Goal: Task Accomplishment & Management: Complete application form

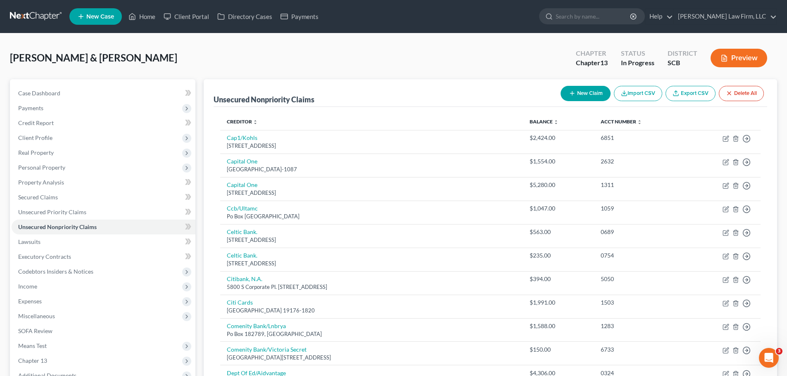
click at [589, 95] on button "New Claim" at bounding box center [585, 93] width 50 height 15
select select "2"
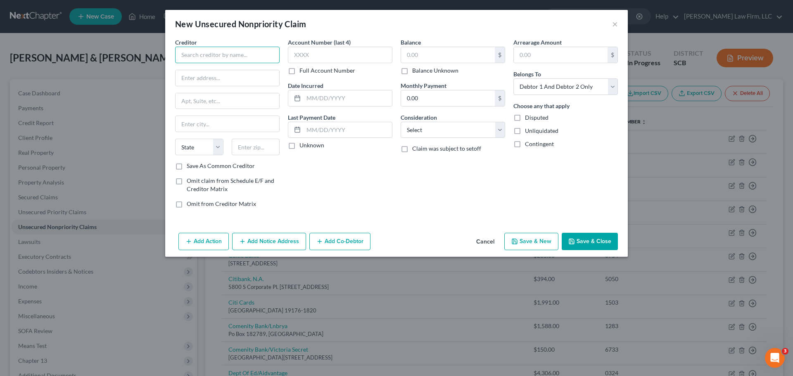
drag, startPoint x: 216, startPoint y: 58, endPoint x: 230, endPoint y: 59, distance: 13.7
click at [216, 58] on input "text" at bounding box center [227, 55] width 104 height 17
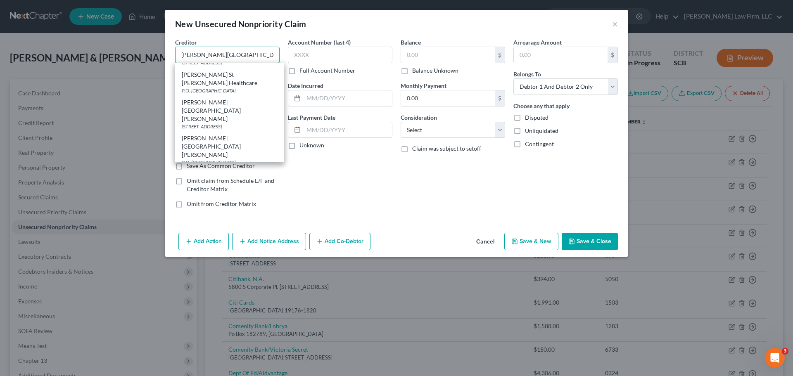
scroll to position [237, 0]
drag, startPoint x: 247, startPoint y: 95, endPoint x: 244, endPoint y: 100, distance: 5.3
click at [247, 218] on div "P.O. [GEOGRAPHIC_DATA]" at bounding box center [229, 221] width 95 height 7
type input "[PERSON_NAME] St. [PERSON_NAME] Physicians"
type input "P.O. Box 603379"
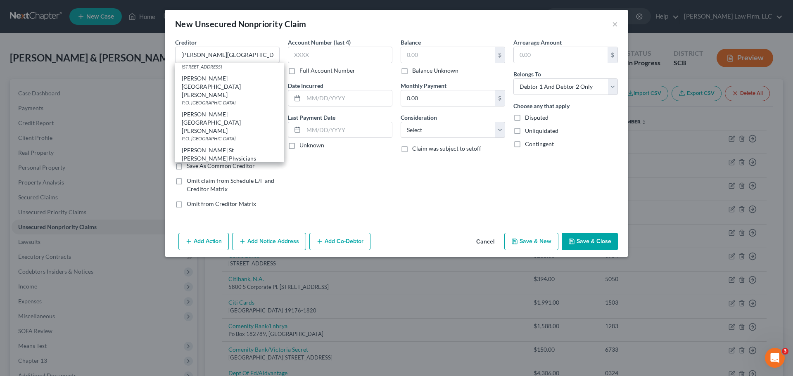
type input "Charlotte"
select select "28"
type input "28260"
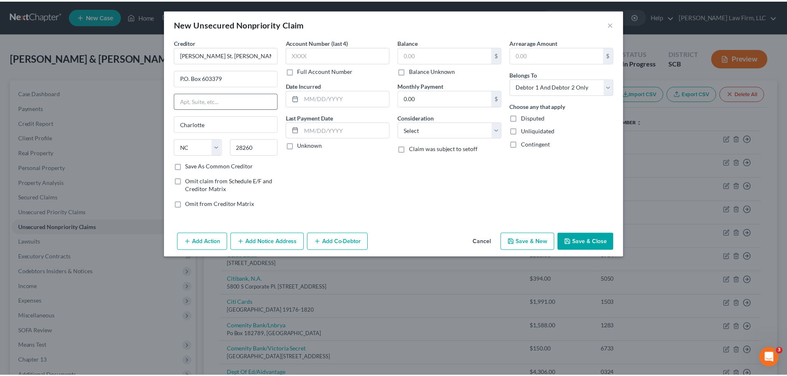
scroll to position [0, 0]
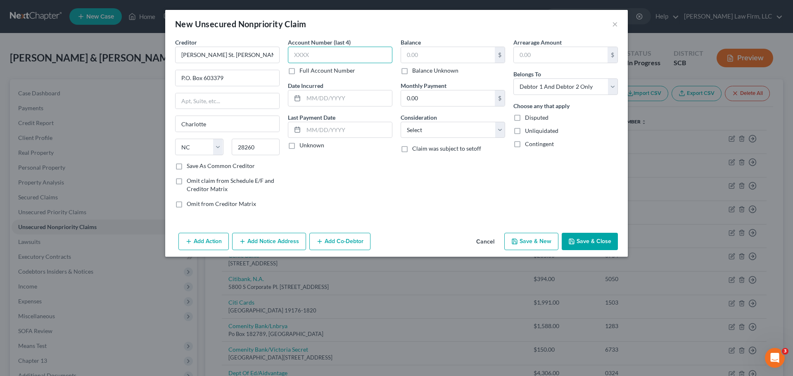
click at [315, 53] on input "text" at bounding box center [340, 55] width 104 height 17
type input "5057"
drag, startPoint x: 337, startPoint y: 97, endPoint x: 331, endPoint y: 98, distance: 5.5
click at [336, 100] on input "text" at bounding box center [348, 98] width 88 height 16
type input "[DATE]"
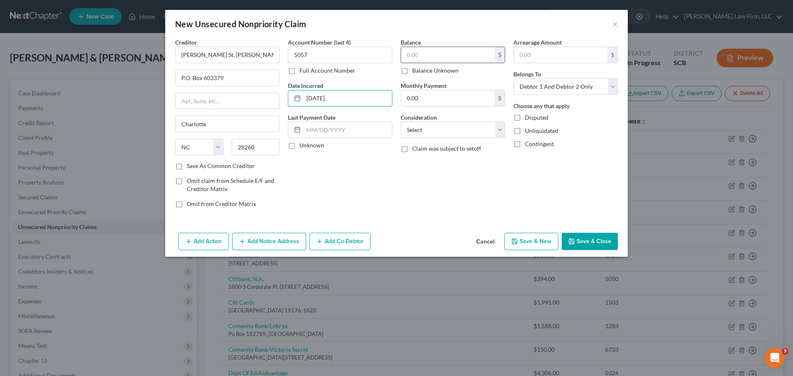
drag, startPoint x: 422, startPoint y: 64, endPoint x: 420, endPoint y: 56, distance: 7.7
click at [422, 62] on div "$ Balance Unknown" at bounding box center [453, 61] width 104 height 28
click at [420, 56] on input "text" at bounding box center [448, 55] width 94 height 16
type input "34.27"
click at [580, 246] on button "Save & Close" at bounding box center [590, 241] width 56 height 17
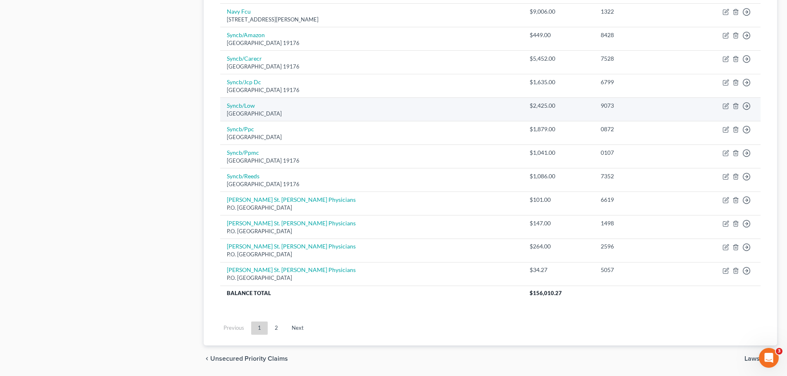
scroll to position [630, 0]
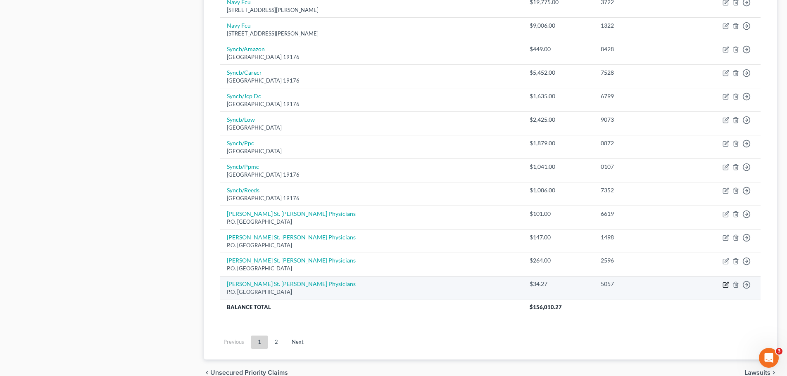
click at [726, 285] on icon "button" at bounding box center [726, 284] width 4 height 4
select select "28"
select select "2"
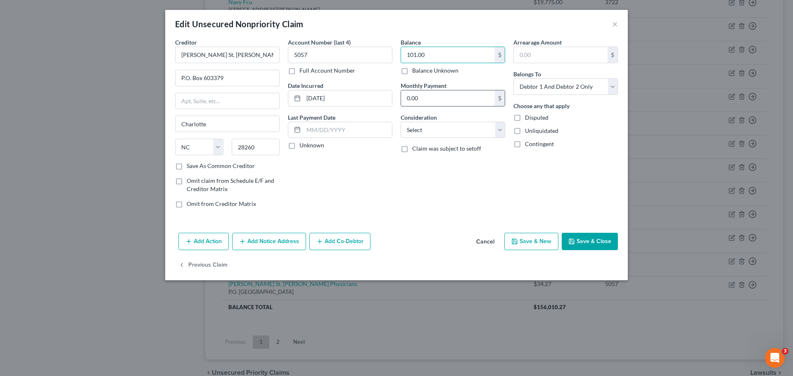
type input "101.00"
click at [439, 102] on input "0.00" at bounding box center [448, 98] width 94 height 16
type input "34.27"
drag, startPoint x: 605, startPoint y: 87, endPoint x: 601, endPoint y: 90, distance: 4.7
click at [605, 87] on select "Select Debtor 1 Only Debtor 2 Only Debtor 1 And Debtor 2 Only At Least One Of T…" at bounding box center [565, 86] width 104 height 17
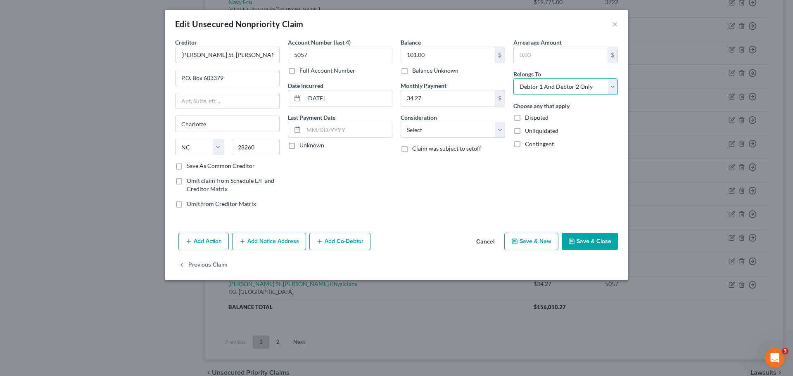
select select "0"
click at [513, 78] on select "Select Debtor 1 Only Debtor 2 Only Debtor 1 And Debtor 2 Only At Least One Of T…" at bounding box center [565, 86] width 104 height 17
click at [600, 240] on button "Save & Close" at bounding box center [590, 241] width 56 height 17
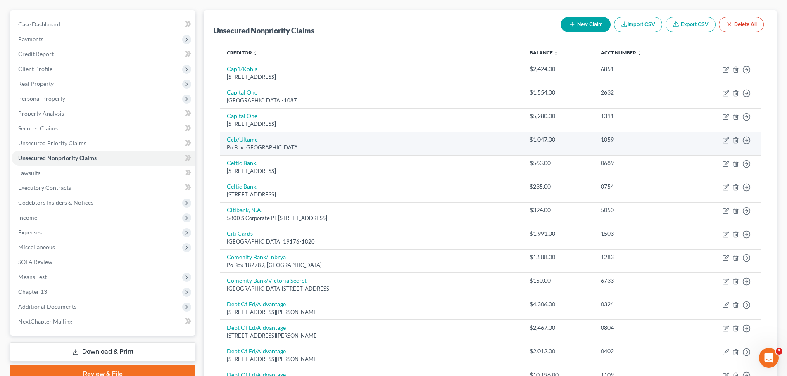
scroll to position [0, 0]
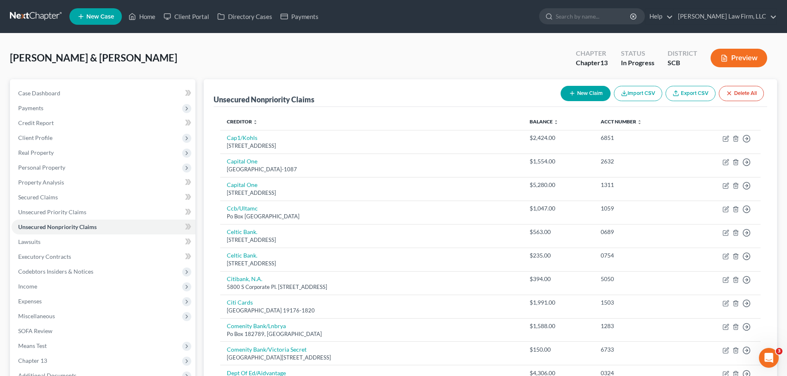
click at [591, 88] on button "New Claim" at bounding box center [585, 93] width 50 height 15
select select "2"
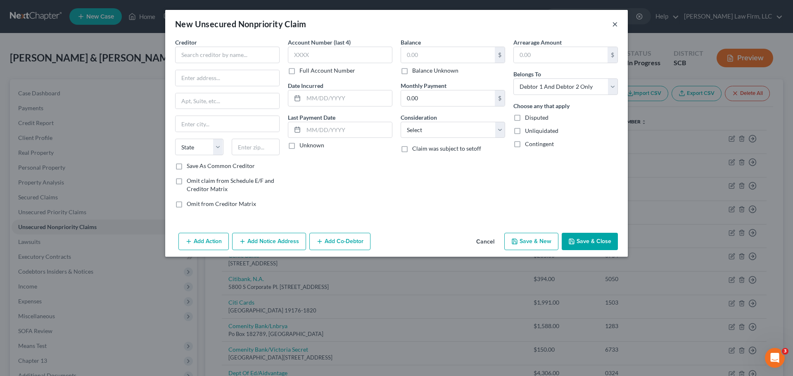
click at [616, 25] on button "×" at bounding box center [615, 24] width 6 height 10
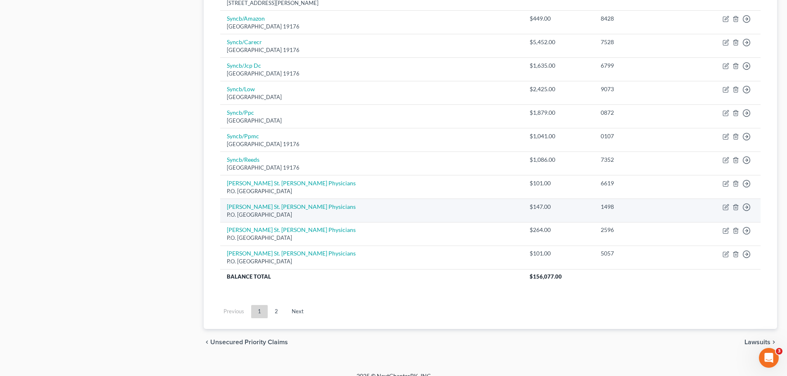
scroll to position [619, 0]
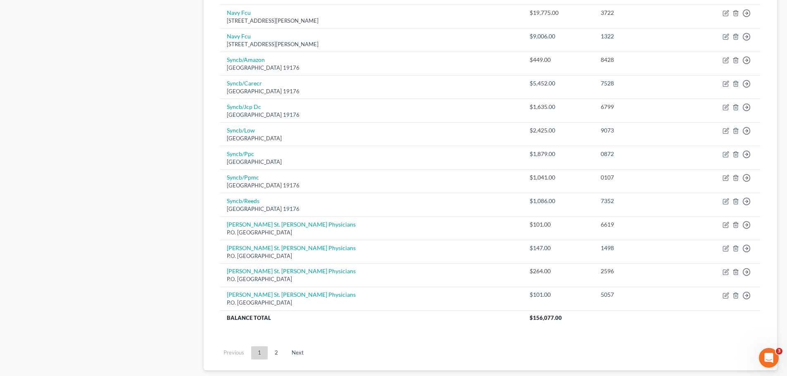
click at [281, 349] on link "2" at bounding box center [276, 352] width 17 height 13
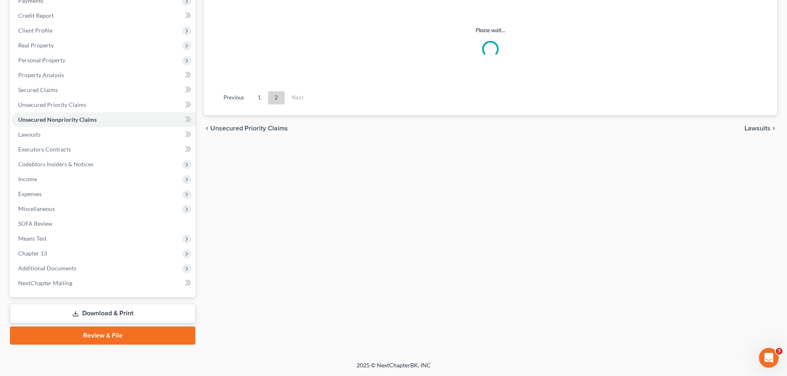
scroll to position [107, 0]
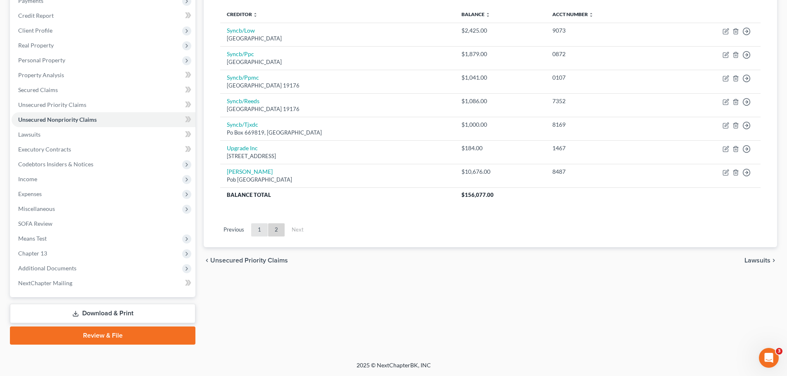
click at [262, 233] on link "1" at bounding box center [259, 229] width 17 height 13
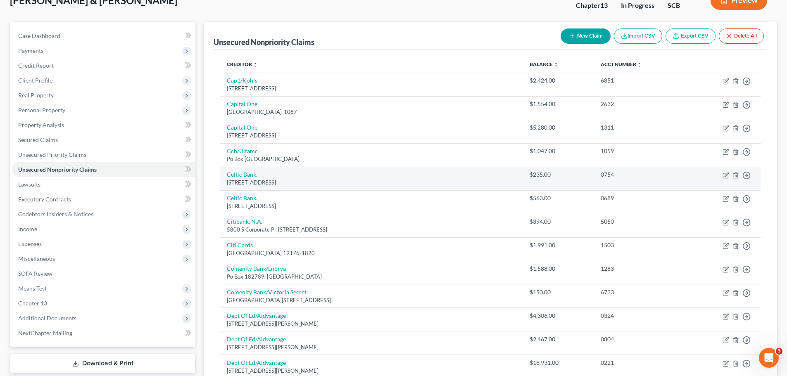
scroll to position [0, 0]
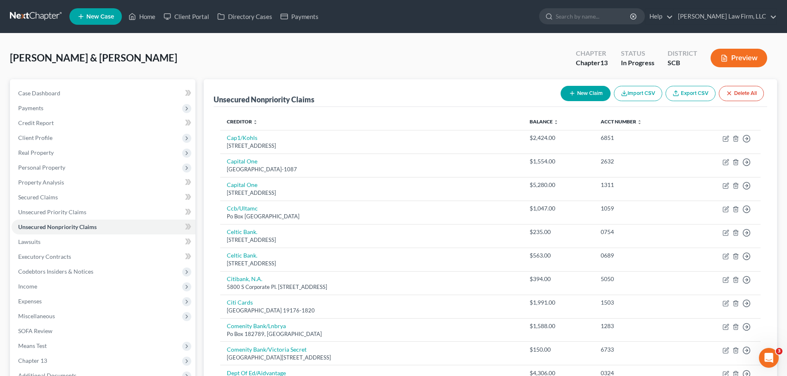
click at [590, 90] on button "New Claim" at bounding box center [585, 93] width 50 height 15
select select "2"
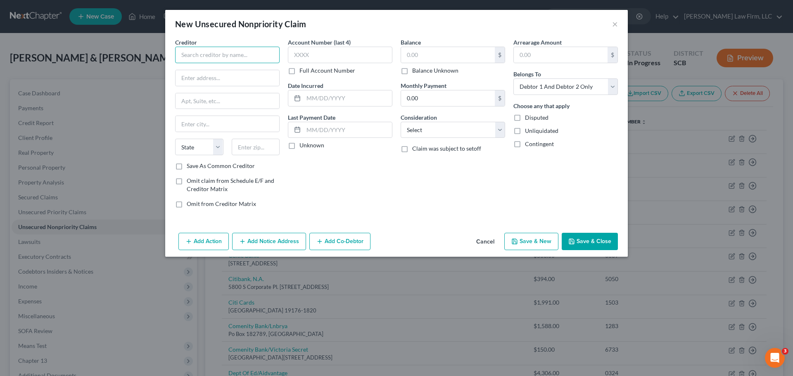
click at [267, 58] on input "text" at bounding box center [227, 55] width 104 height 17
click at [252, 68] on div "LabCorp" at bounding box center [225, 69] width 86 height 8
type input "LabCorp"
type input "P.O. Box 2240"
type input "[GEOGRAPHIC_DATA]"
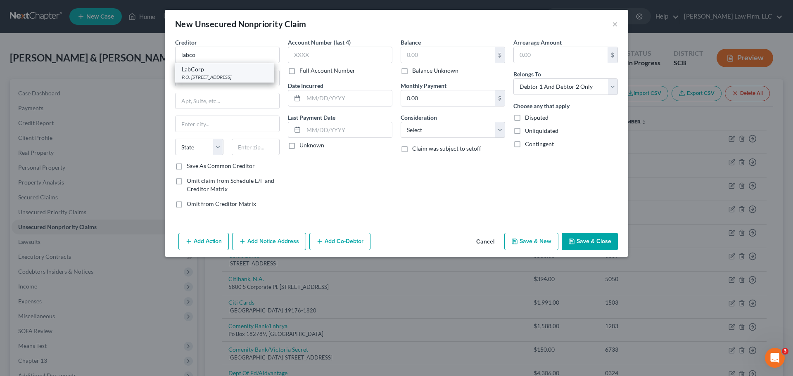
select select "28"
type input "272162240"
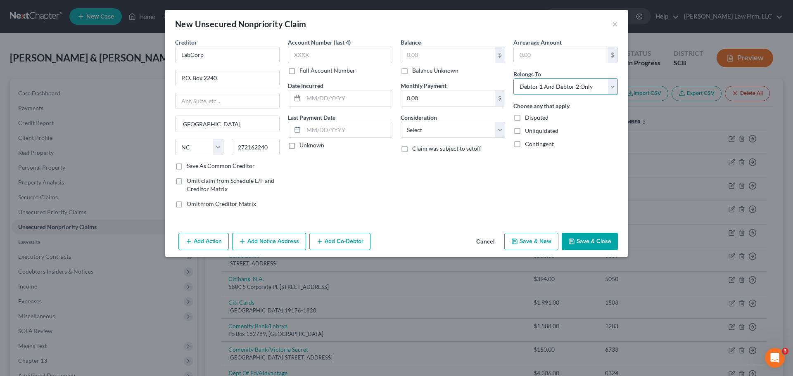
click at [546, 88] on select "Select Debtor 1 Only Debtor 2 Only Debtor 1 And Debtor 2 Only At Least One Of T…" at bounding box center [565, 86] width 104 height 17
select select "0"
click at [513, 78] on select "Select Debtor 1 Only Debtor 2 Only Debtor 1 And Debtor 2 Only At Least One Of T…" at bounding box center [565, 86] width 104 height 17
click at [374, 59] on input "text" at bounding box center [340, 55] width 104 height 17
type input "8491"
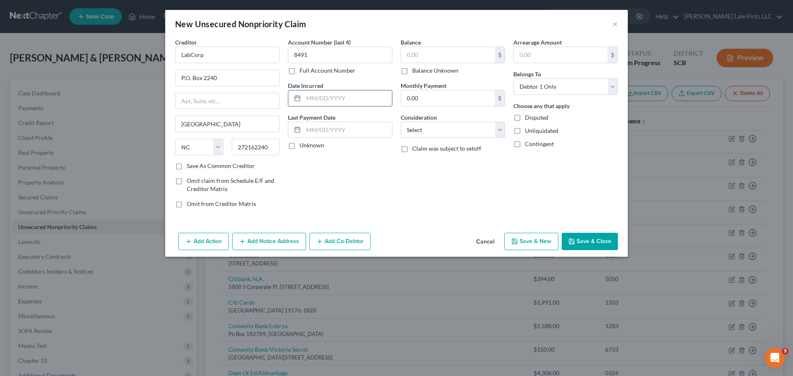
click at [374, 91] on input "text" at bounding box center [348, 98] width 88 height 16
type input "[DATE]"
click at [418, 60] on input "text" at bounding box center [448, 55] width 94 height 16
type input "366.45"
click at [585, 236] on button "Save & Close" at bounding box center [590, 241] width 56 height 17
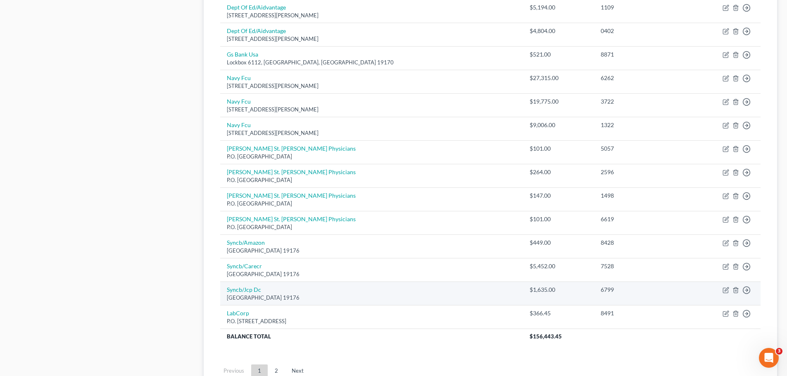
scroll to position [560, 0]
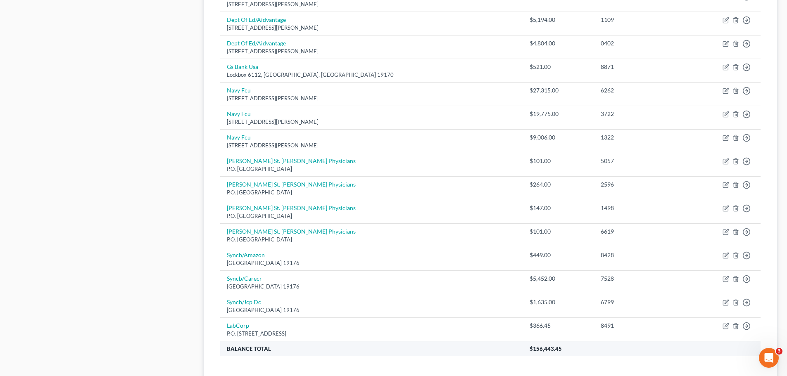
click at [278, 342] on th "Balance Total" at bounding box center [371, 348] width 303 height 15
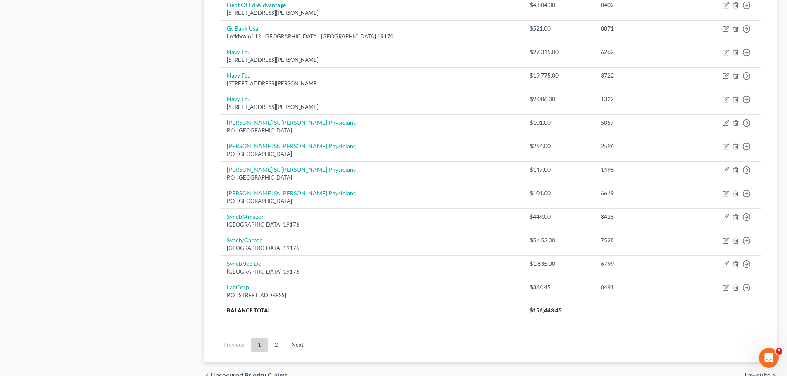
scroll to position [601, 0]
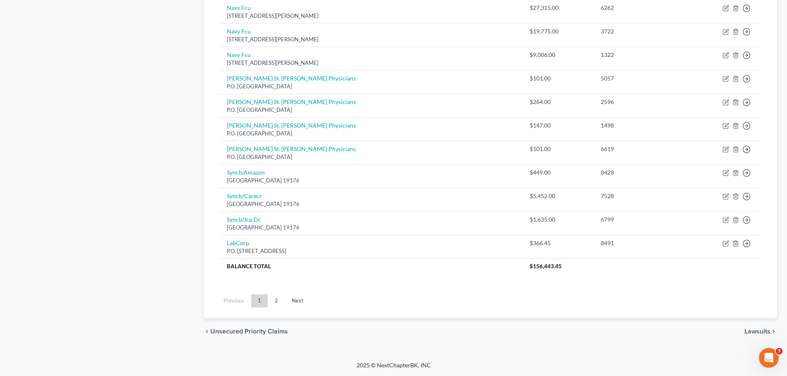
click at [277, 304] on link "2" at bounding box center [276, 300] width 17 height 13
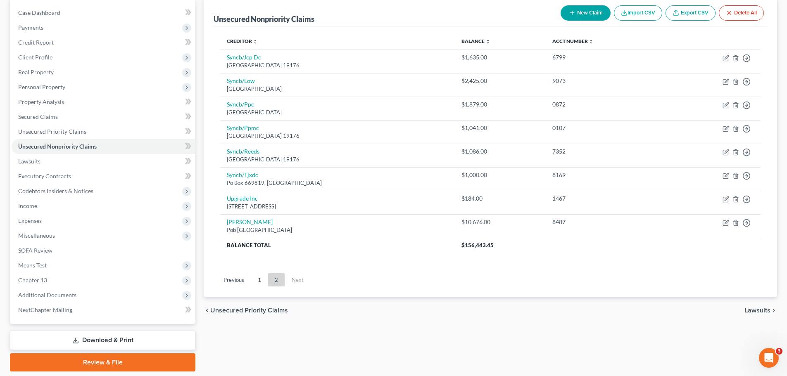
scroll to position [66, 0]
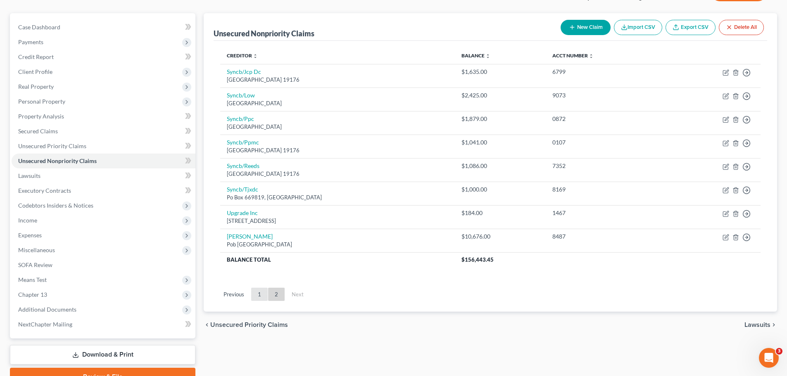
click at [260, 294] on link "1" at bounding box center [259, 294] width 17 height 13
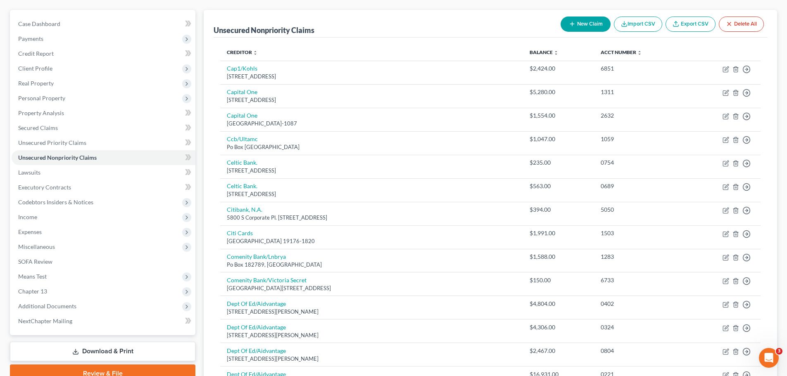
scroll to position [577, 0]
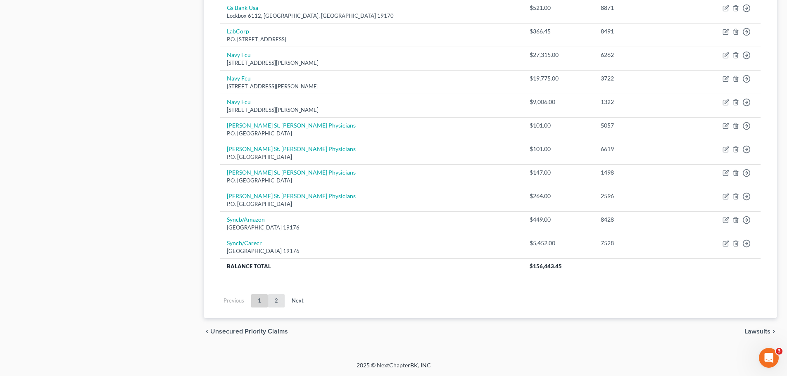
click at [278, 300] on link "2" at bounding box center [276, 300] width 17 height 13
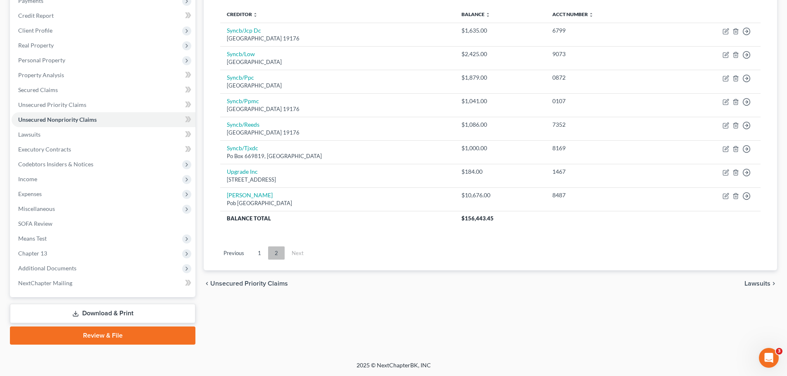
scroll to position [107, 0]
click at [264, 256] on link "1" at bounding box center [259, 253] width 17 height 13
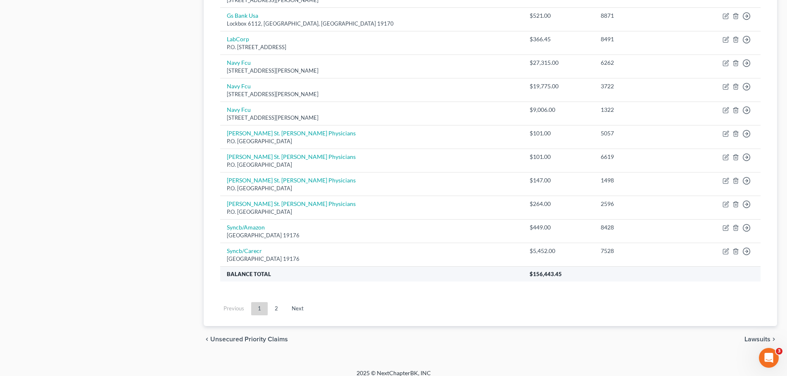
scroll to position [577, 0]
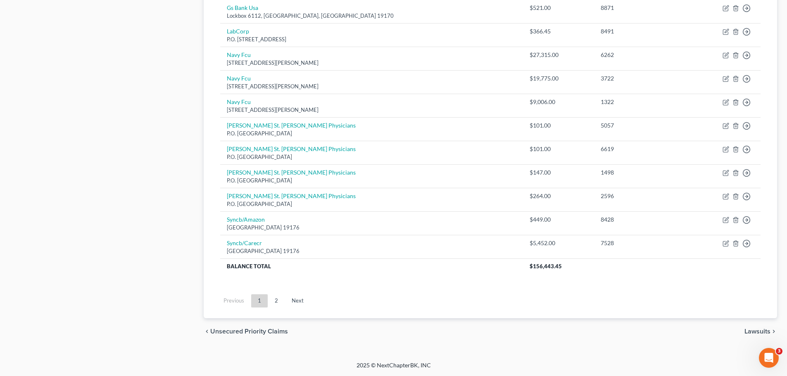
click at [278, 302] on link "2" at bounding box center [276, 300] width 17 height 13
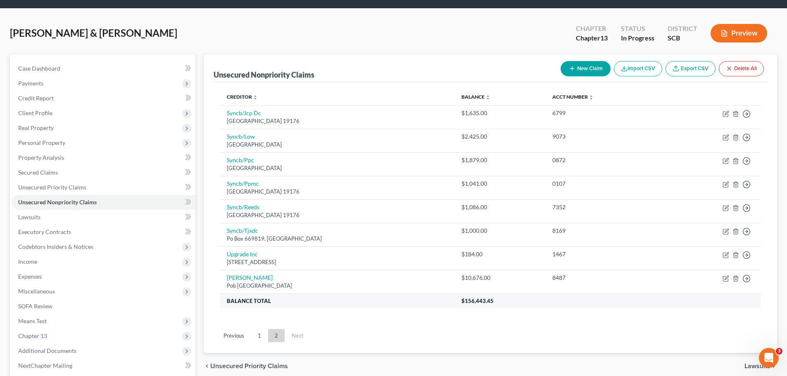
scroll to position [0, 0]
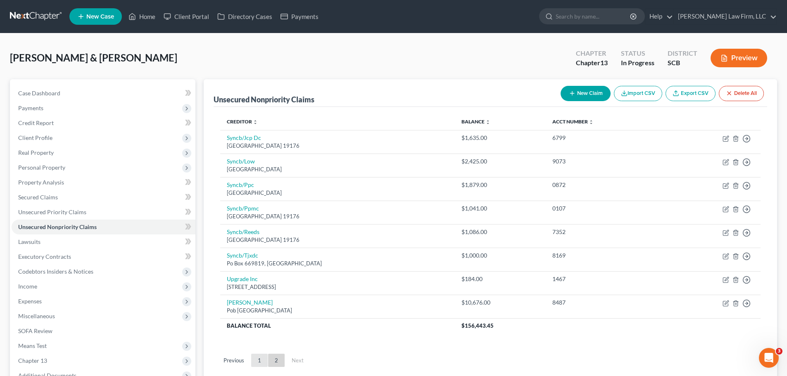
click at [261, 357] on link "1" at bounding box center [259, 360] width 17 height 13
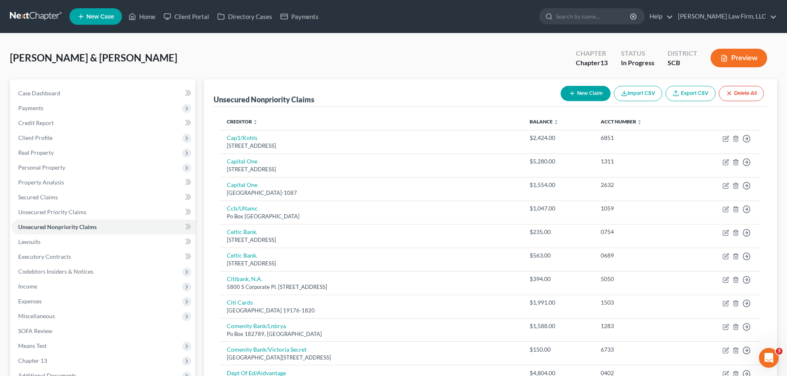
click at [575, 94] on button "New Claim" at bounding box center [585, 93] width 50 height 15
select select "2"
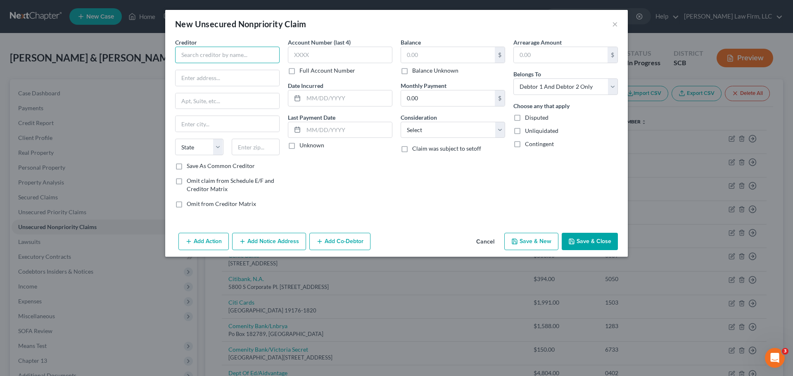
click at [250, 52] on input "text" at bounding box center [227, 55] width 104 height 17
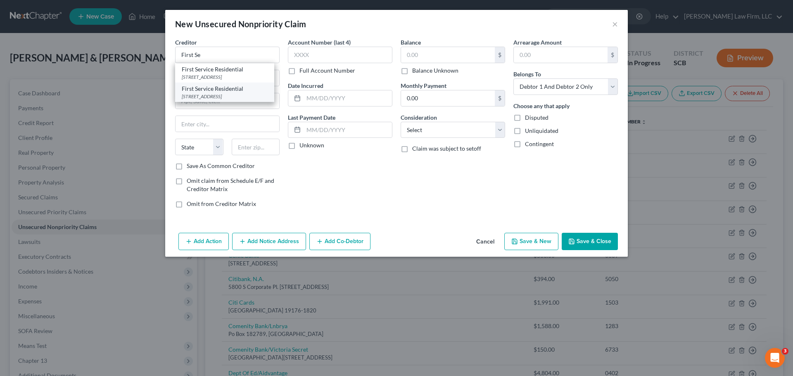
click at [259, 100] on div "[STREET_ADDRESS]" at bounding box center [225, 96] width 86 height 7
type input "First Service Residential"
type input "[STREET_ADDRESS]"
type input "Suite 350"
type input "[GEOGRAPHIC_DATA]"
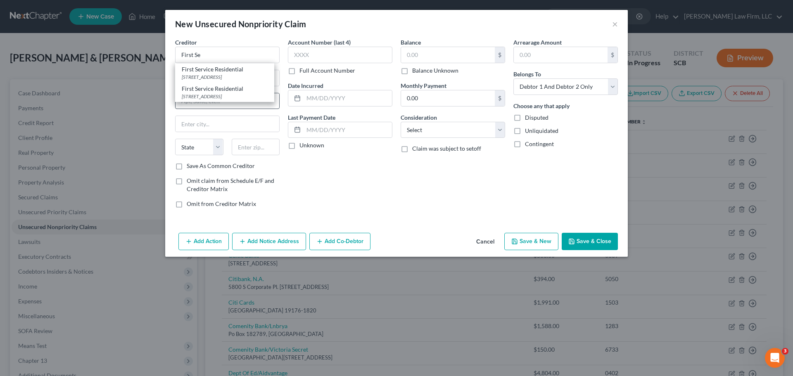
select select "42"
type input "29486"
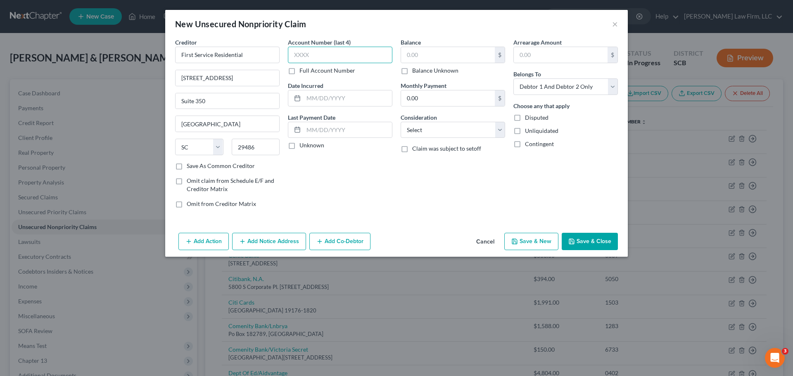
click at [355, 59] on input "text" at bounding box center [340, 55] width 104 height 17
type input "5401"
click at [349, 100] on input "text" at bounding box center [348, 98] width 88 height 16
click at [415, 62] on input "text" at bounding box center [448, 55] width 94 height 16
click at [411, 59] on input "text" at bounding box center [448, 55] width 94 height 16
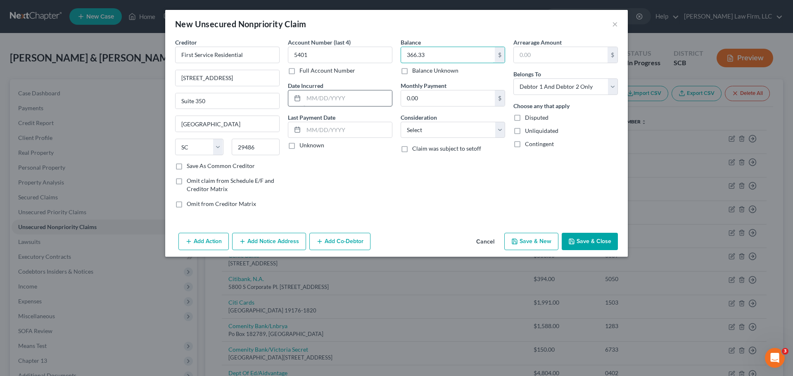
type input "366.33"
click at [377, 92] on input "text" at bounding box center [348, 98] width 88 height 16
type input "[DATE]"
click at [584, 244] on button "Save & Close" at bounding box center [590, 241] width 56 height 17
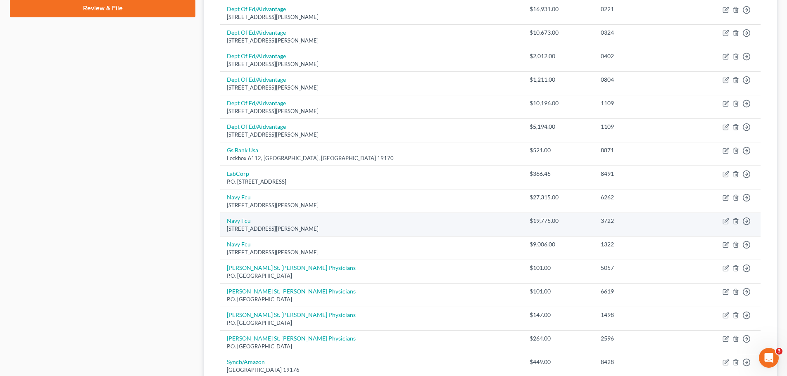
scroll to position [23, 0]
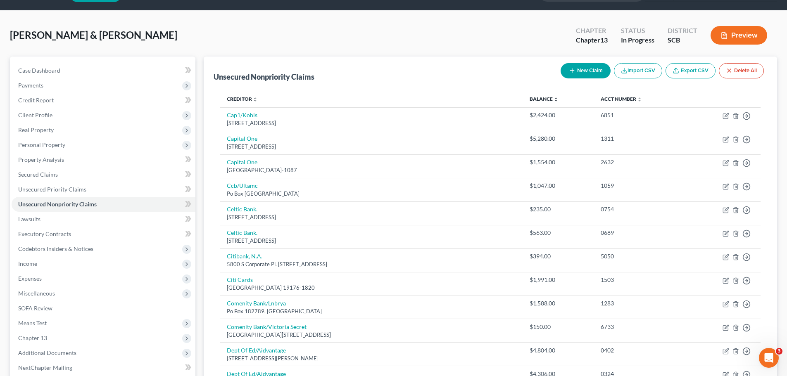
click at [596, 69] on button "New Claim" at bounding box center [585, 70] width 50 height 15
select select "2"
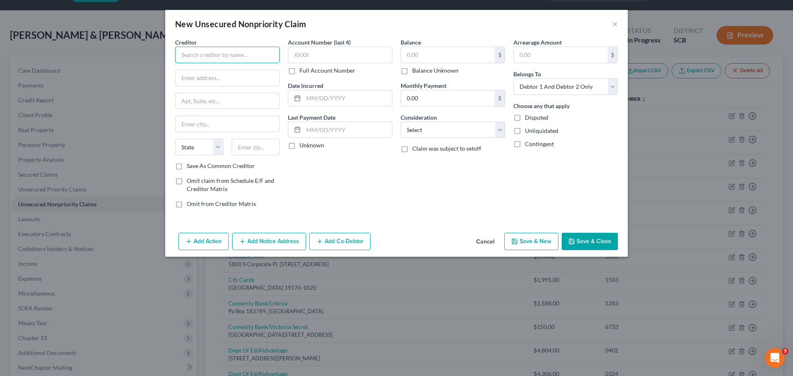
click at [271, 60] on input "text" at bounding box center [227, 55] width 104 height 17
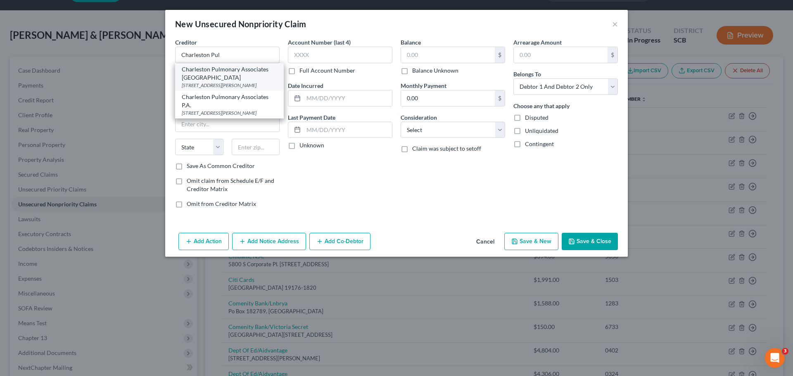
click at [268, 87] on div "[STREET_ADDRESS][PERSON_NAME]" at bounding box center [229, 85] width 95 height 7
type input "Charleston Pulmonary Associates [GEOGRAPHIC_DATA]"
type input "[STREET_ADDRESS][PERSON_NAME]"
type input "[GEOGRAPHIC_DATA]"
select select "42"
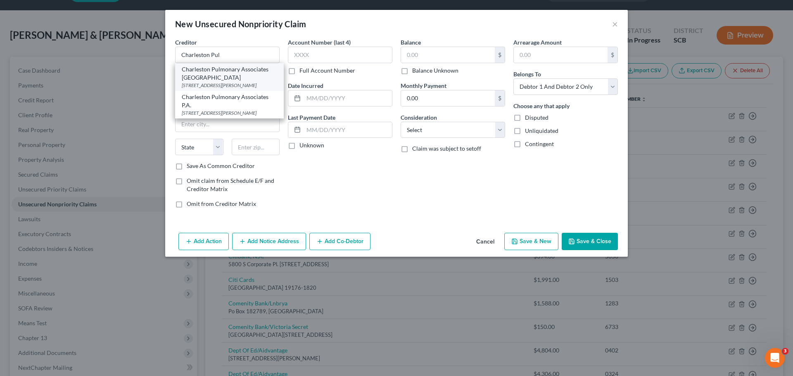
type input "29403"
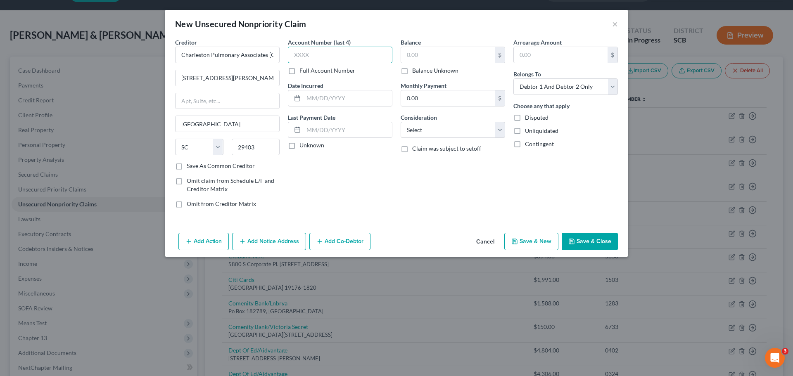
click at [306, 60] on input "text" at bounding box center [340, 55] width 104 height 17
type input "3631"
click at [331, 91] on input "text" at bounding box center [348, 98] width 88 height 16
click at [318, 95] on input "text" at bounding box center [348, 98] width 88 height 16
type input "[DATE]"
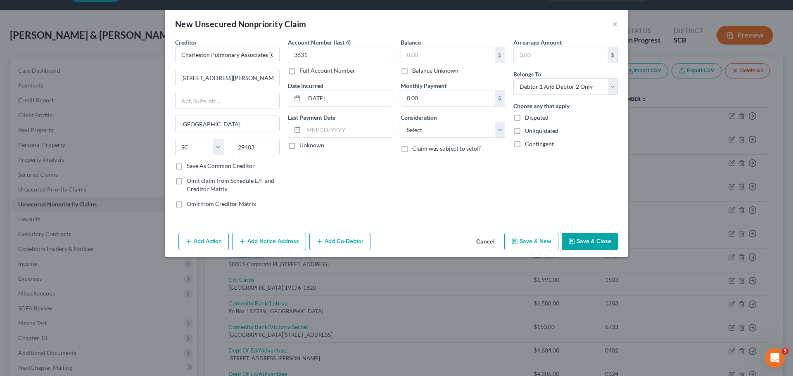
click at [352, 169] on div "Account Number (last 4) 3631 Full Account Number Date Incurred [DATE] Last Paym…" at bounding box center [340, 126] width 113 height 177
click at [421, 54] on input "text" at bounding box center [448, 55] width 94 height 16
type input "185.30"
click at [581, 242] on button "Save & Close" at bounding box center [590, 241] width 56 height 17
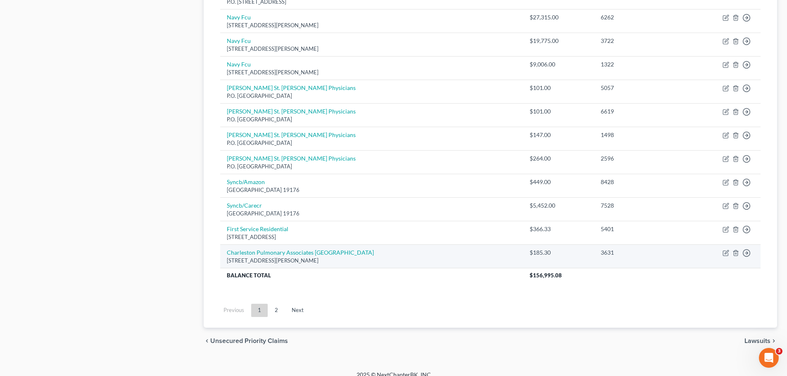
scroll to position [624, 0]
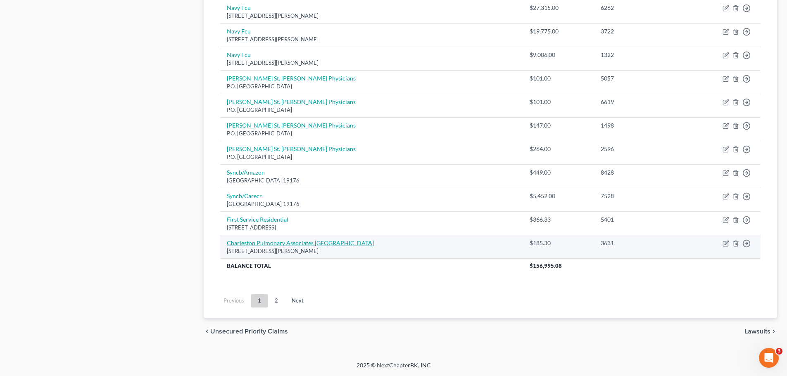
click at [314, 244] on link "Charleston Pulmonary Associates [GEOGRAPHIC_DATA]" at bounding box center [300, 243] width 147 height 7
select select "42"
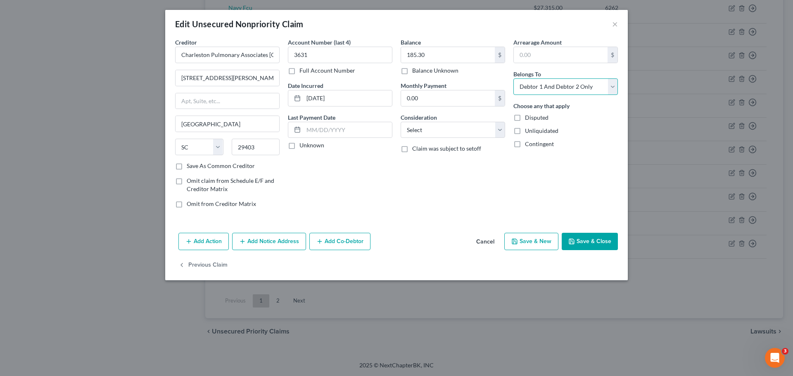
click at [555, 94] on select "Select Debtor 1 Only Debtor 2 Only Debtor 1 And Debtor 2 Only At Least One Of T…" at bounding box center [565, 86] width 104 height 17
select select "0"
click at [513, 78] on select "Select Debtor 1 Only Debtor 2 Only Debtor 1 And Debtor 2 Only At Least One Of T…" at bounding box center [565, 86] width 104 height 17
click at [589, 240] on button "Save & Close" at bounding box center [590, 241] width 56 height 17
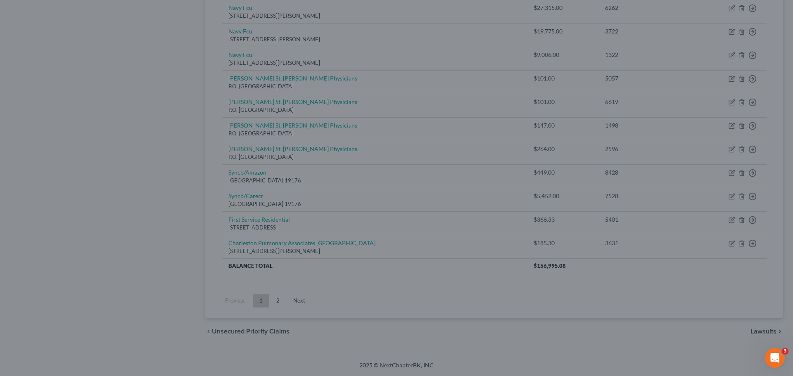
type input "0"
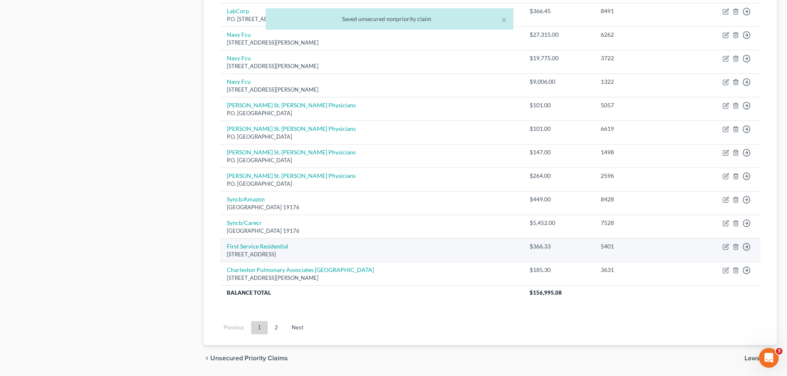
scroll to position [583, 0]
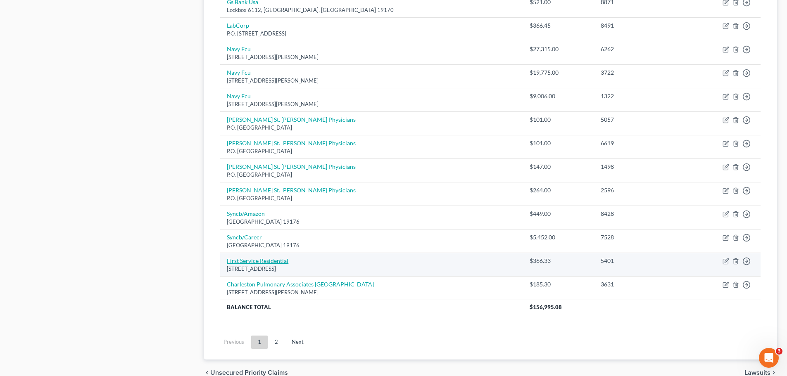
click at [280, 260] on link "First Service Residential" at bounding box center [258, 260] width 62 height 7
select select "42"
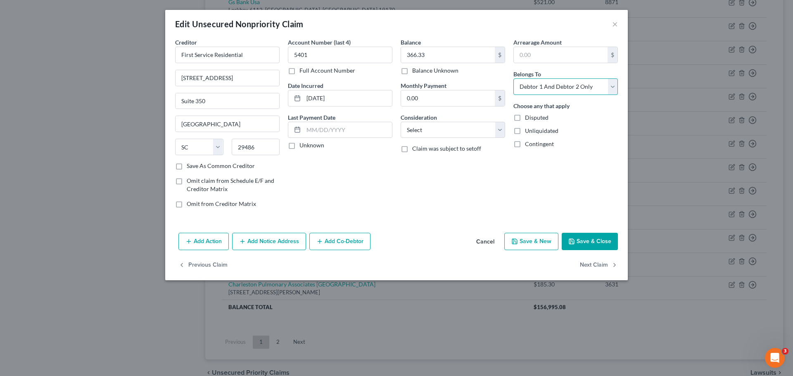
drag, startPoint x: 576, startPoint y: 88, endPoint x: 573, endPoint y: 94, distance: 7.4
click at [576, 88] on select "Select Debtor 1 Only Debtor 2 Only Debtor 1 And Debtor 2 Only At Least One Of T…" at bounding box center [565, 86] width 104 height 17
select select "0"
click at [513, 78] on select "Select Debtor 1 Only Debtor 2 Only Debtor 1 And Debtor 2 Only At Least One Of T…" at bounding box center [565, 86] width 104 height 17
click at [589, 238] on button "Save & Close" at bounding box center [590, 241] width 56 height 17
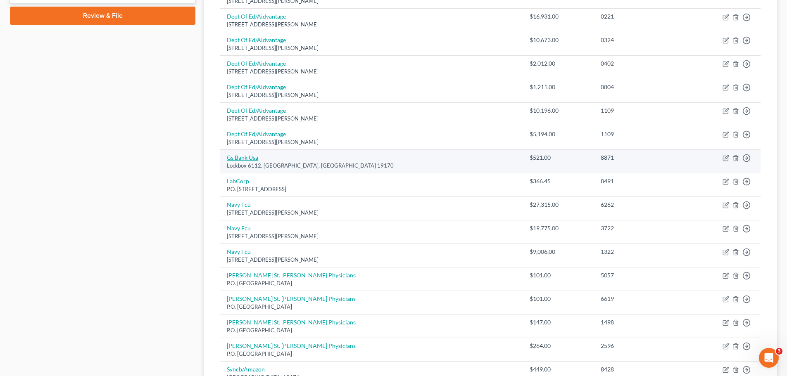
scroll to position [418, 0]
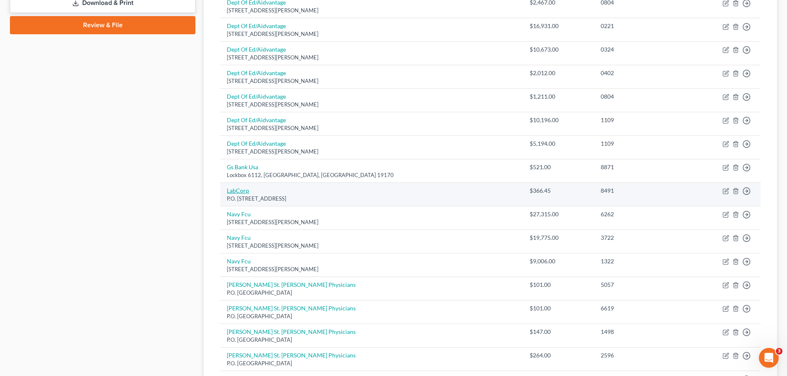
click at [246, 191] on link "LabCorp" at bounding box center [238, 190] width 22 height 7
select select "28"
select select "0"
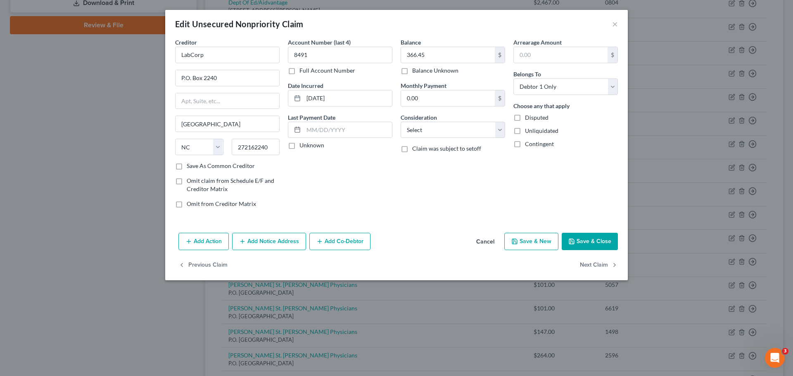
click at [588, 243] on button "Save & Close" at bounding box center [590, 241] width 56 height 17
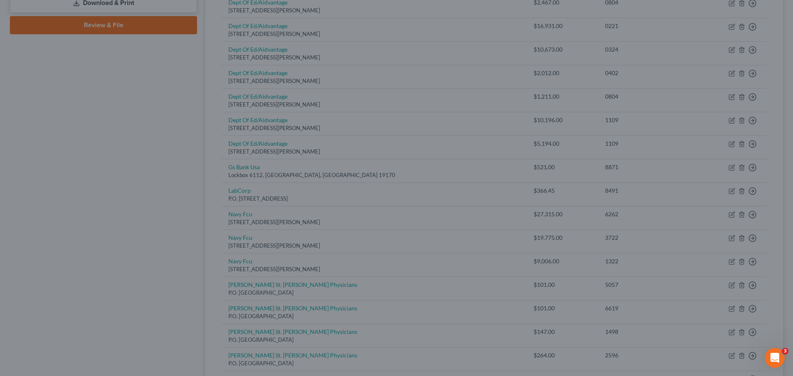
type input "0"
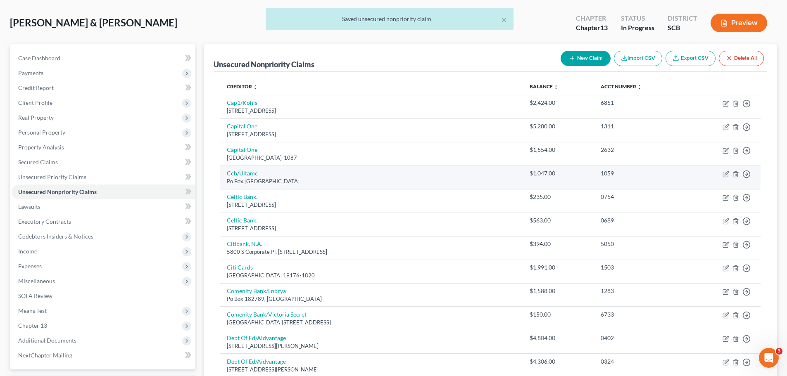
scroll to position [0, 0]
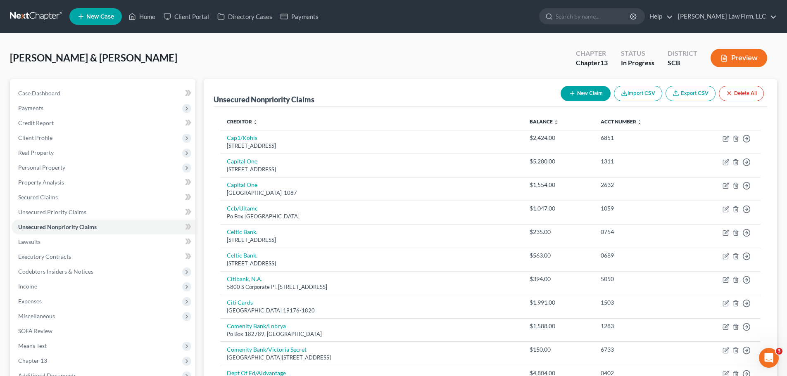
click at [578, 95] on button "New Claim" at bounding box center [585, 93] width 50 height 15
select select "2"
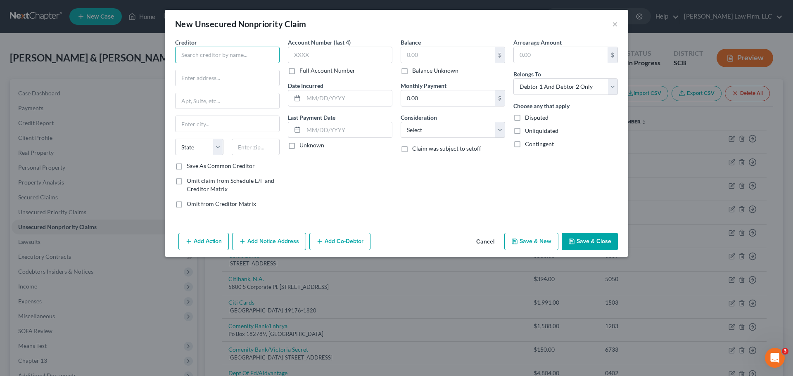
click at [268, 63] on input "text" at bounding box center [227, 55] width 104 height 17
type input "Aero Flow Health Care"
click at [327, 58] on input "text" at bounding box center [340, 55] width 104 height 17
type input "3631"
click at [442, 50] on input "text" at bounding box center [448, 55] width 94 height 16
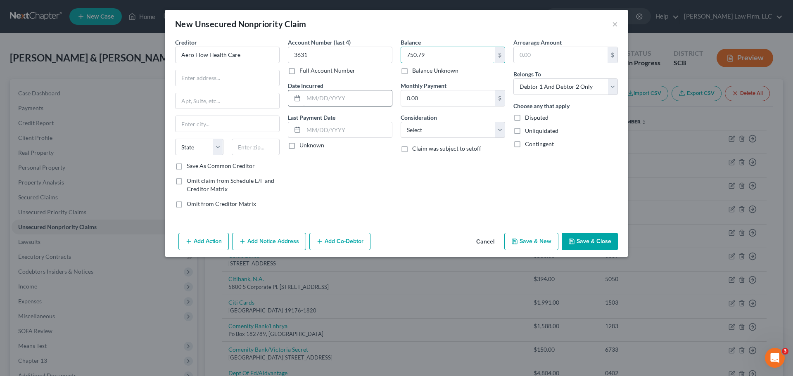
type input "750.79"
click at [321, 97] on input "text" at bounding box center [348, 98] width 88 height 16
type input "[DATE]"
drag, startPoint x: 566, startPoint y: 85, endPoint x: 566, endPoint y: 90, distance: 5.4
click at [566, 85] on select "Select Debtor 1 Only Debtor 2 Only Debtor 1 And Debtor 2 Only At Least One Of T…" at bounding box center [565, 86] width 104 height 17
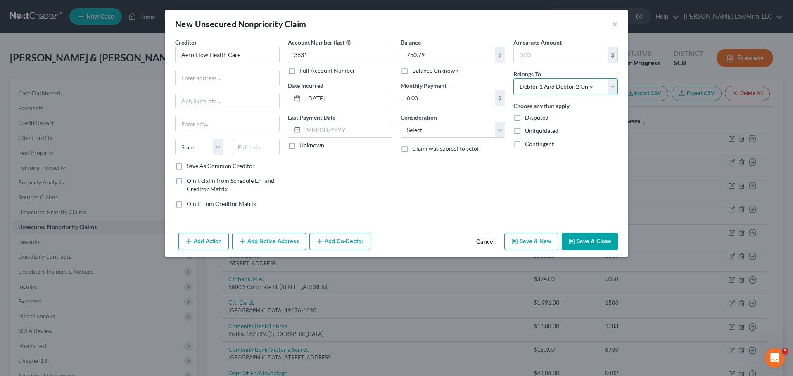
select select "0"
click at [513, 78] on select "Select Debtor 1 Only Debtor 2 Only Debtor 1 And Debtor 2 Only At Least One Of T…" at bounding box center [565, 86] width 104 height 17
click at [225, 87] on div "Creditor * Aero Flow Health Care State [US_STATE] AK AR AZ CA CO [GEOGRAPHIC_DA…" at bounding box center [227, 100] width 104 height 124
click at [225, 82] on input "text" at bounding box center [228, 78] width 104 height 16
type input "[STREET_ADDRESS]"
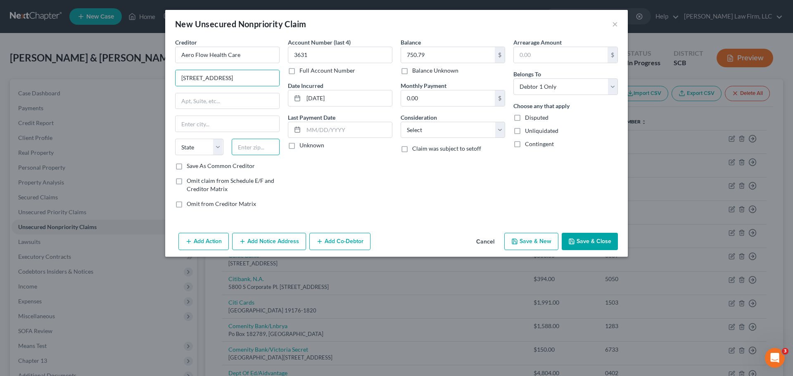
click at [266, 147] on input "text" at bounding box center [256, 147] width 48 height 17
type input "28803"
click at [253, 131] on input "text" at bounding box center [228, 124] width 104 height 16
type input "Asheville"
select select "28"
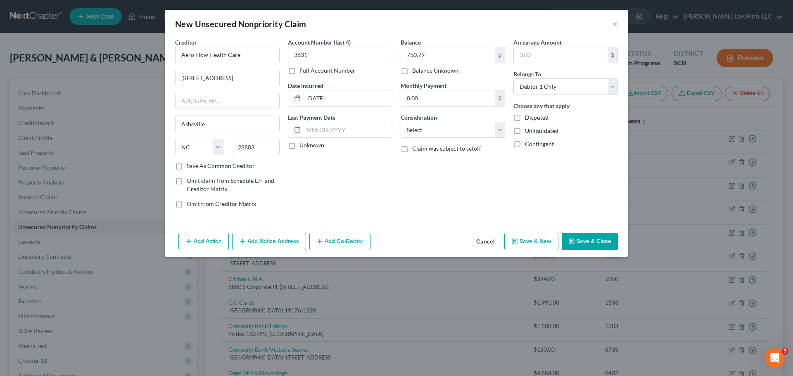
drag, startPoint x: 355, startPoint y: 157, endPoint x: 332, endPoint y: 155, distance: 22.4
click at [355, 158] on div "Account Number (last 4) 3631 Full Account Number Date Incurred [DATE] Last Paym…" at bounding box center [340, 126] width 113 height 177
click at [594, 238] on button "Save & Close" at bounding box center [590, 241] width 56 height 17
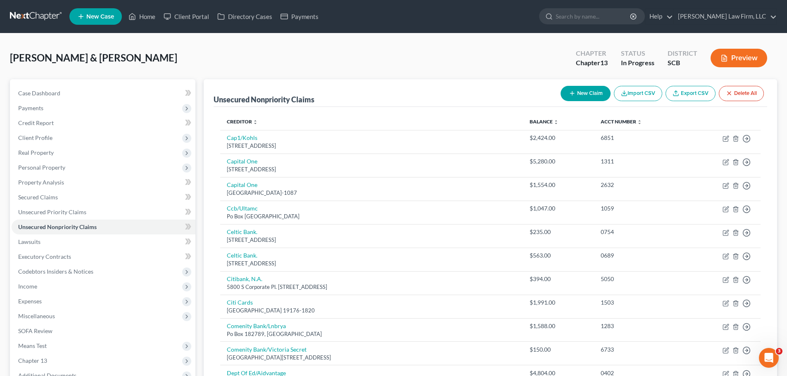
click at [577, 97] on button "New Claim" at bounding box center [585, 93] width 50 height 15
select select "2"
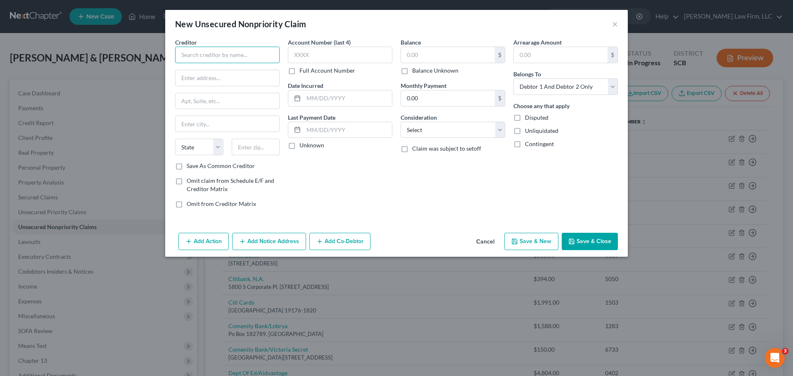
click at [232, 56] on input "text" at bounding box center [227, 55] width 104 height 17
type input "T"
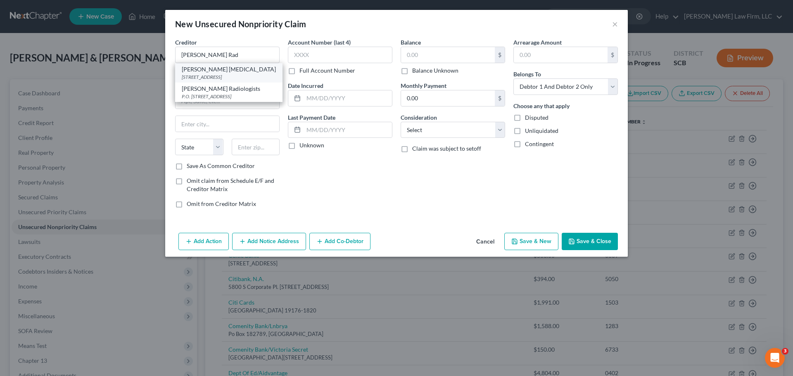
click at [260, 77] on div "[STREET_ADDRESS]" at bounding box center [229, 77] width 94 height 7
type input "[PERSON_NAME] [MEDICAL_DATA]"
type input "PO Box 2363"
type input "[GEOGRAPHIC_DATA]"
select select "15"
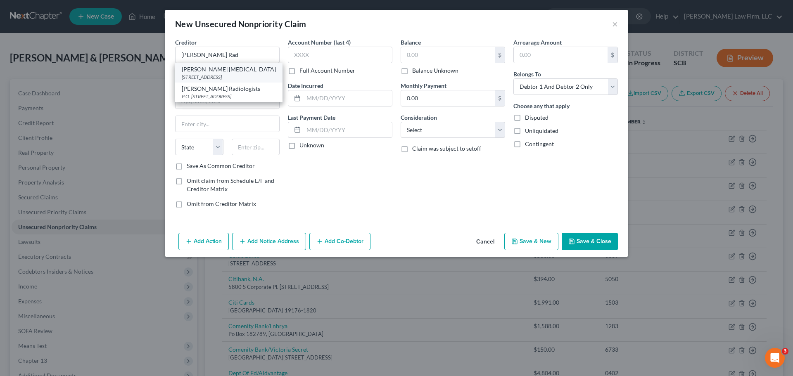
type input "46206"
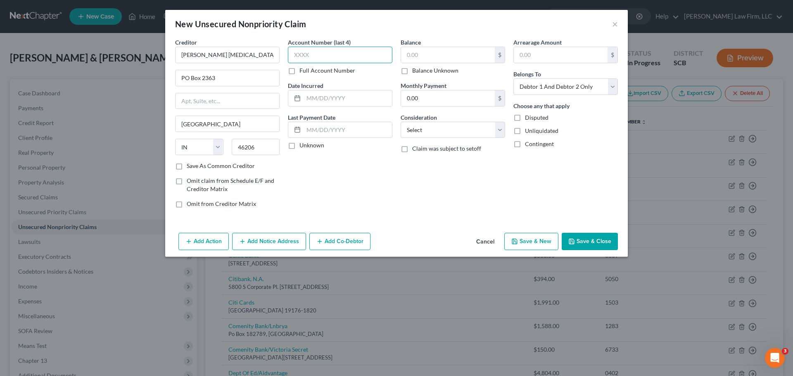
click at [303, 58] on input "text" at bounding box center [340, 55] width 104 height 17
type input "5197"
click at [326, 95] on input "text" at bounding box center [348, 98] width 88 height 16
type input "[DATE]"
click at [395, 191] on div "Account Number (last 4) 5197 Full Account Number Date Incurred [DATE] Last Paym…" at bounding box center [340, 126] width 113 height 177
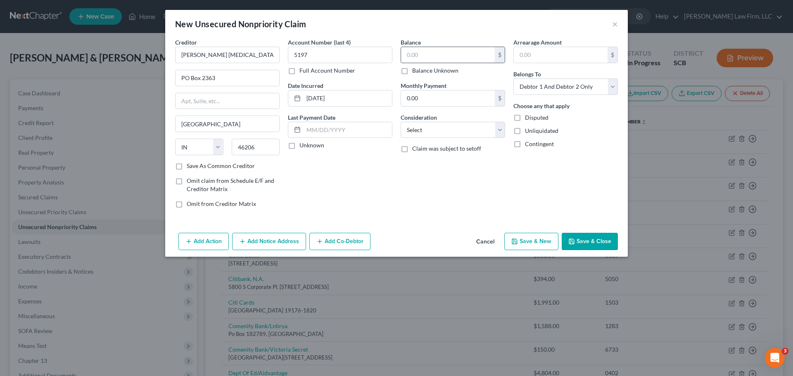
click at [415, 52] on input "text" at bounding box center [448, 55] width 94 height 16
drag, startPoint x: 583, startPoint y: 90, endPoint x: 581, endPoint y: 95, distance: 4.4
click at [583, 90] on select "Select Debtor 1 Only Debtor 2 Only Debtor 1 And Debtor 2 Only At Least One Of T…" at bounding box center [565, 86] width 104 height 17
select select "1"
click at [513, 78] on select "Select Debtor 1 Only Debtor 2 Only Debtor 1 And Debtor 2 Only At Least One Of T…" at bounding box center [565, 86] width 104 height 17
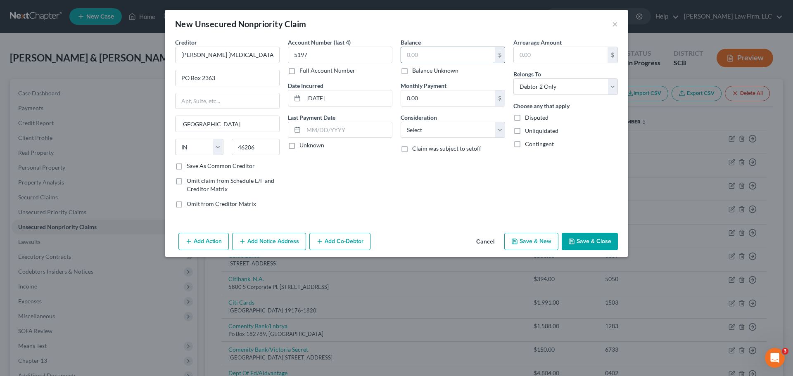
click at [435, 54] on input "text" at bounding box center [448, 55] width 94 height 16
type input "39.23"
click at [600, 236] on button "Save & Close" at bounding box center [590, 241] width 56 height 17
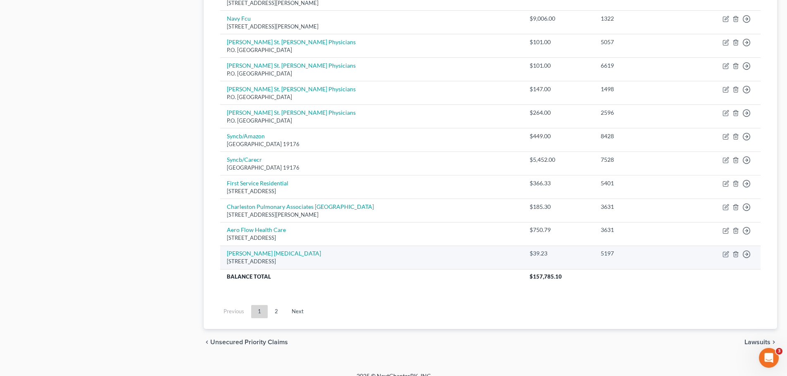
scroll to position [672, 0]
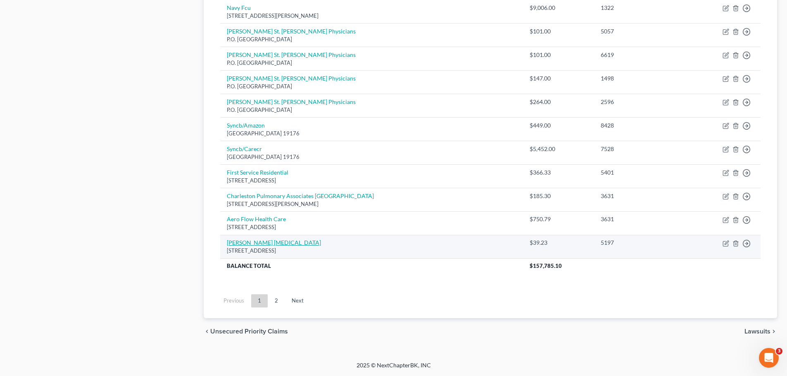
click at [255, 242] on link "[PERSON_NAME] [MEDICAL_DATA]" at bounding box center [274, 242] width 94 height 7
select select "15"
select select "1"
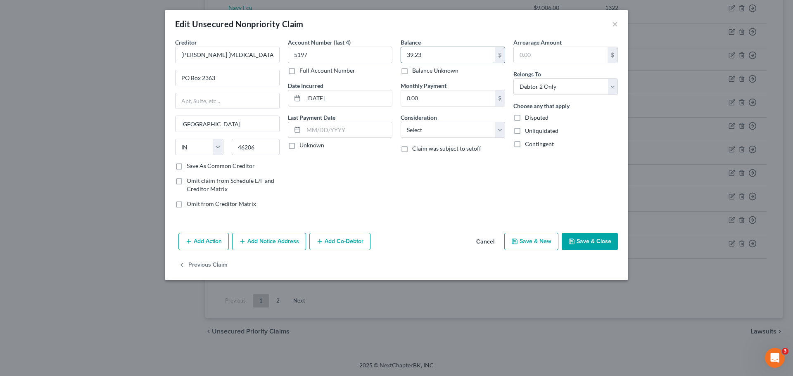
click at [451, 58] on input "39.23" at bounding box center [448, 55] width 94 height 16
drag, startPoint x: 434, startPoint y: 54, endPoint x: 392, endPoint y: 63, distance: 43.9
click at [389, 64] on div "Creditor * [PERSON_NAME] [MEDICAL_DATA] PO Box 2363 [GEOGRAPHIC_DATA] [US_STATE…" at bounding box center [396, 126] width 451 height 177
type input "39.23"
click at [605, 242] on button "Save & Close" at bounding box center [590, 241] width 56 height 17
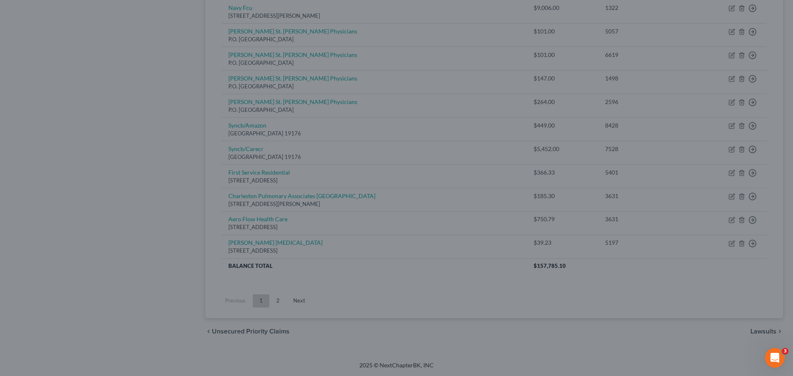
type input "0"
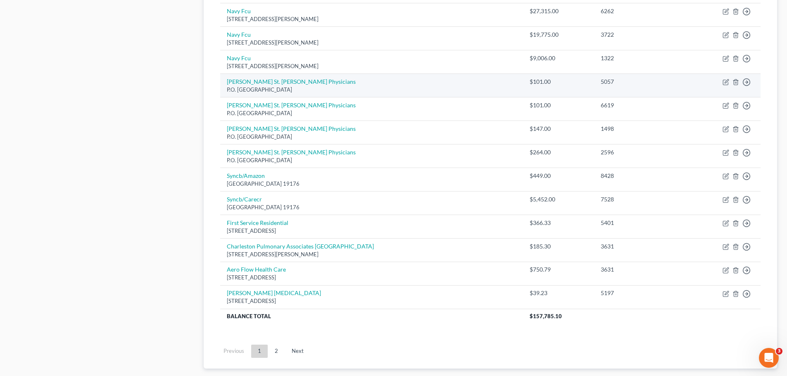
scroll to position [630, 0]
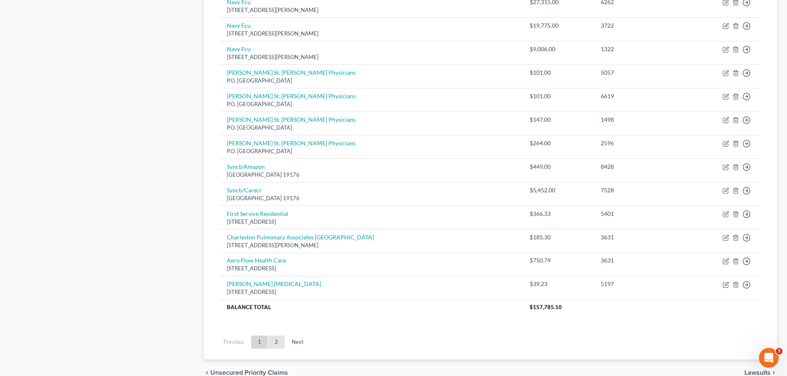
click at [276, 342] on link "2" at bounding box center [276, 342] width 17 height 13
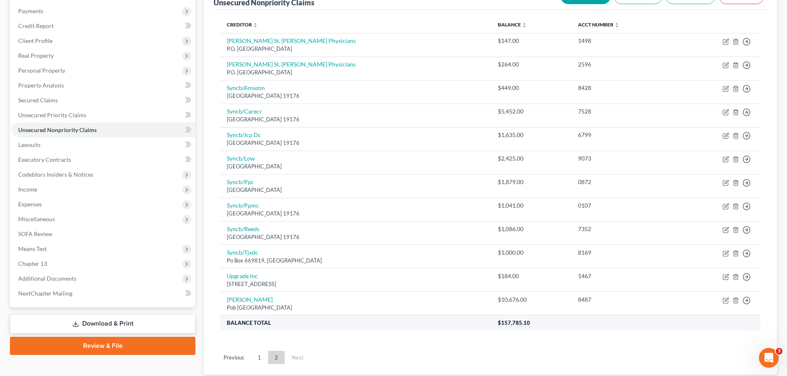
scroll to position [83, 0]
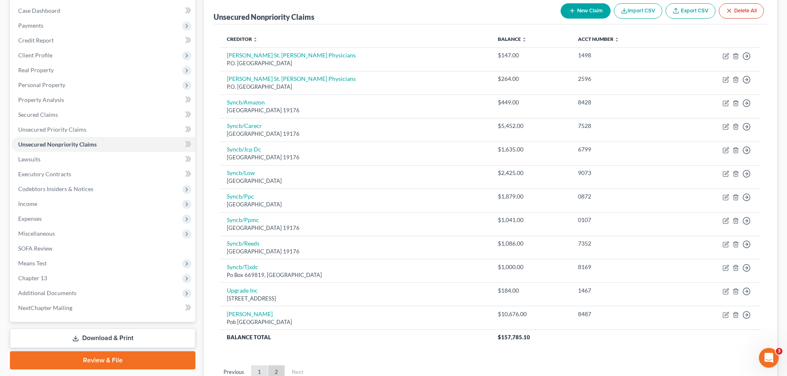
click at [259, 370] on link "1" at bounding box center [259, 371] width 17 height 13
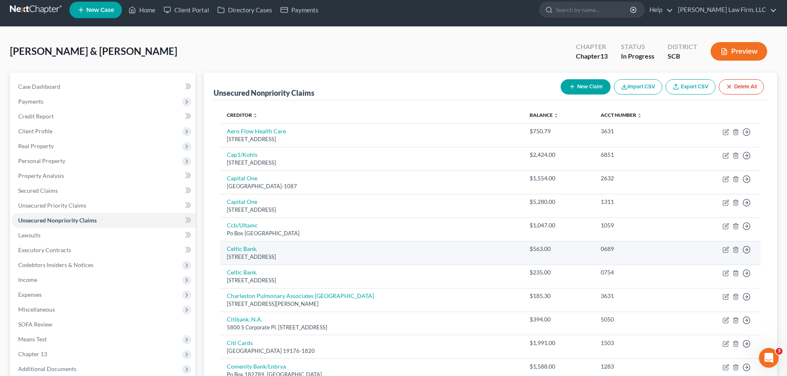
scroll to position [0, 0]
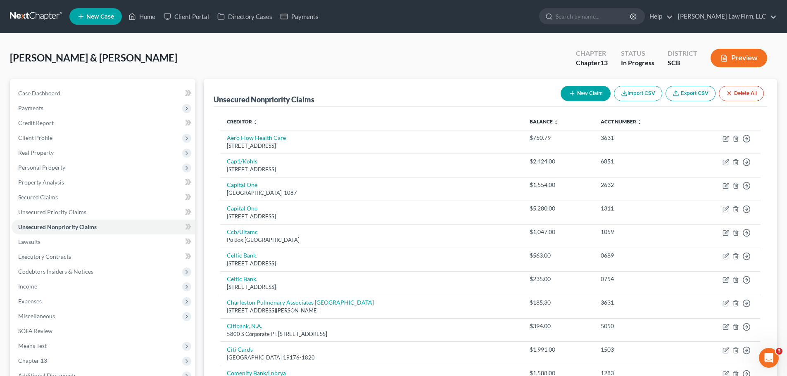
click at [579, 93] on button "New Claim" at bounding box center [585, 93] width 50 height 15
select select "2"
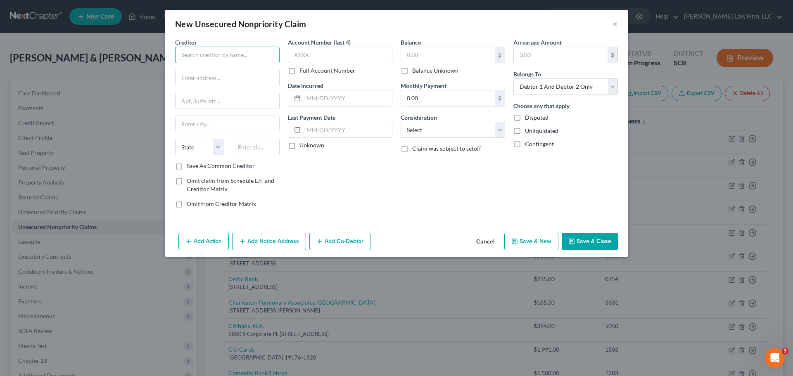
click at [259, 57] on input "text" at bounding box center [227, 55] width 104 height 17
click at [616, 26] on button "×" at bounding box center [615, 24] width 6 height 10
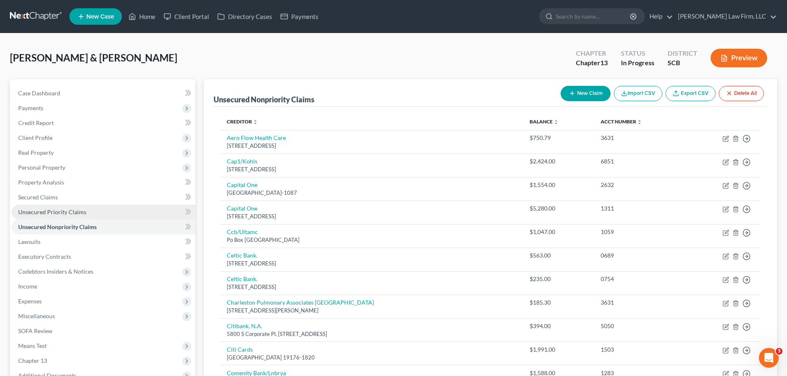
click at [85, 211] on link "Unsecured Priority Claims" at bounding box center [104, 212] width 184 height 15
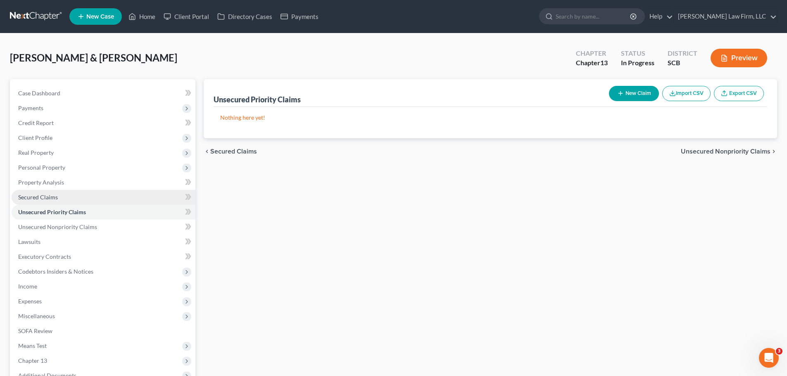
click at [51, 197] on span "Secured Claims" at bounding box center [38, 197] width 40 height 7
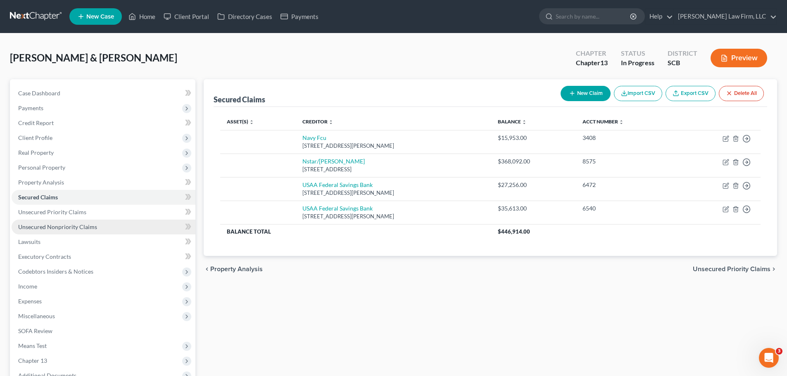
click at [81, 226] on span "Unsecured Nonpriority Claims" at bounding box center [57, 226] width 79 height 7
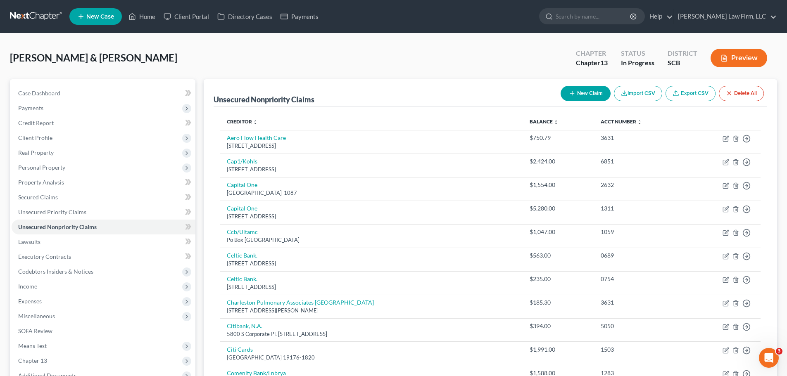
click at [588, 93] on button "New Claim" at bounding box center [585, 93] width 50 height 15
select select "2"
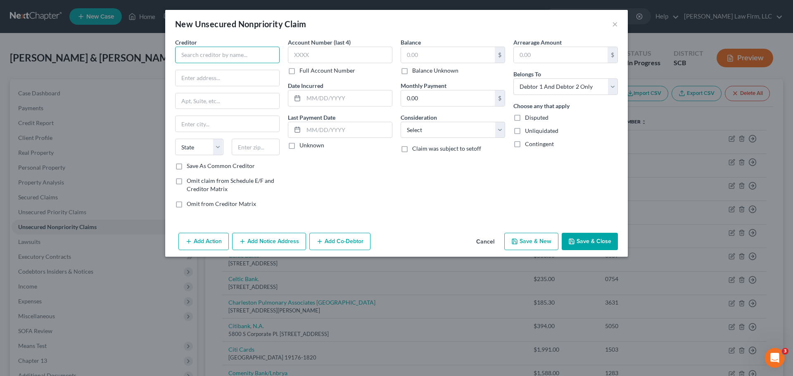
click at [239, 49] on input "text" at bounding box center [227, 55] width 104 height 17
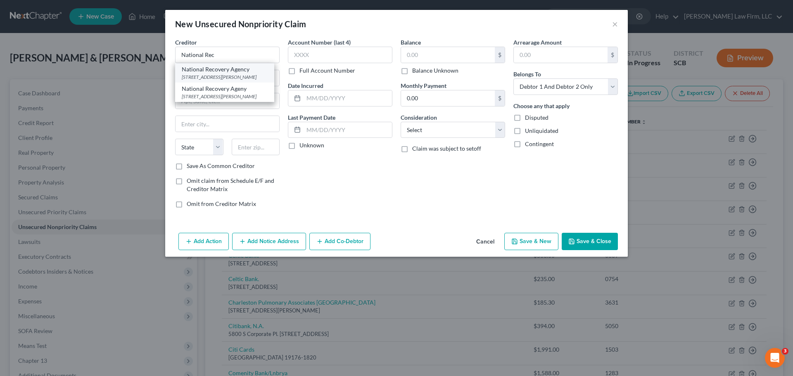
click at [214, 76] on div "[STREET_ADDRESS][PERSON_NAME]" at bounding box center [225, 77] width 86 height 7
type input "National Recovery Agency"
type input "[STREET_ADDRESS][PERSON_NAME]"
type input "[GEOGRAPHIC_DATA]"
select select "39"
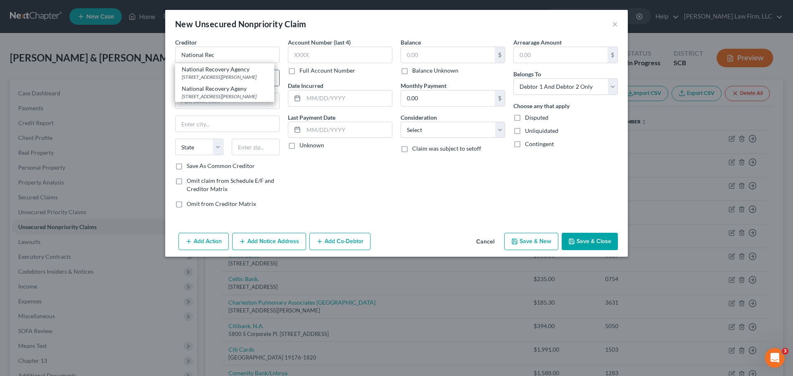
type input "17111"
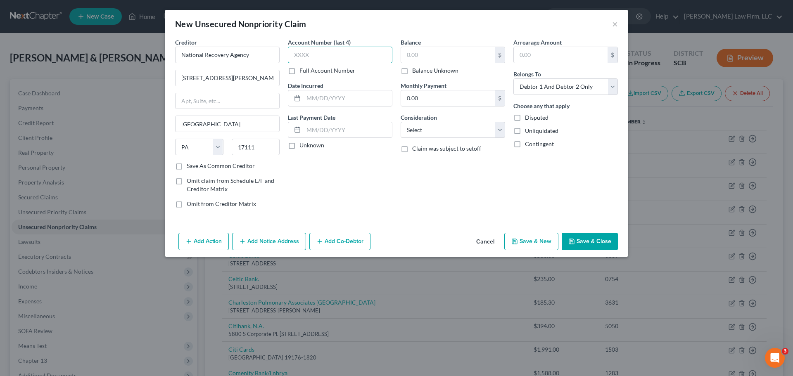
click at [331, 55] on input "text" at bounding box center [340, 55] width 104 height 17
type input "4154"
click at [337, 95] on input "text" at bounding box center [348, 98] width 88 height 16
click at [418, 56] on input "text" at bounding box center [448, 55] width 94 height 16
type input "588.86"
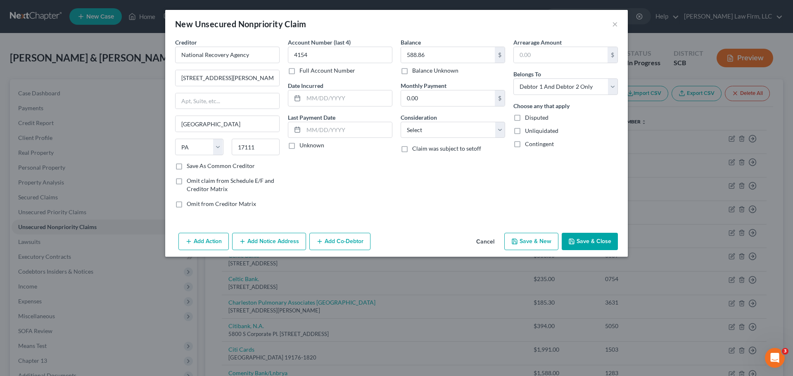
click at [590, 234] on button "Save & Close" at bounding box center [590, 241] width 56 height 17
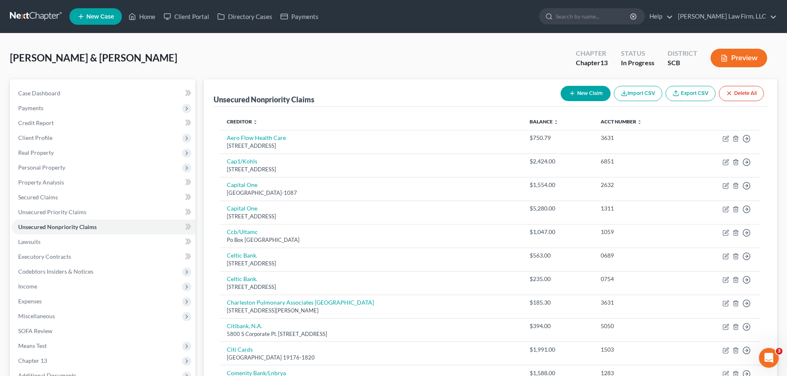
click at [585, 95] on button "New Claim" at bounding box center [585, 93] width 50 height 15
select select "2"
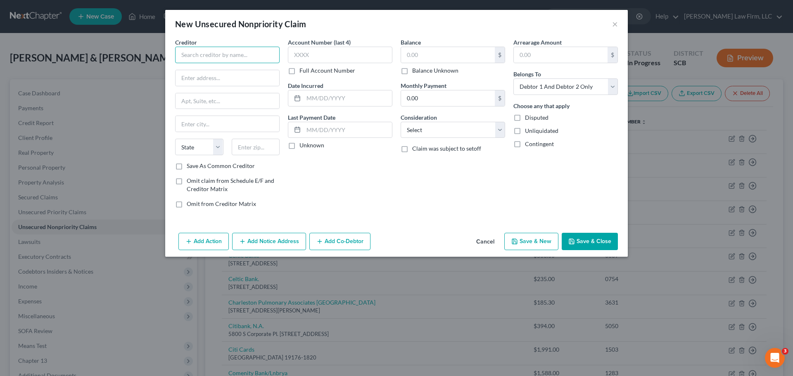
click at [242, 53] on input "text" at bounding box center [227, 55] width 104 height 17
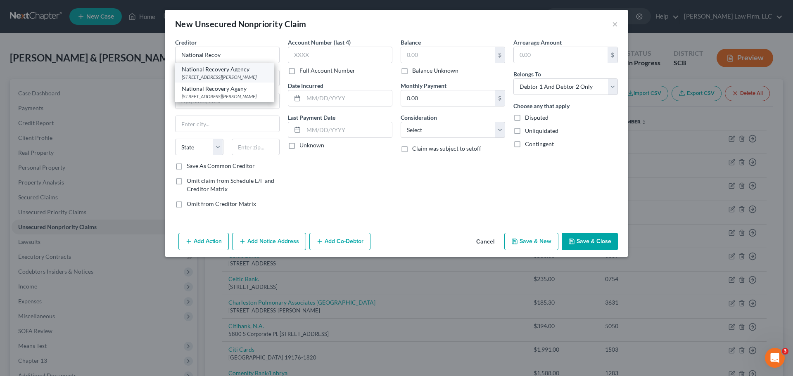
click at [228, 78] on div "[STREET_ADDRESS][PERSON_NAME]" at bounding box center [225, 77] width 86 height 7
type input "National Recovery Agency"
type input "[STREET_ADDRESS][PERSON_NAME]"
type input "[GEOGRAPHIC_DATA]"
select select "39"
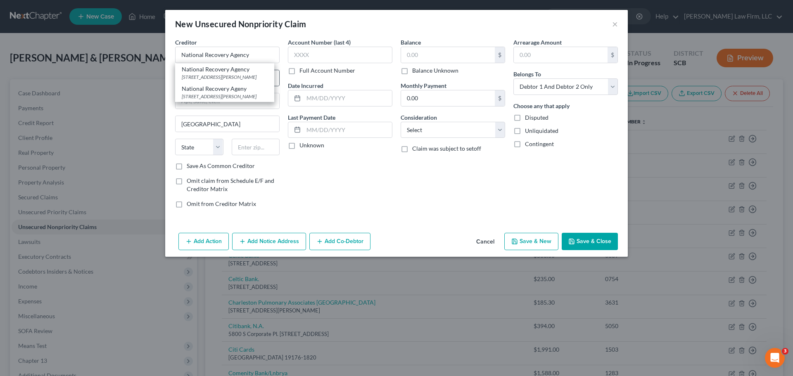
type input "17111"
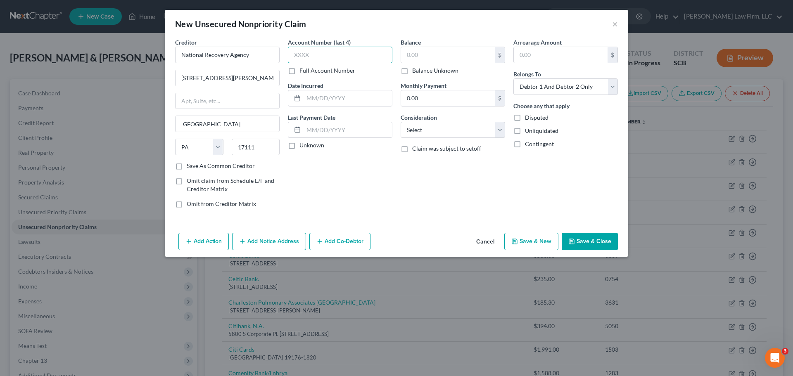
click at [307, 62] on input "text" at bounding box center [340, 55] width 104 height 17
type input "4155"
click at [346, 100] on input "text" at bounding box center [348, 98] width 88 height 16
click at [416, 66] on label "Balance Unknown" at bounding box center [435, 70] width 46 height 8
click at [416, 66] on input "Balance Unknown" at bounding box center [417, 68] width 5 height 5
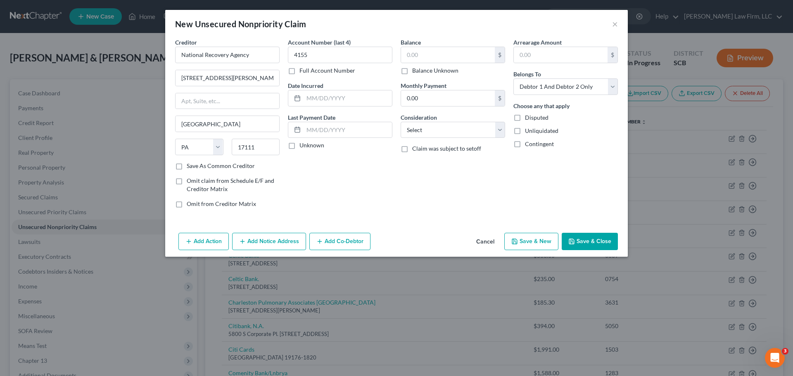
checkbox input "true"
type input "0.00"
click at [412, 71] on label "Balance Unknown" at bounding box center [435, 70] width 46 height 8
click at [415, 71] on input "Balance Unknown" at bounding box center [417, 68] width 5 height 5
checkbox input "false"
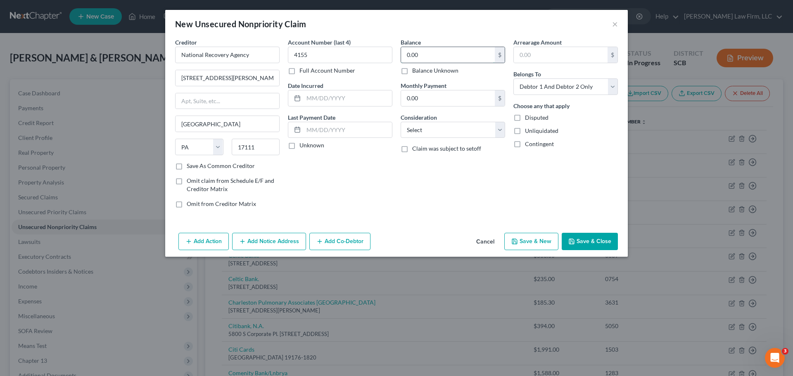
click at [416, 57] on input "0.00" at bounding box center [448, 55] width 94 height 16
type input "244.52"
click at [396, 195] on div "Account Number (last 4) 4155 Full Account Number Date Incurred Last Payment Dat…" at bounding box center [340, 126] width 113 height 177
click at [589, 247] on button "Save & Close" at bounding box center [590, 241] width 56 height 17
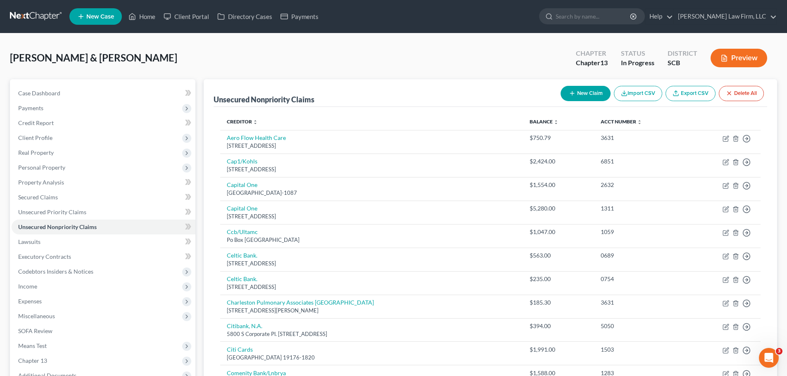
click at [572, 97] on button "New Claim" at bounding box center [585, 93] width 50 height 15
select select "2"
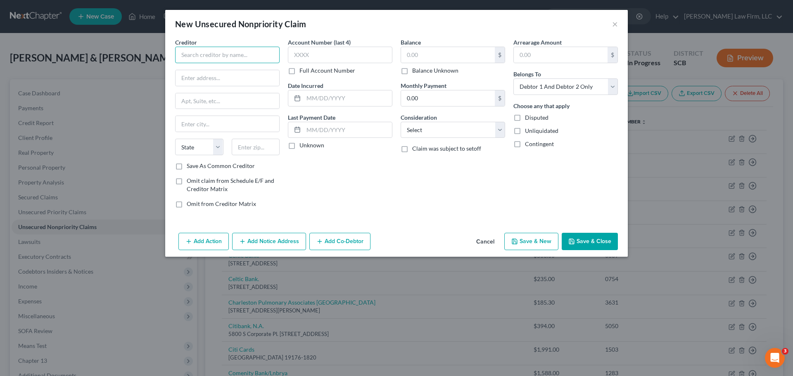
click at [252, 60] on input "text" at bounding box center [227, 55] width 104 height 17
click at [615, 23] on button "×" at bounding box center [615, 24] width 6 height 10
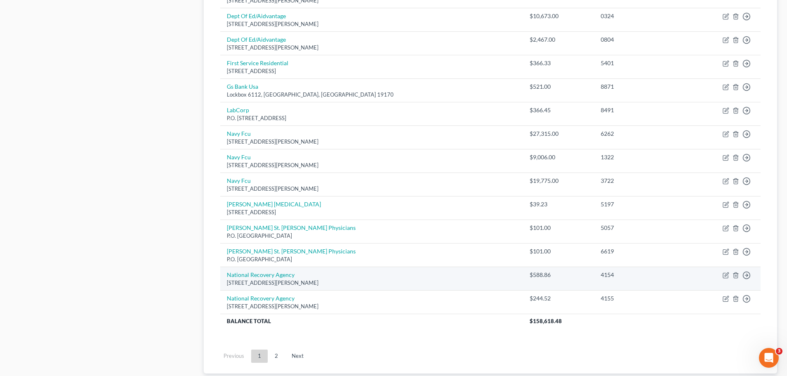
scroll to position [624, 0]
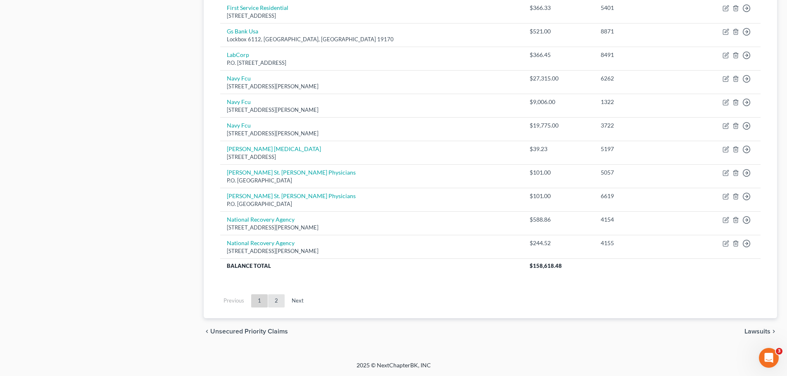
click at [277, 301] on link "2" at bounding box center [276, 300] width 17 height 13
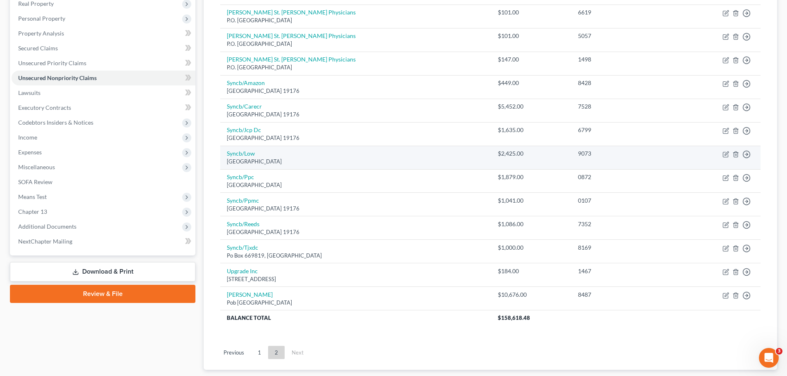
scroll to position [0, 0]
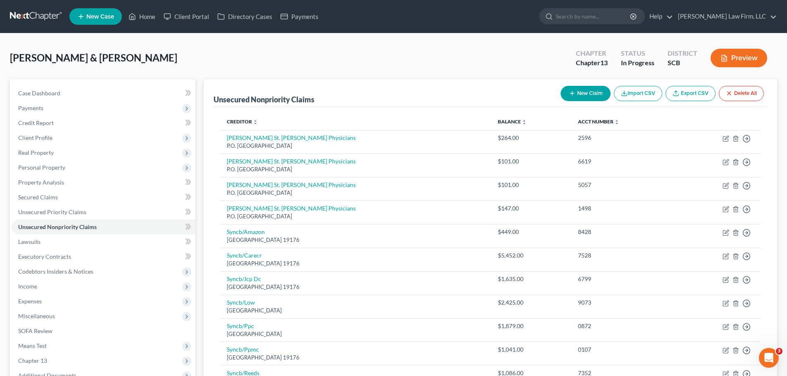
click at [642, 5] on nav "Home New Case Client Portal Directory Cases Payments [PERSON_NAME] Law Firm, LL…" at bounding box center [393, 16] width 787 height 33
click at [631, 17] on input "search" at bounding box center [593, 16] width 76 height 15
type input "3"
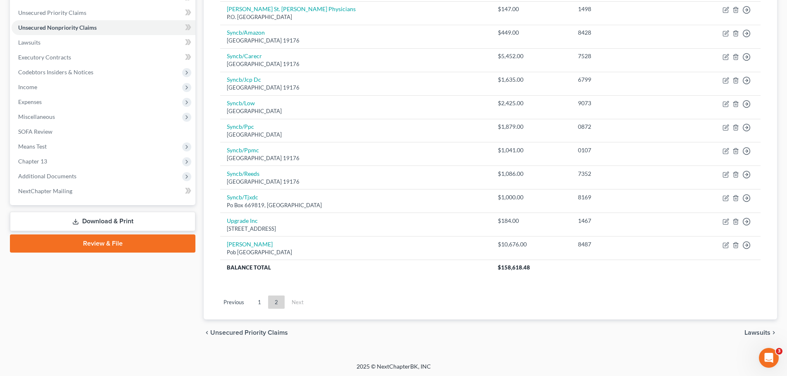
scroll to position [201, 0]
click at [262, 299] on link "1" at bounding box center [259, 300] width 17 height 13
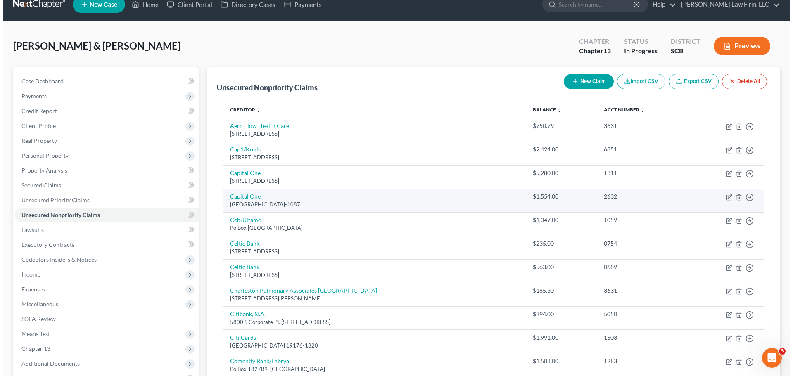
scroll to position [0, 0]
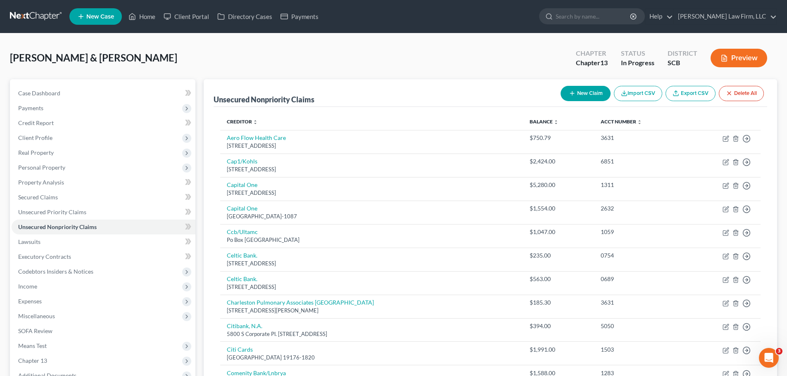
click at [574, 92] on button "New Claim" at bounding box center [585, 93] width 50 height 15
select select "2"
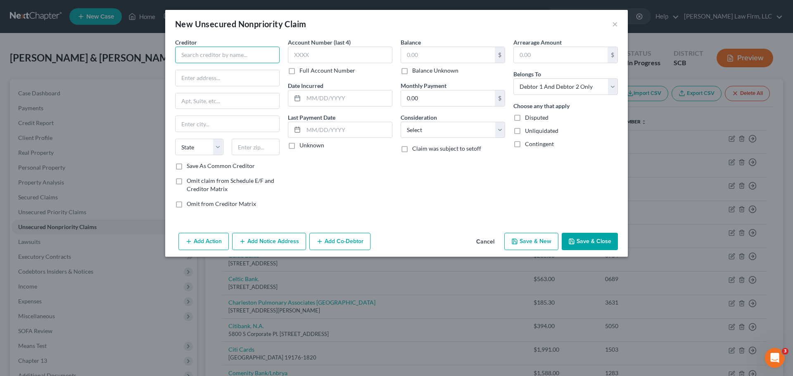
click at [235, 57] on input "text" at bounding box center [227, 55] width 104 height 17
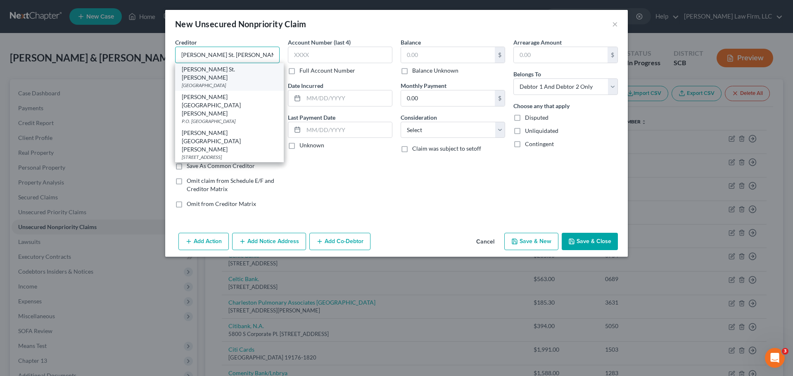
type input "[PERSON_NAME] St. [PERSON_NAME]"
click at [244, 82] on div "[GEOGRAPHIC_DATA]" at bounding box center [229, 85] width 95 height 7
type input "PO Box 100062"
type input "[GEOGRAPHIC_DATA]"
select select "10"
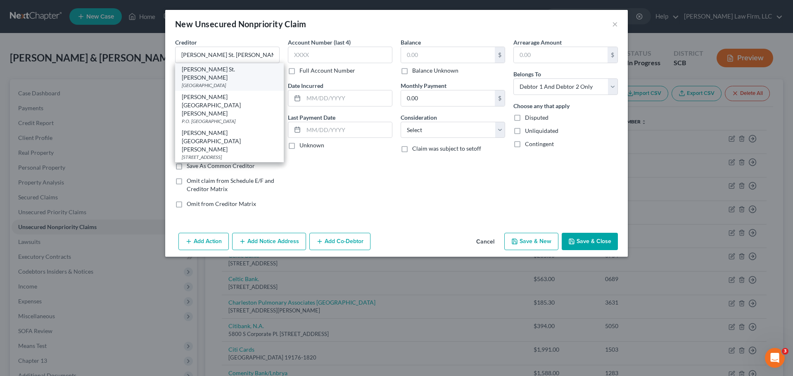
type input "30348"
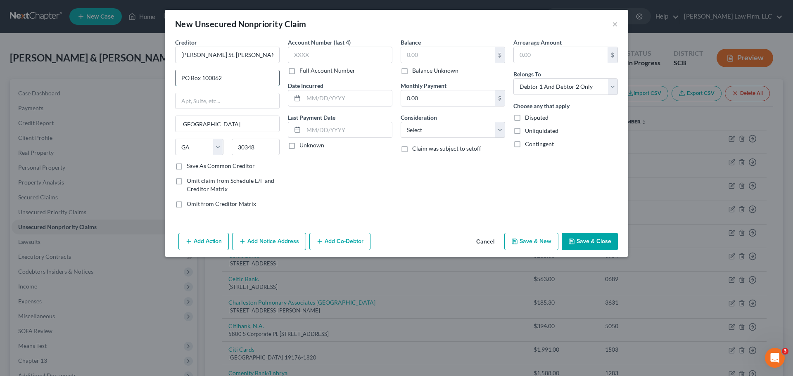
click at [239, 85] on input "PO Box 100062" at bounding box center [228, 78] width 104 height 16
type input "PO Box 931876"
click at [242, 95] on input "text" at bounding box center [228, 101] width 104 height 16
click at [345, 57] on input "text" at bounding box center [340, 55] width 104 height 17
type input "3549"
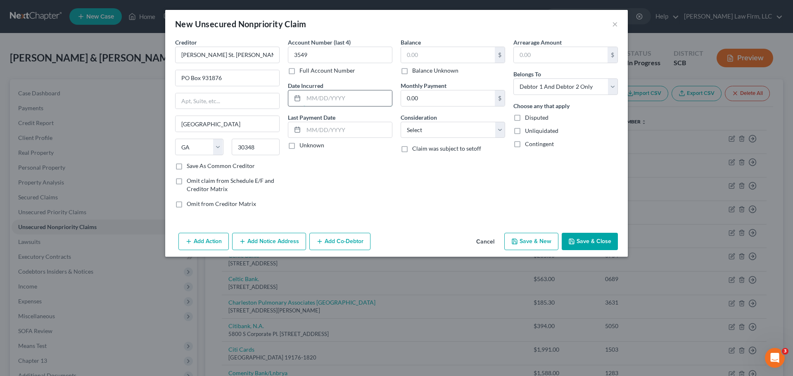
click at [336, 102] on input "text" at bounding box center [348, 98] width 88 height 16
type input "[DATE]"
click at [450, 60] on input "text" at bounding box center [448, 55] width 94 height 16
type input "367.51"
click at [594, 246] on button "Save & Close" at bounding box center [590, 241] width 56 height 17
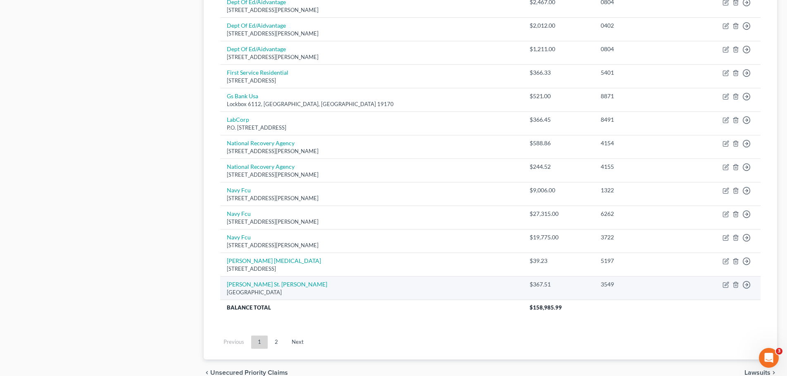
scroll to position [518, 0]
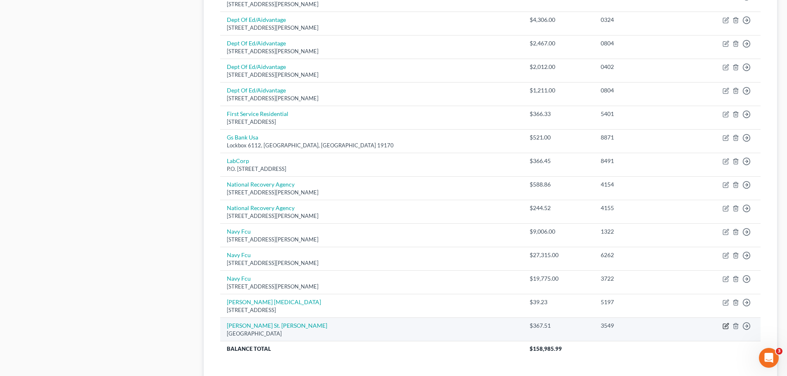
click at [727, 329] on icon "button" at bounding box center [725, 326] width 5 height 5
select select "10"
select select "2"
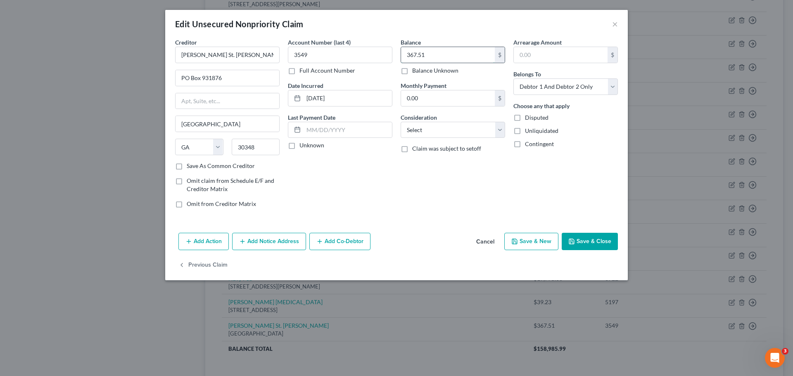
click at [437, 61] on input "367.51" at bounding box center [448, 55] width 94 height 16
type input "332.51"
click at [342, 103] on input "[DATE]" at bounding box center [348, 98] width 88 height 16
type input "0"
type input "[DATE]"
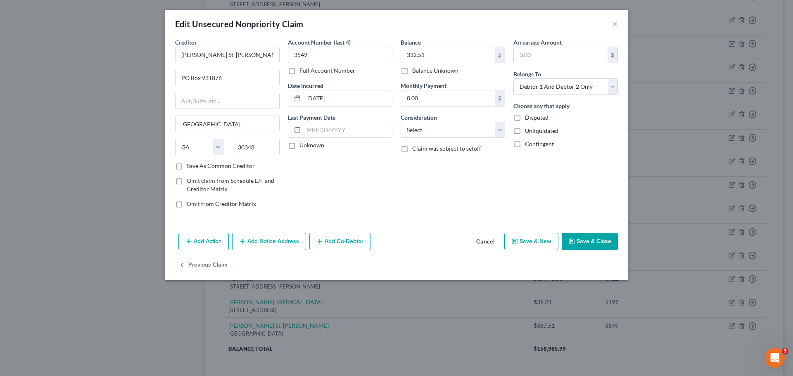
click at [589, 241] on button "Save & Close" at bounding box center [590, 241] width 56 height 17
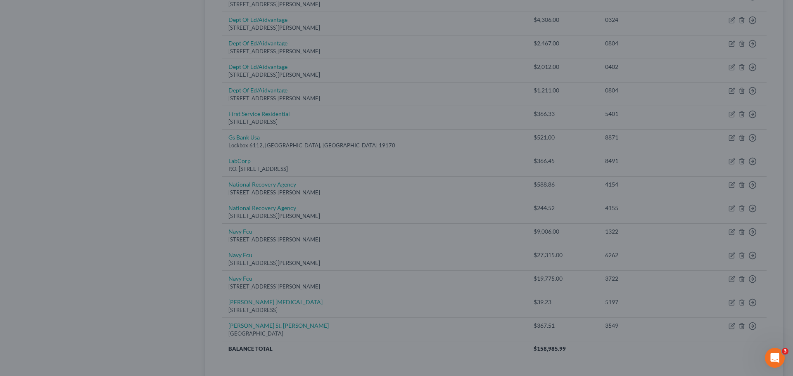
type input "0"
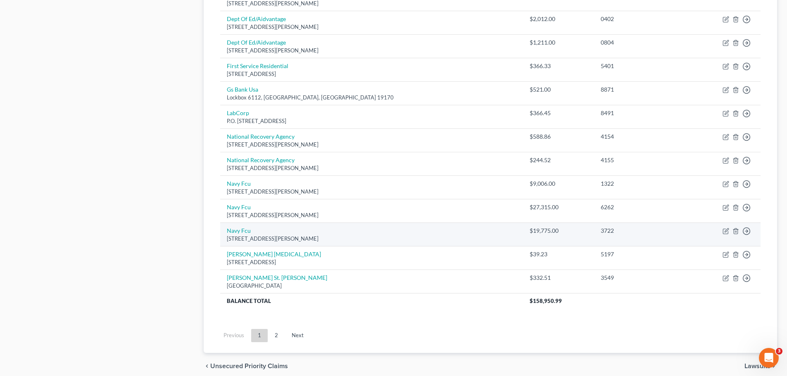
scroll to position [578, 0]
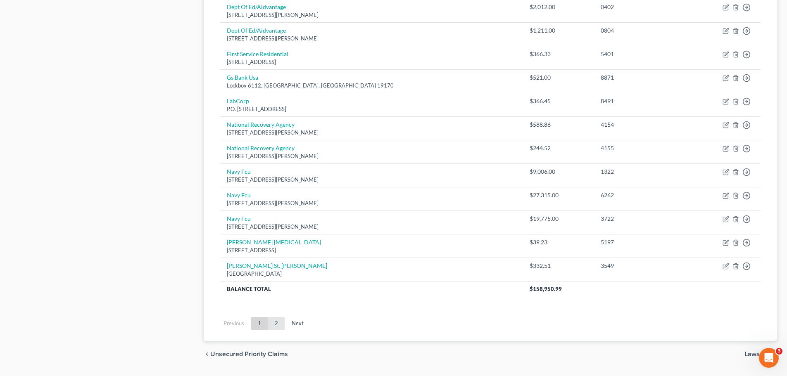
click at [280, 323] on link "2" at bounding box center [276, 323] width 17 height 13
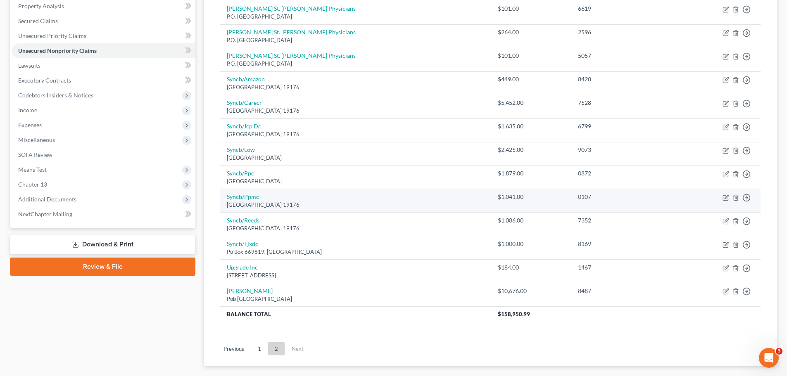
scroll to position [224, 0]
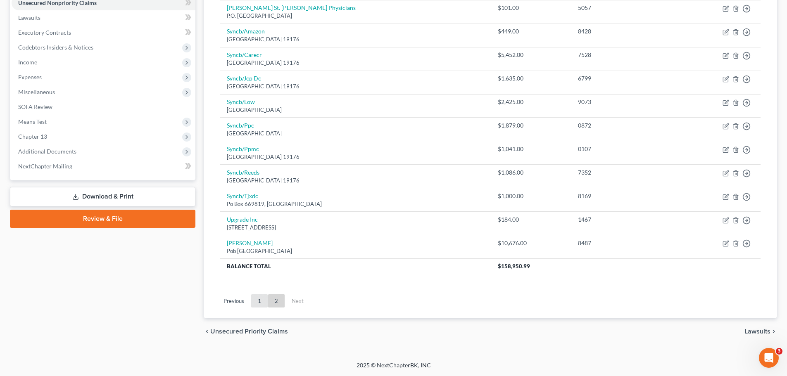
click at [262, 301] on link "1" at bounding box center [259, 300] width 17 height 13
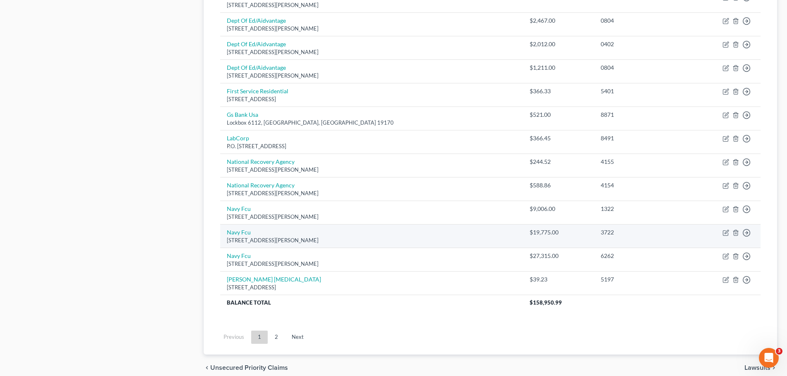
scroll to position [577, 0]
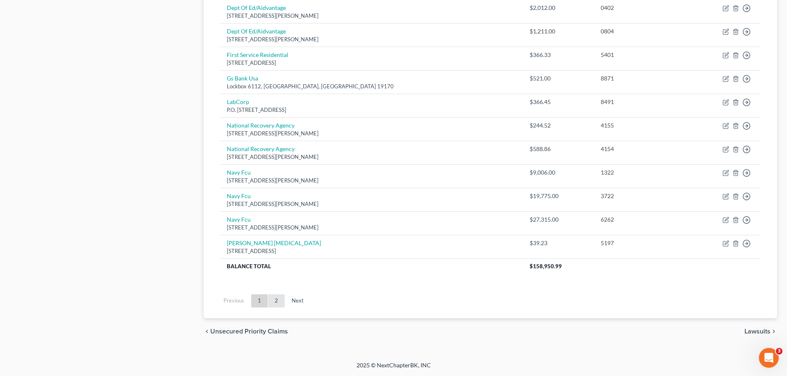
click at [275, 301] on link "2" at bounding box center [276, 300] width 17 height 13
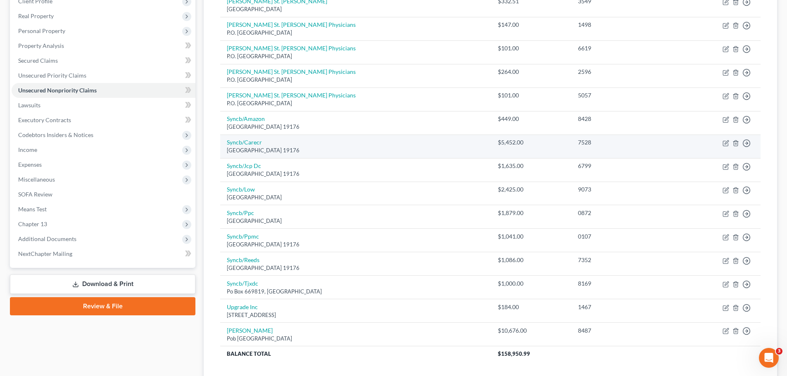
scroll to position [224, 0]
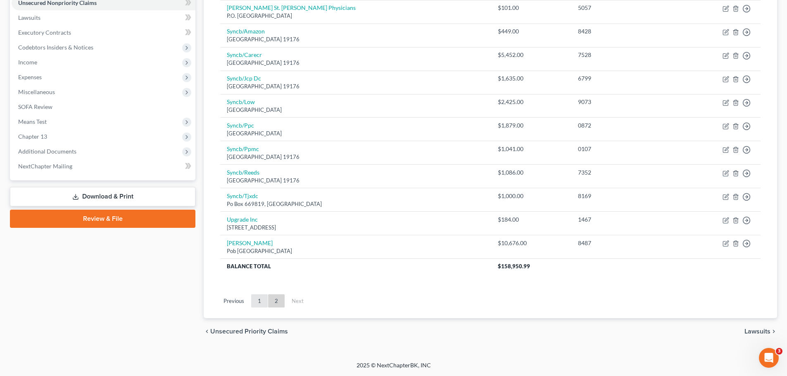
click at [266, 299] on link "1" at bounding box center [259, 300] width 17 height 13
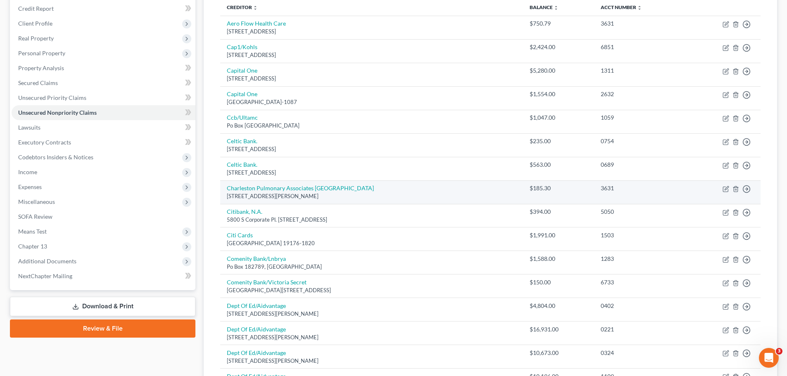
scroll to position [0, 0]
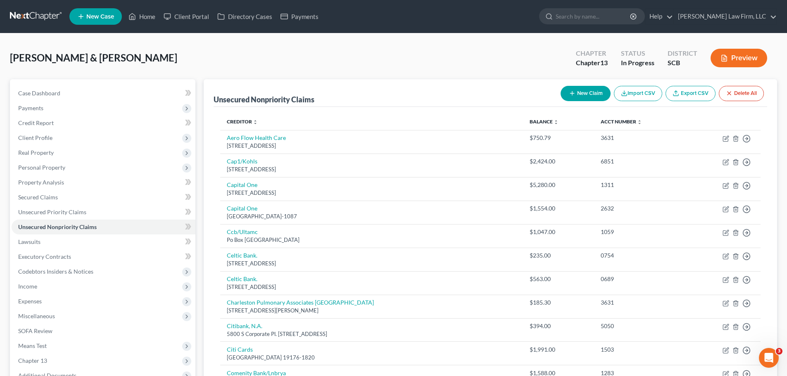
click at [569, 94] on icon "button" at bounding box center [572, 93] width 7 height 7
select select "2"
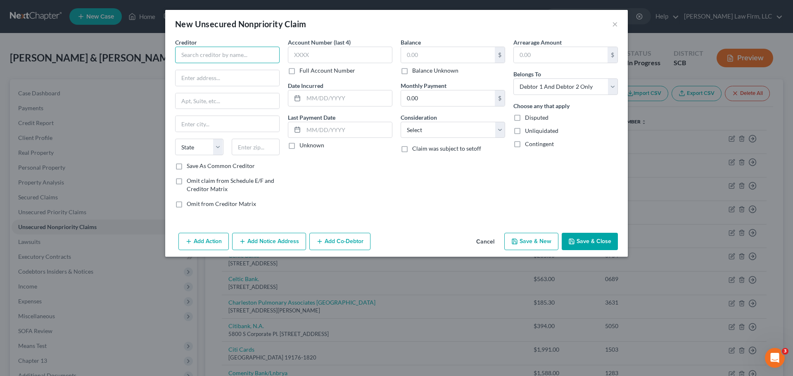
click at [222, 50] on input "text" at bounding box center [227, 55] width 104 height 17
click at [490, 238] on button "Cancel" at bounding box center [485, 242] width 31 height 17
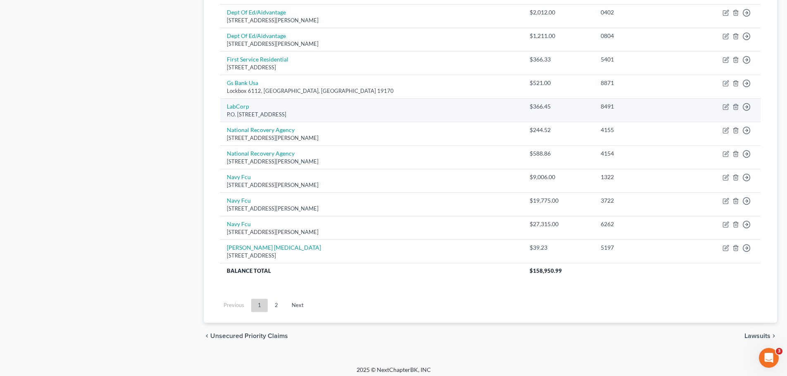
scroll to position [577, 0]
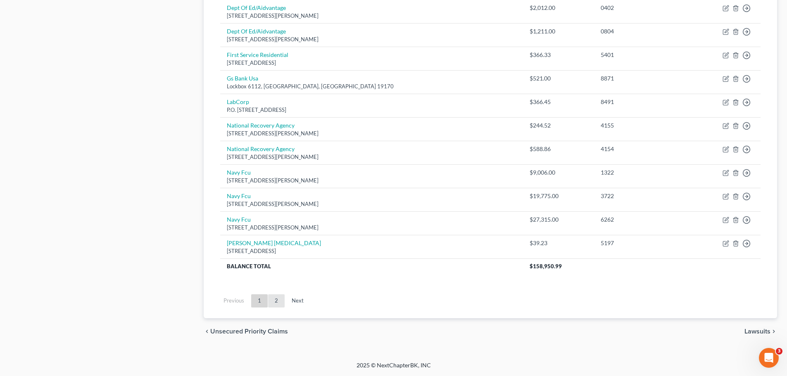
click at [278, 300] on link "2" at bounding box center [276, 300] width 17 height 13
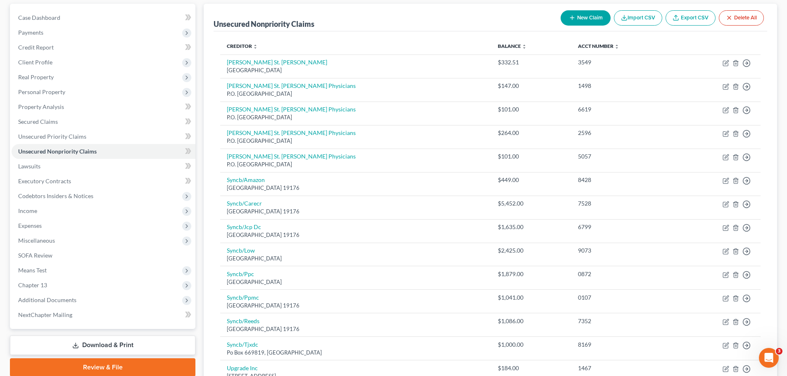
scroll to position [224, 0]
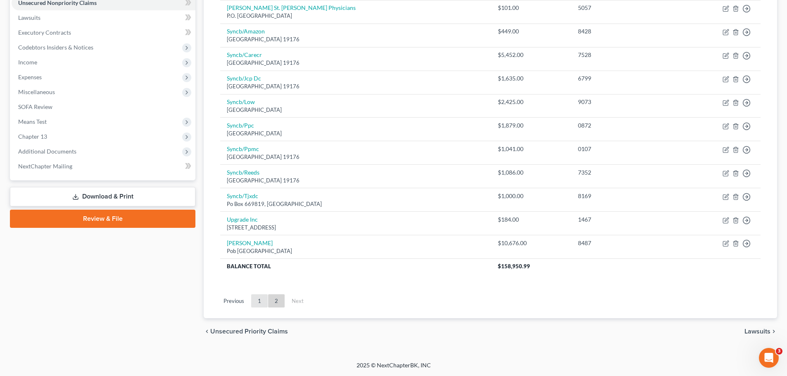
click at [260, 301] on link "1" at bounding box center [259, 300] width 17 height 13
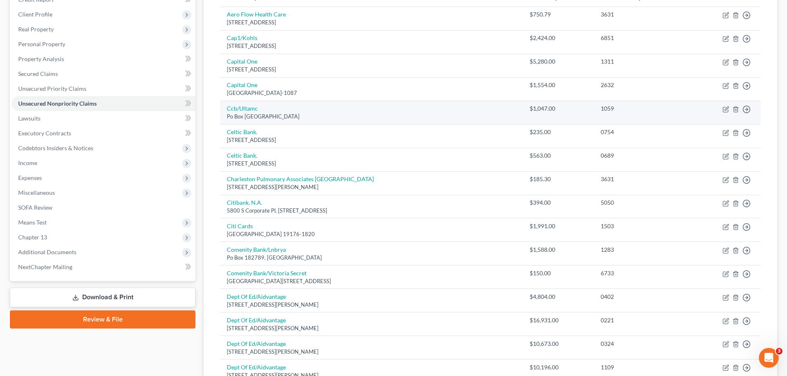
scroll to position [124, 0]
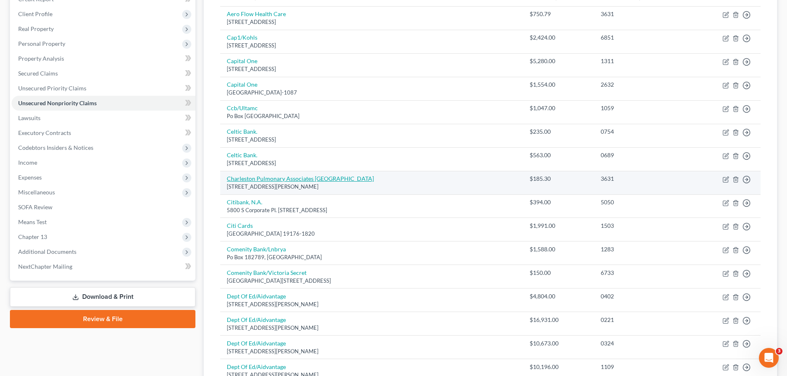
click at [286, 180] on link "Charleston Pulmonary Associates [GEOGRAPHIC_DATA]" at bounding box center [300, 178] width 147 height 7
select select "42"
select select "0"
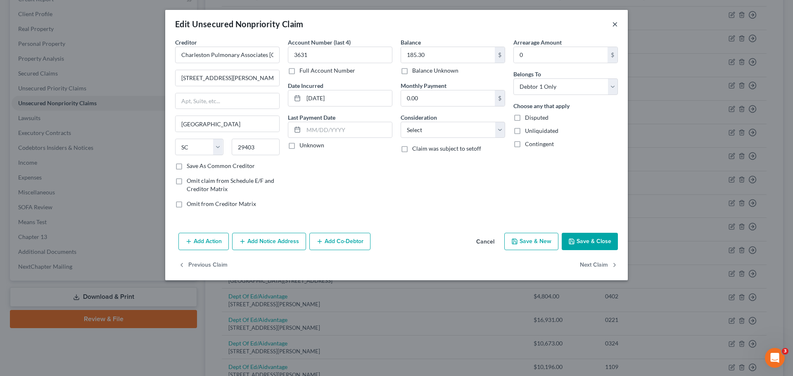
drag, startPoint x: 614, startPoint y: 26, endPoint x: 613, endPoint y: 30, distance: 4.2
click at [614, 26] on button "×" at bounding box center [615, 24] width 6 height 10
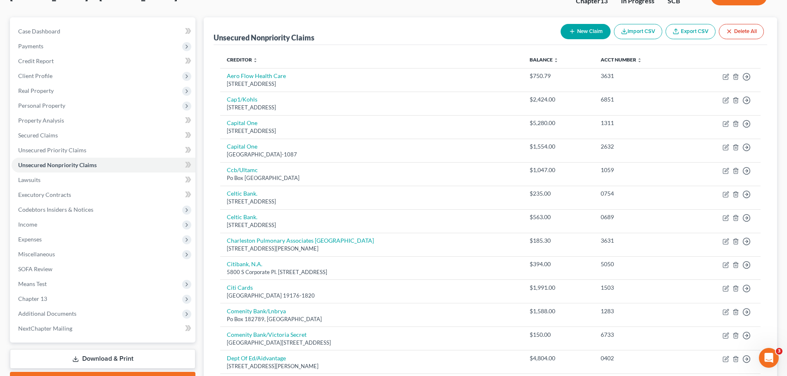
scroll to position [0, 0]
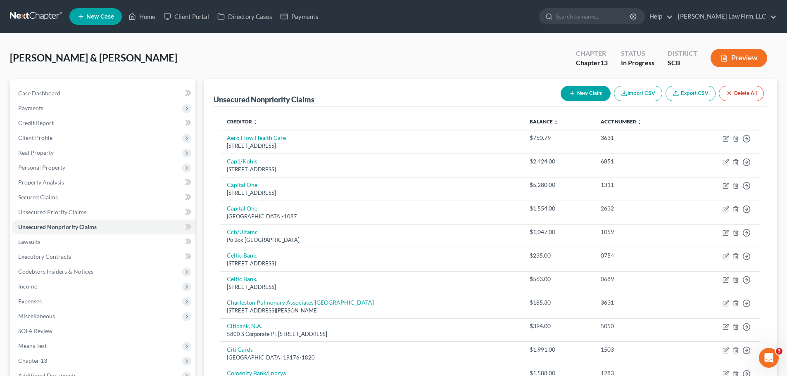
click at [584, 92] on button "New Claim" at bounding box center [585, 93] width 50 height 15
select select "2"
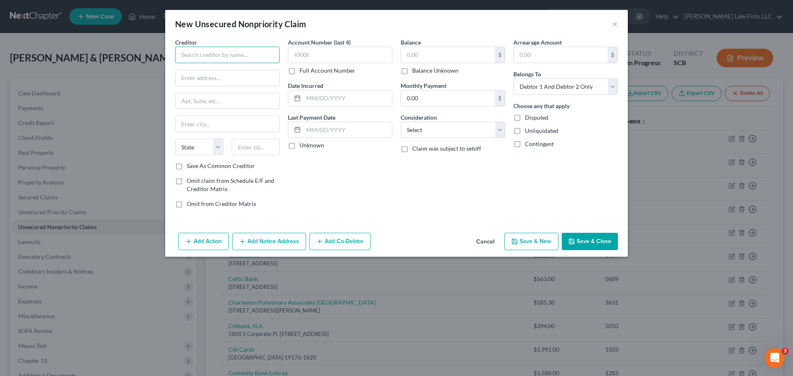
click at [242, 57] on input "text" at bounding box center [227, 55] width 104 height 17
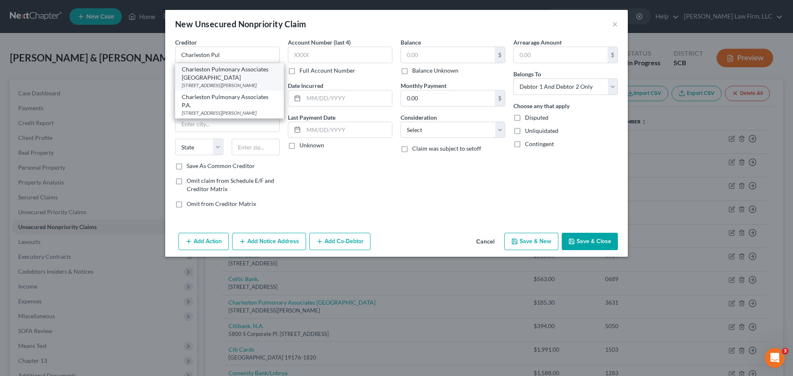
click at [237, 76] on div "Charleston Pulmonary Associates [GEOGRAPHIC_DATA]" at bounding box center [229, 73] width 95 height 17
type input "Charleston Pulmonary Associates [GEOGRAPHIC_DATA]"
type input "[STREET_ADDRESS][PERSON_NAME]"
type input "[GEOGRAPHIC_DATA]"
select select "42"
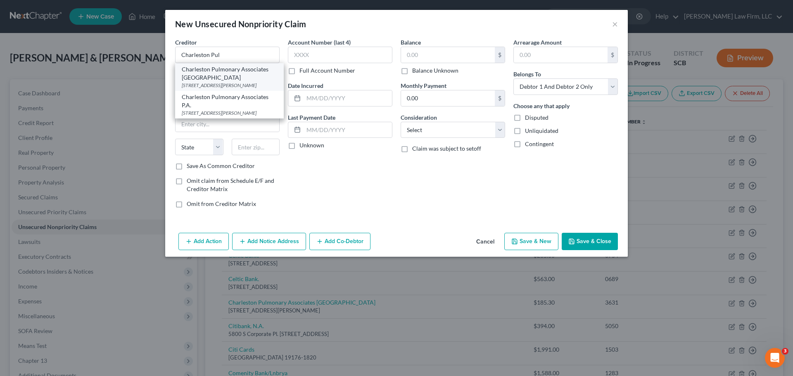
type input "29403"
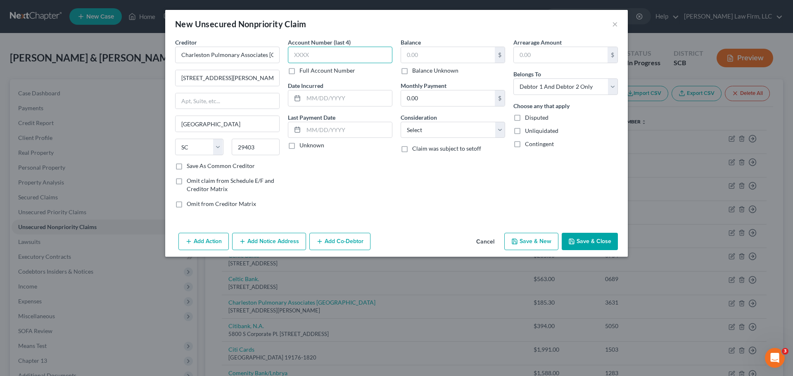
click at [305, 59] on input "text" at bounding box center [340, 55] width 104 height 17
type input "4684"
click at [414, 62] on input "text" at bounding box center [448, 55] width 94 height 16
type input "185.30"
click at [365, 89] on div "Date Incurred" at bounding box center [340, 93] width 104 height 25
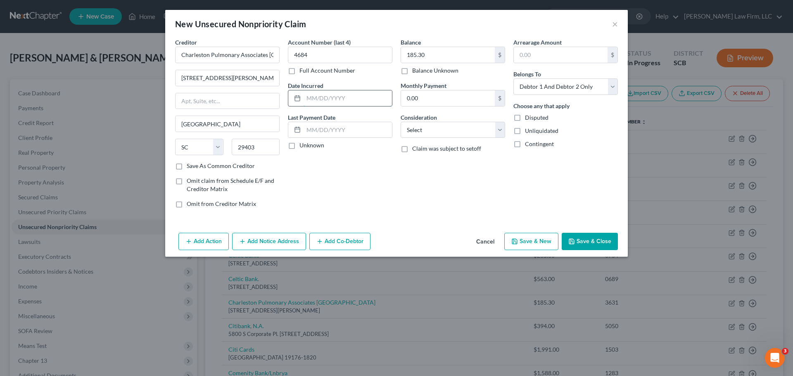
click at [368, 100] on input "text" at bounding box center [348, 98] width 88 height 16
type input "[DATE]"
click at [529, 93] on select "Select Debtor 1 Only Debtor 2 Only Debtor 1 And Debtor 2 Only At Least One Of T…" at bounding box center [565, 86] width 104 height 17
select select "0"
click at [513, 78] on select "Select Debtor 1 Only Debtor 2 Only Debtor 1 And Debtor 2 Only At Least One Of T…" at bounding box center [565, 86] width 104 height 17
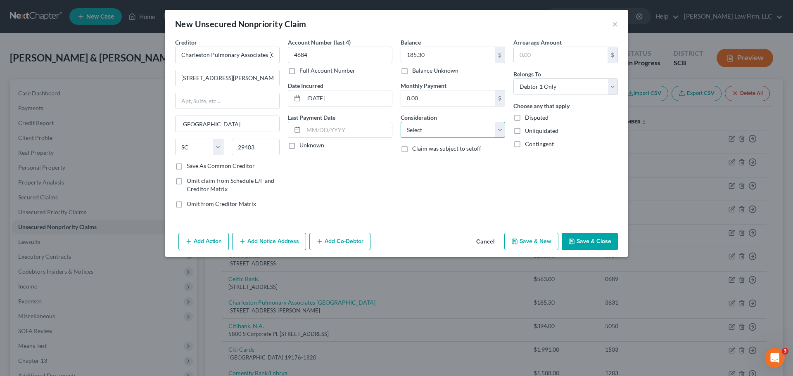
click at [453, 131] on select "Select Cable / Satellite Services Collection Agency Credit Card Debt Debt Couns…" at bounding box center [453, 130] width 104 height 17
click at [459, 132] on select "Select Cable / Satellite Services Collection Agency Credit Card Debt Debt Couns…" at bounding box center [453, 130] width 104 height 17
select select "9"
click at [401, 122] on select "Select Cable / Satellite Services Collection Agency Credit Card Debt Debt Couns…" at bounding box center [453, 130] width 104 height 17
click at [586, 243] on button "Save & Close" at bounding box center [590, 241] width 56 height 17
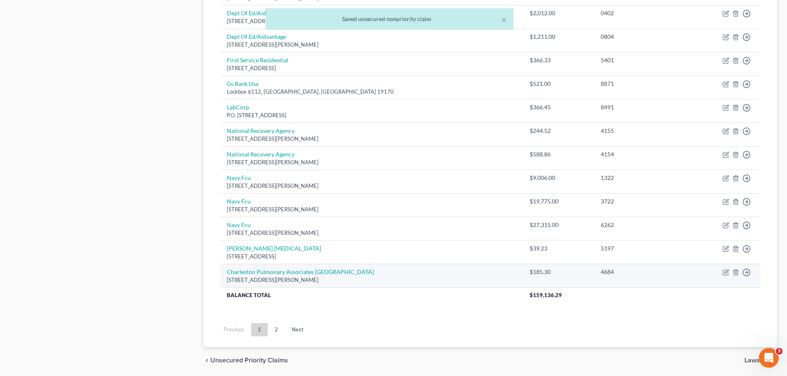
scroll to position [601, 0]
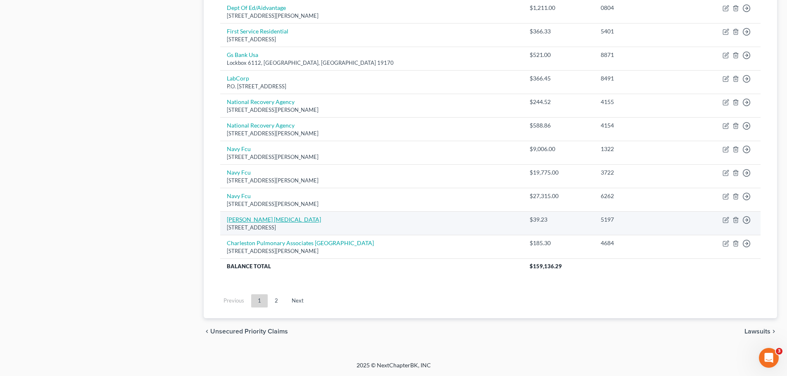
click at [264, 221] on link "[PERSON_NAME] [MEDICAL_DATA]" at bounding box center [274, 219] width 94 height 7
select select "15"
select select "1"
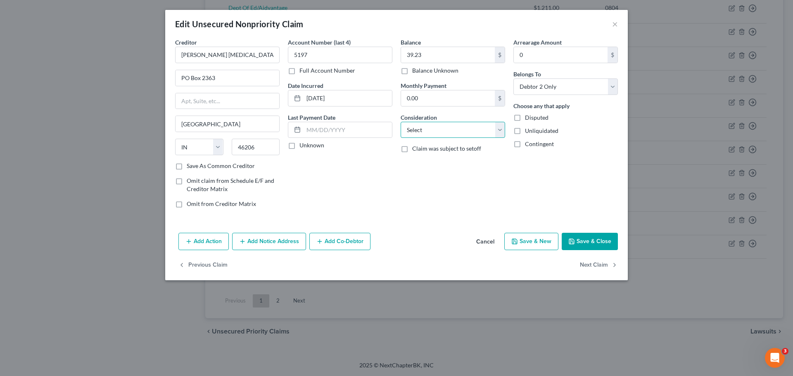
drag, startPoint x: 432, startPoint y: 132, endPoint x: 433, endPoint y: 143, distance: 11.2
click at [432, 132] on select "Select Cable / Satellite Services Collection Agency Credit Card Debt Debt Couns…" at bounding box center [453, 130] width 104 height 17
click at [434, 129] on select "Select Cable / Satellite Services Collection Agency Credit Card Debt Debt Couns…" at bounding box center [453, 130] width 104 height 17
select select "9"
click at [401, 122] on select "Select Cable / Satellite Services Collection Agency Credit Card Debt Debt Couns…" at bounding box center [453, 130] width 104 height 17
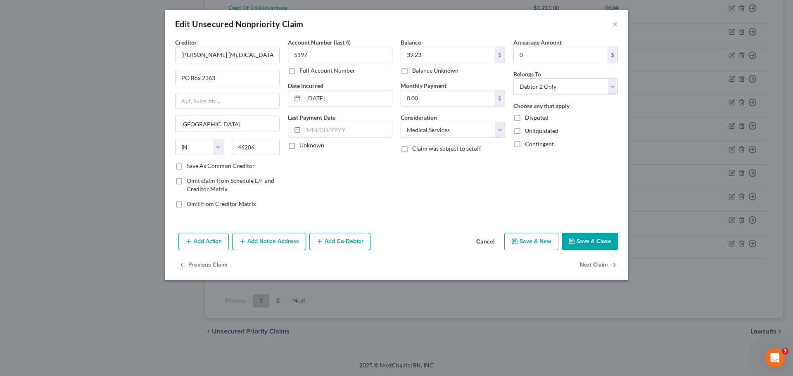
click at [593, 241] on button "Save & Close" at bounding box center [590, 241] width 56 height 17
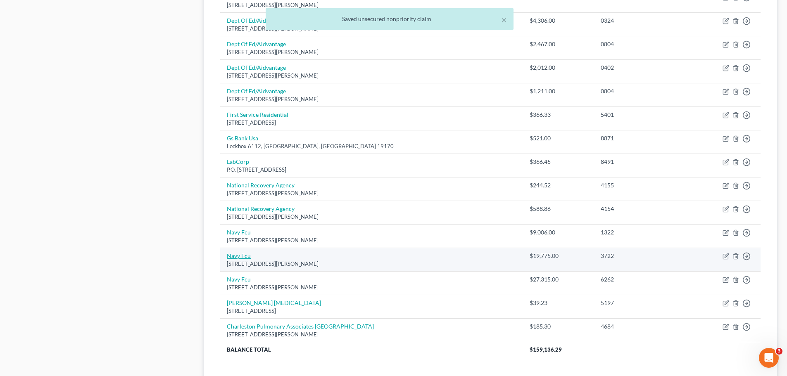
scroll to position [477, 0]
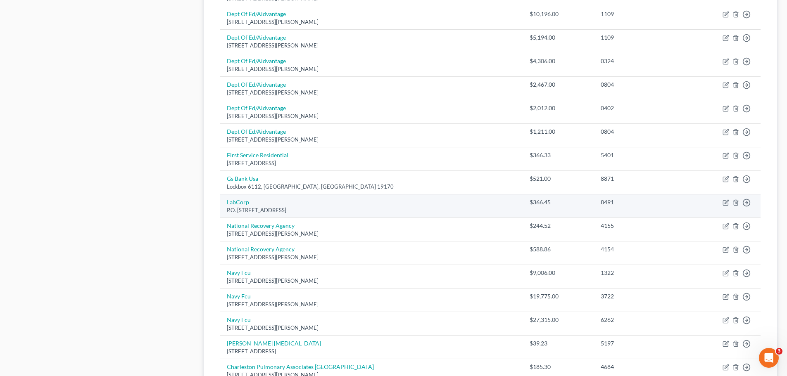
click at [240, 202] on link "LabCorp" at bounding box center [238, 202] width 22 height 7
select select "28"
select select "0"
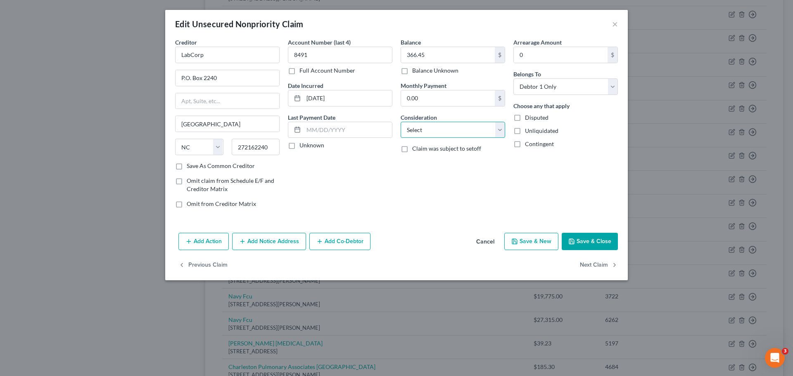
click at [472, 129] on select "Select Cable / Satellite Services Collection Agency Credit Card Debt Debt Couns…" at bounding box center [453, 130] width 104 height 17
click at [494, 132] on select "Select Cable / Satellite Services Collection Agency Credit Card Debt Debt Couns…" at bounding box center [453, 130] width 104 height 17
drag, startPoint x: 501, startPoint y: 133, endPoint x: 498, endPoint y: 137, distance: 5.0
click at [501, 133] on select "Select Cable / Satellite Services Collection Agency Credit Card Debt Debt Couns…" at bounding box center [453, 130] width 104 height 17
select select "9"
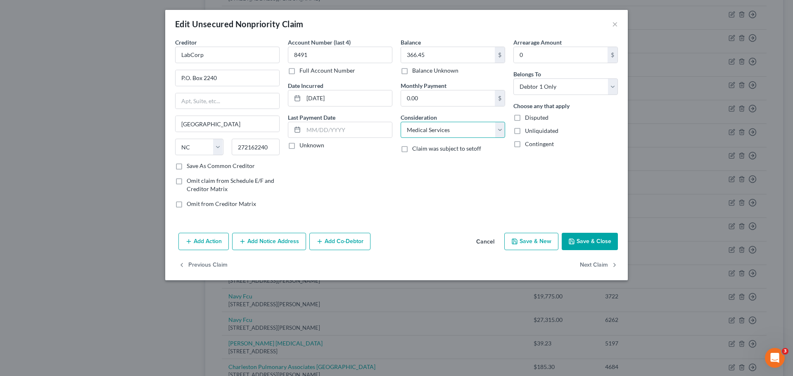
click at [401, 122] on select "Select Cable / Satellite Services Collection Agency Credit Card Debt Debt Couns…" at bounding box center [453, 130] width 104 height 17
click at [590, 243] on button "Save & Close" at bounding box center [590, 241] width 56 height 17
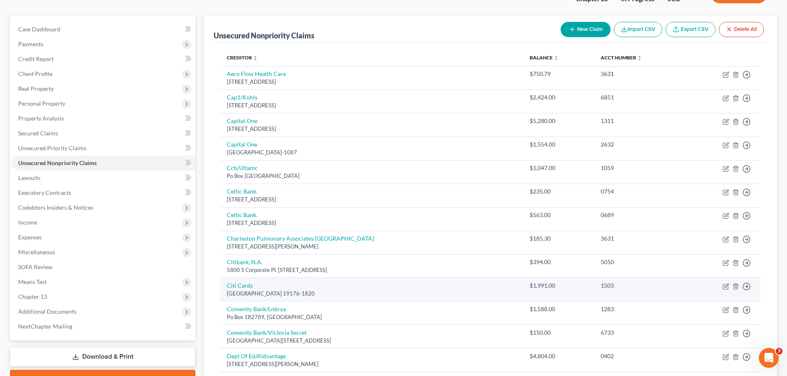
scroll to position [23, 0]
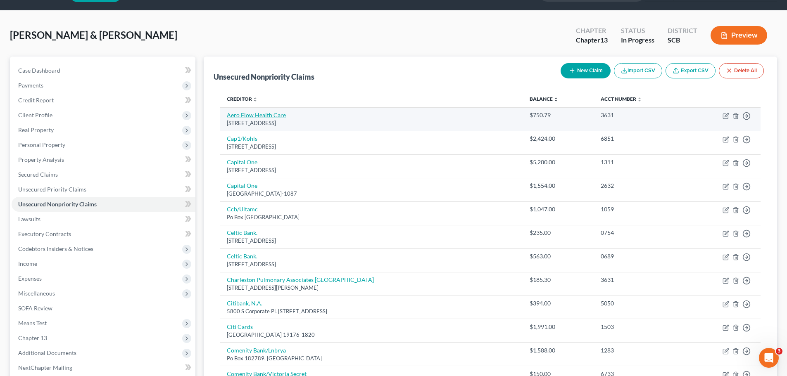
click at [264, 116] on link "Aero Flow Health Care" at bounding box center [256, 115] width 59 height 7
select select "28"
select select "0"
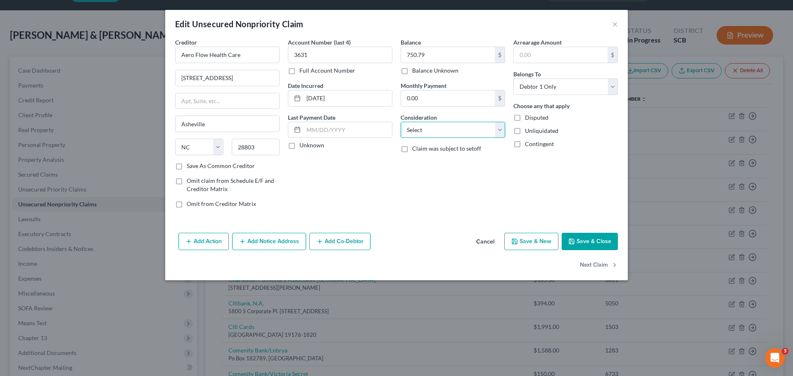
click at [454, 128] on select "Select Cable / Satellite Services Collection Agency Credit Card Debt Debt Couns…" at bounding box center [453, 130] width 104 height 17
click at [495, 129] on select "Select Cable / Satellite Services Collection Agency Credit Card Debt Debt Couns…" at bounding box center [453, 130] width 104 height 17
select select "9"
click at [401, 122] on select "Select Cable / Satellite Services Collection Agency Credit Card Debt Debt Couns…" at bounding box center [453, 130] width 104 height 17
click at [603, 238] on button "Save & Close" at bounding box center [590, 241] width 56 height 17
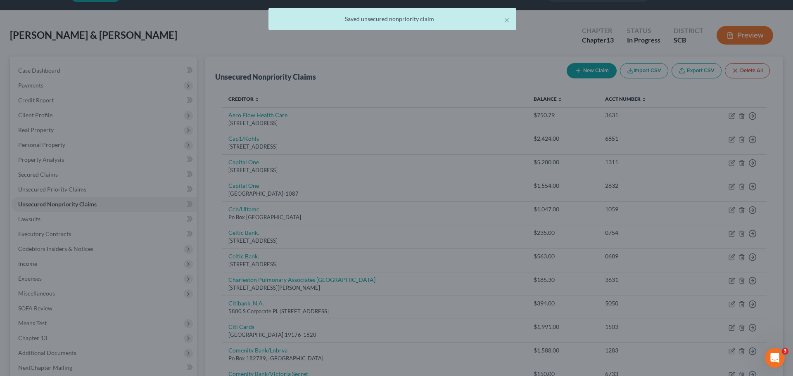
type input "0"
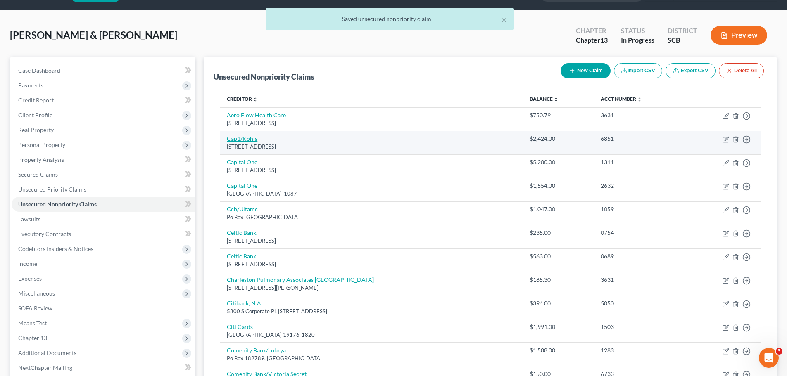
click at [248, 141] on link "Cap1/Kohls" at bounding box center [242, 138] width 31 height 7
select select "46"
select select "2"
select select "1"
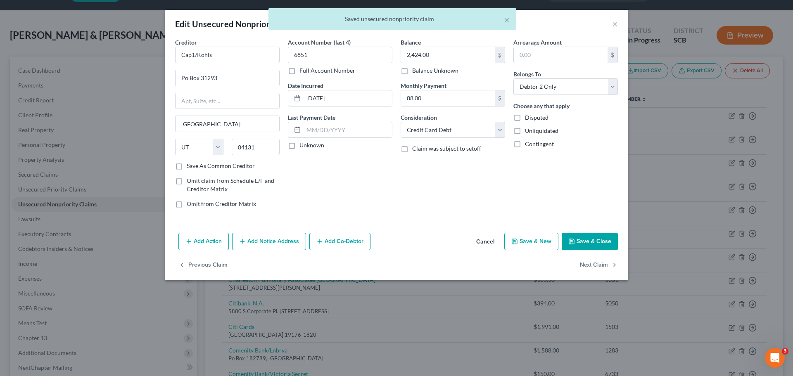
click at [592, 241] on button "Save & Close" at bounding box center [590, 241] width 56 height 17
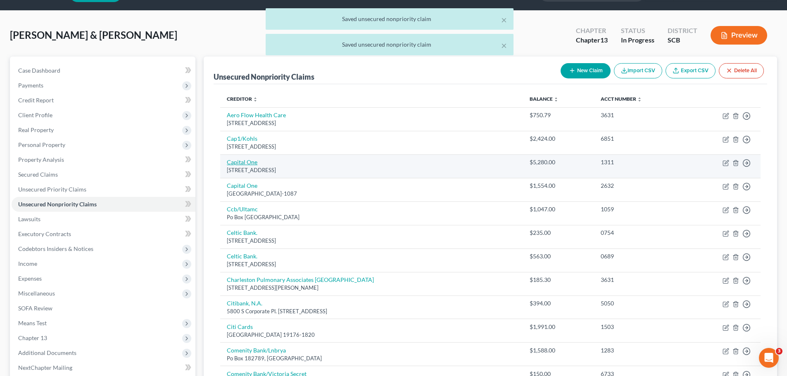
click at [255, 164] on link "Capital One" at bounding box center [242, 162] width 31 height 7
select select "46"
select select "2"
select select "1"
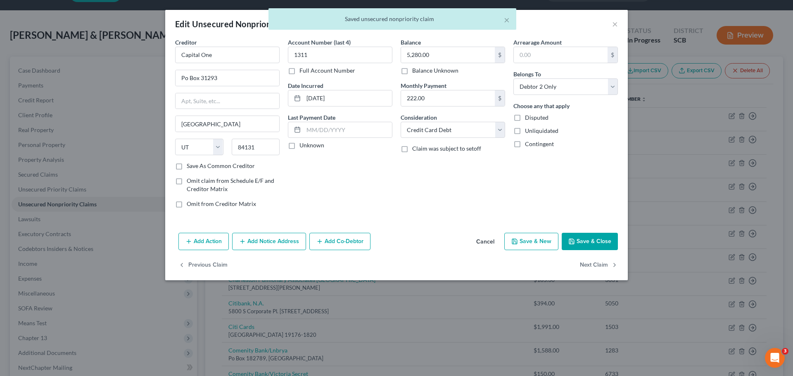
click at [594, 240] on button "Save & Close" at bounding box center [590, 241] width 56 height 17
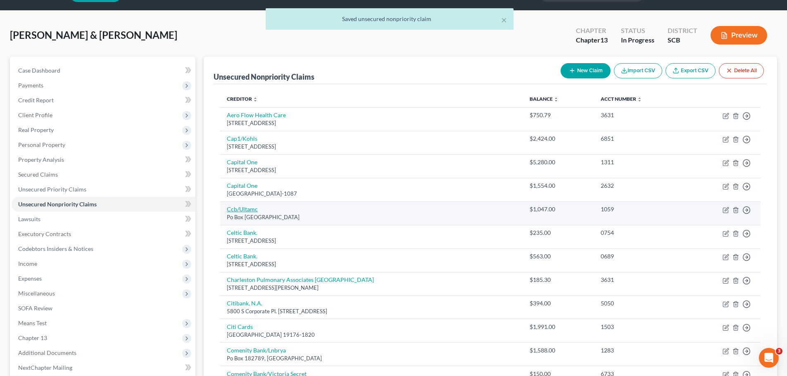
click at [243, 208] on link "Ccb/Ultamc" at bounding box center [242, 209] width 31 height 7
select select "45"
select select "2"
select select "1"
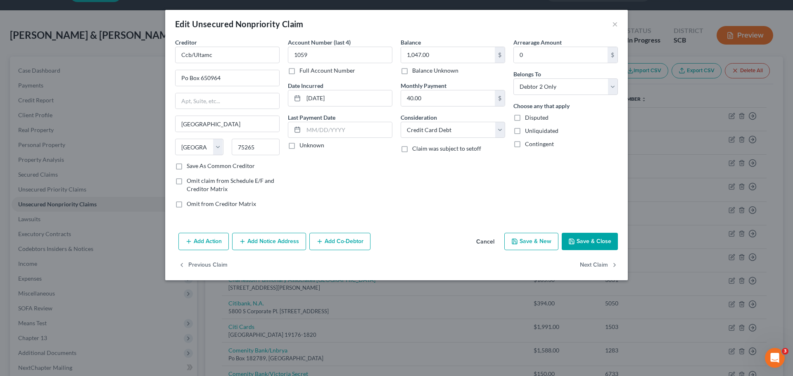
click at [591, 240] on button "Save & Close" at bounding box center [590, 241] width 56 height 17
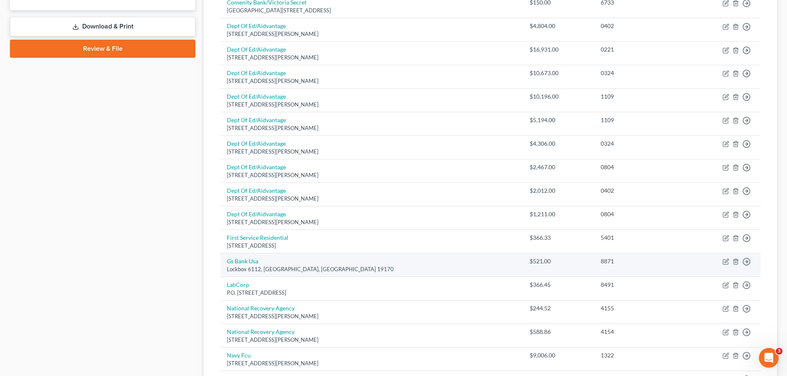
scroll to position [518, 0]
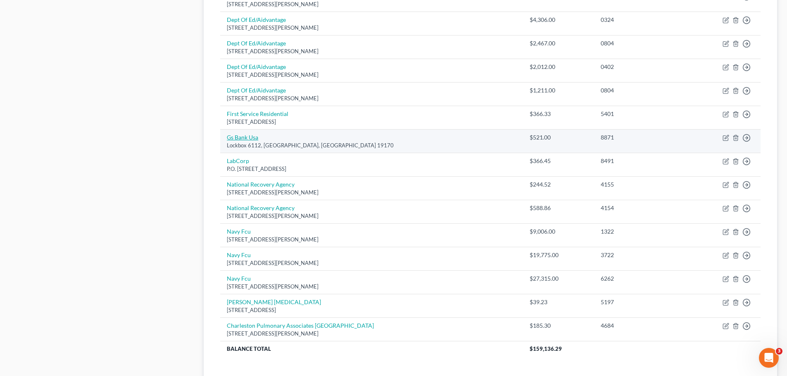
click at [248, 138] on link "Gs Bank Usa" at bounding box center [242, 137] width 31 height 7
select select "39"
select select "2"
select select "1"
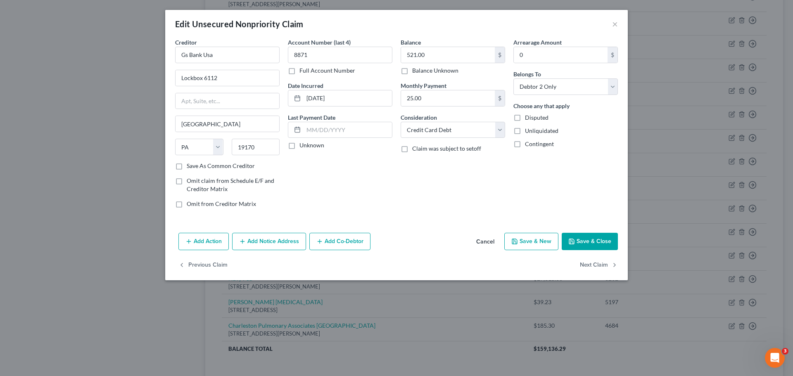
click at [580, 238] on button "Save & Close" at bounding box center [590, 241] width 56 height 17
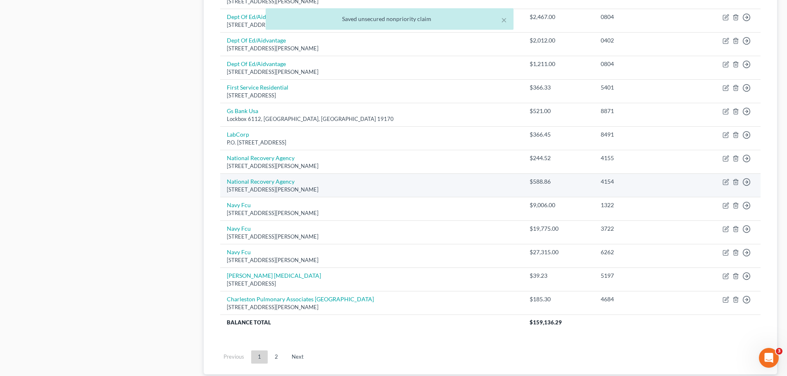
scroll to position [560, 0]
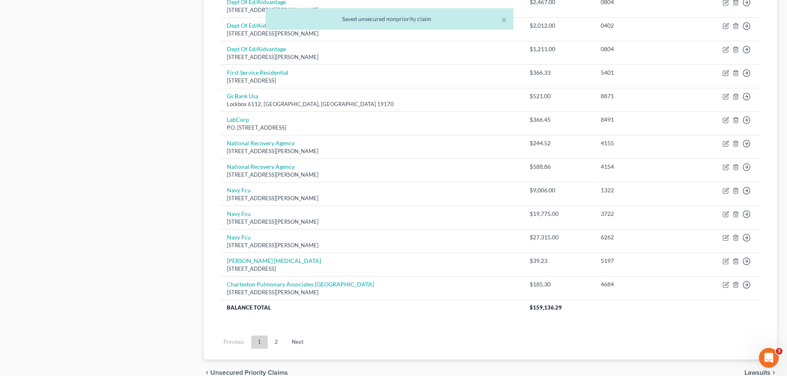
click at [277, 341] on link "2" at bounding box center [276, 342] width 17 height 13
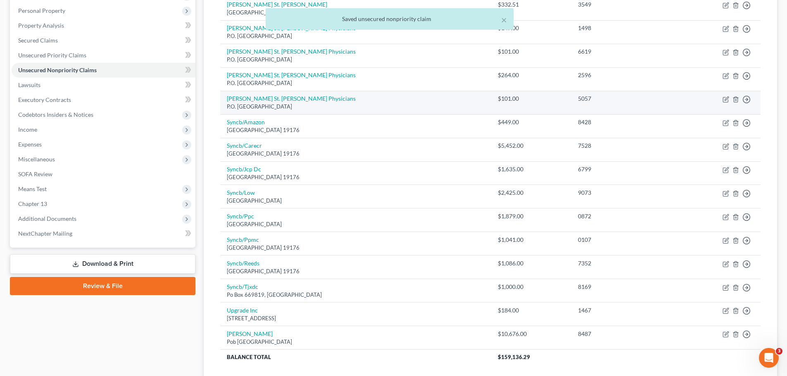
scroll to position [0, 0]
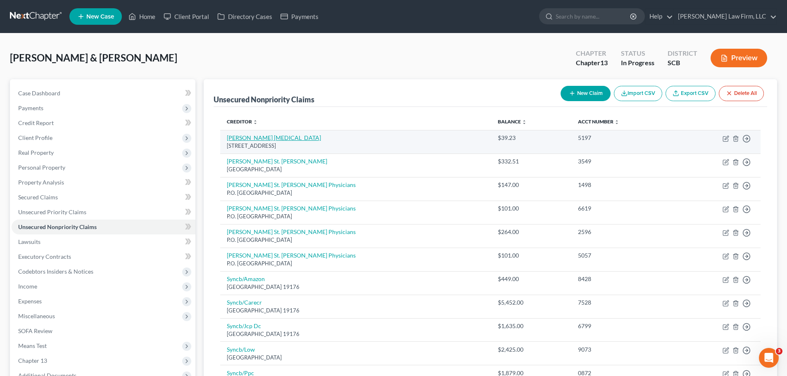
click at [255, 140] on link "[PERSON_NAME] [MEDICAL_DATA]" at bounding box center [274, 137] width 94 height 7
select select "15"
select select "9"
select select "1"
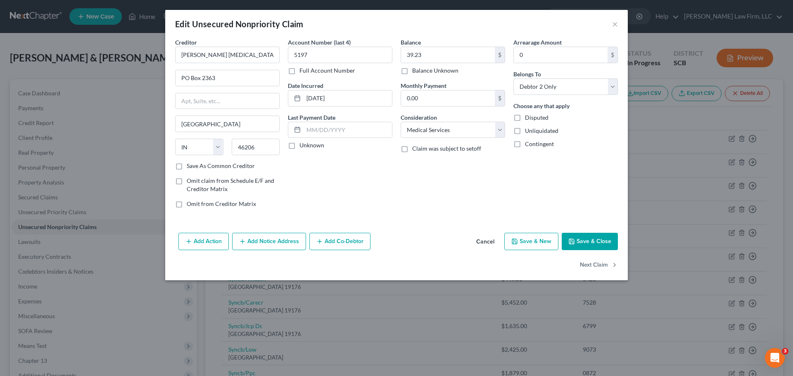
click at [594, 244] on button "Save & Close" at bounding box center [590, 241] width 56 height 17
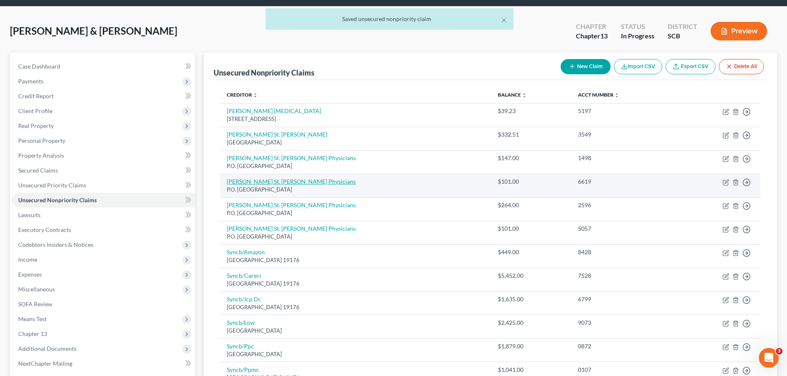
scroll to position [41, 0]
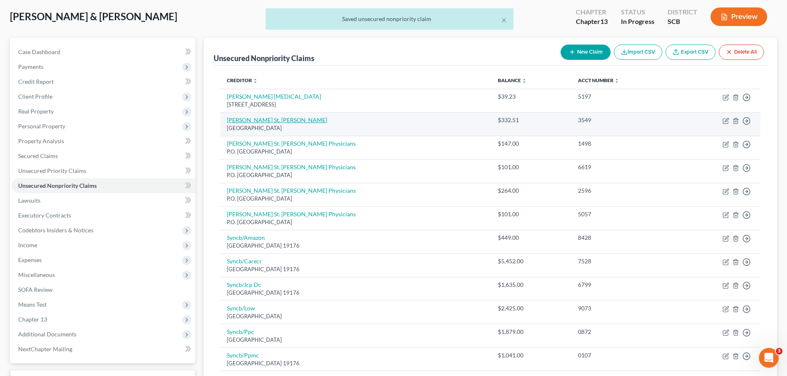
click at [259, 119] on link "[PERSON_NAME] St. [PERSON_NAME]" at bounding box center [277, 119] width 100 height 7
select select "10"
select select "2"
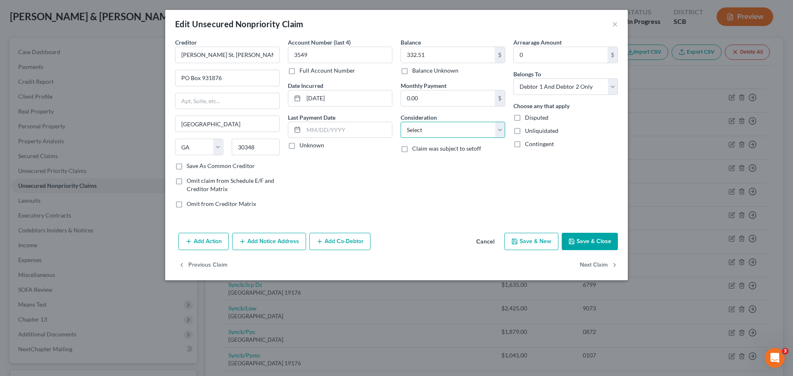
click at [470, 126] on select "Select Cable / Satellite Services Collection Agency Credit Card Debt Debt Couns…" at bounding box center [453, 130] width 104 height 17
select select "9"
click at [401, 122] on select "Select Cable / Satellite Services Collection Agency Credit Card Debt Debt Couns…" at bounding box center [453, 130] width 104 height 17
click at [593, 240] on button "Save & Close" at bounding box center [590, 241] width 56 height 17
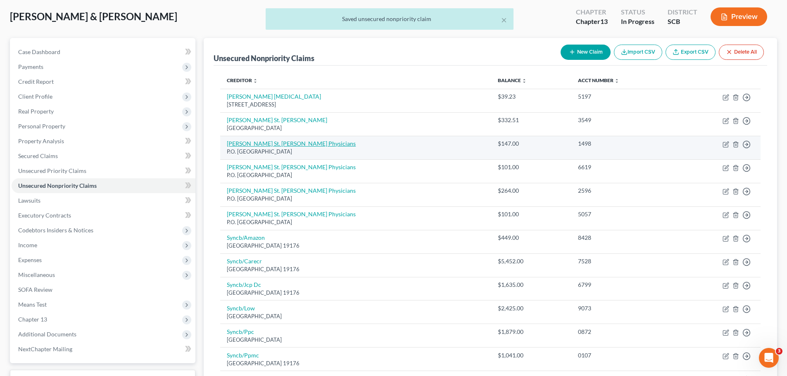
click at [282, 140] on link "[PERSON_NAME] St. [PERSON_NAME] Physicians" at bounding box center [291, 143] width 129 height 7
select select "28"
select select "9"
select select "0"
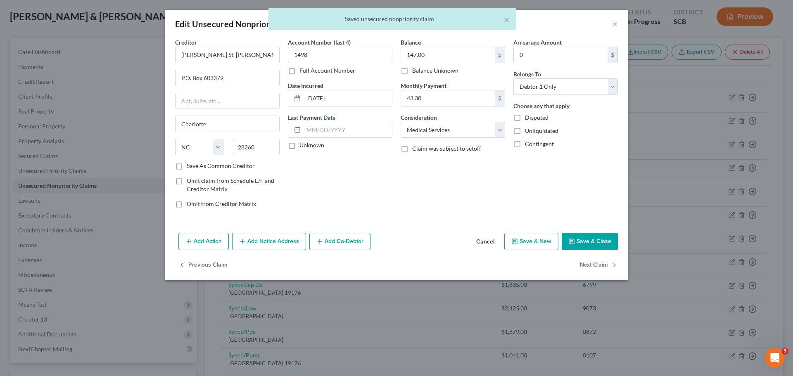
click at [585, 241] on button "Save & Close" at bounding box center [590, 241] width 56 height 17
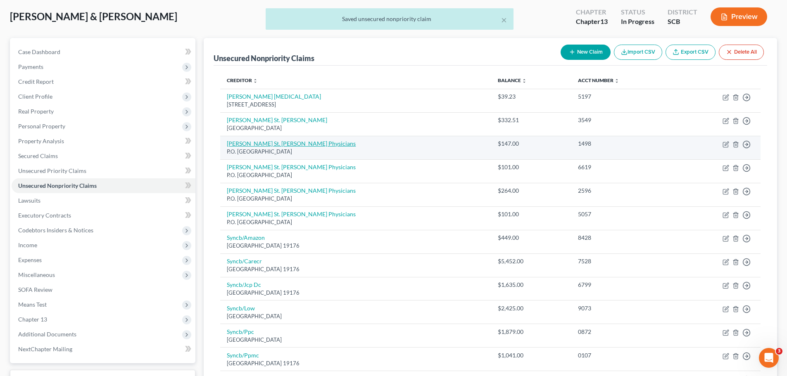
click at [285, 145] on link "[PERSON_NAME] St. [PERSON_NAME] Physicians" at bounding box center [291, 143] width 129 height 7
select select "28"
select select "9"
select select "0"
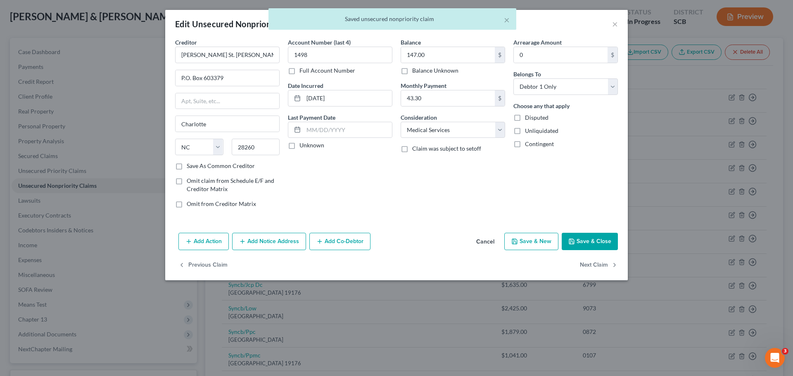
click at [614, 235] on button "Save & Close" at bounding box center [590, 241] width 56 height 17
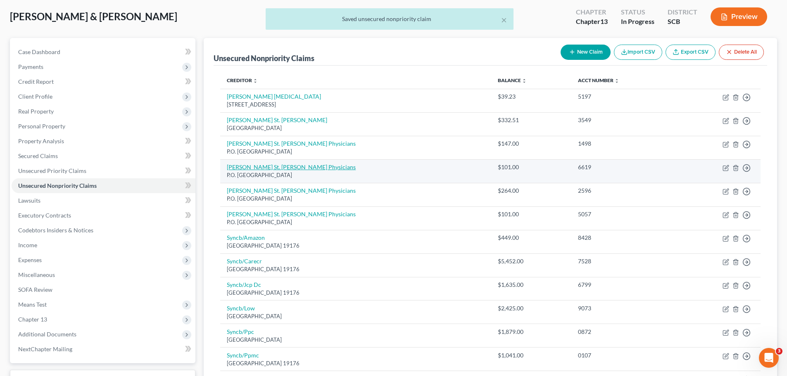
click at [288, 165] on link "[PERSON_NAME] St. [PERSON_NAME] Physicians" at bounding box center [291, 167] width 129 height 7
select select "28"
select select "9"
select select "0"
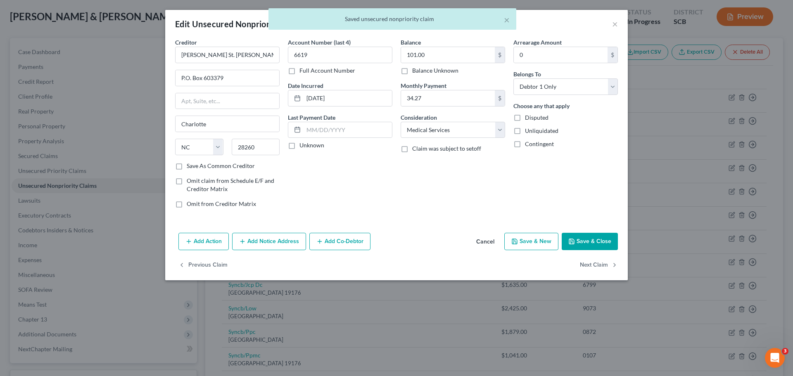
click at [586, 242] on button "Save & Close" at bounding box center [590, 241] width 56 height 17
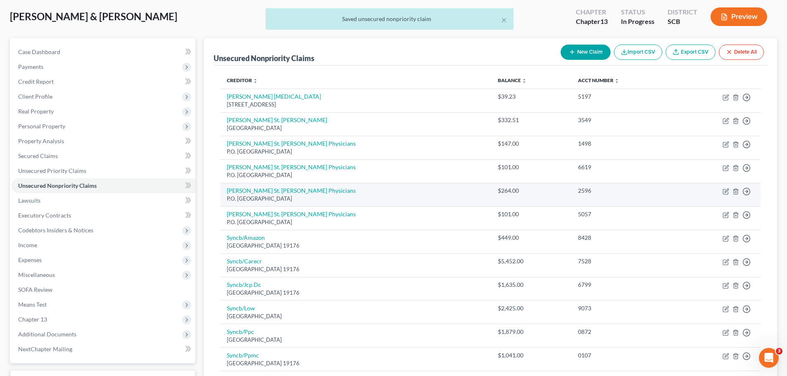
click at [265, 186] on td "[PERSON_NAME] St. [PERSON_NAME] Physicians P.O. [GEOGRAPHIC_DATA]" at bounding box center [355, 195] width 271 height 24
click at [265, 189] on link "[PERSON_NAME] St. [PERSON_NAME] Physicians" at bounding box center [291, 190] width 129 height 7
select select "28"
select select "9"
select select "0"
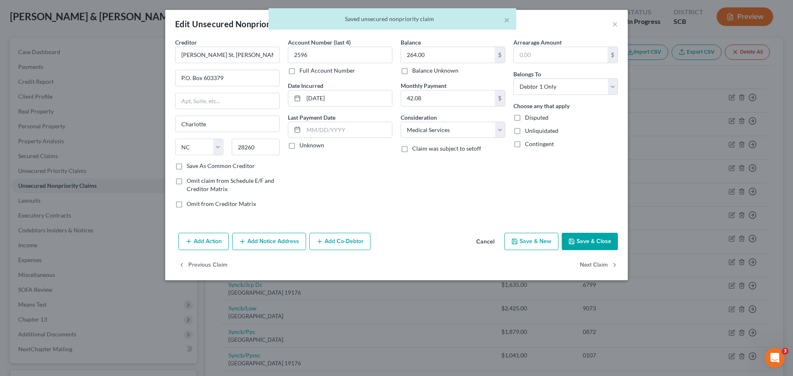
click at [596, 243] on button "Save & Close" at bounding box center [590, 241] width 56 height 17
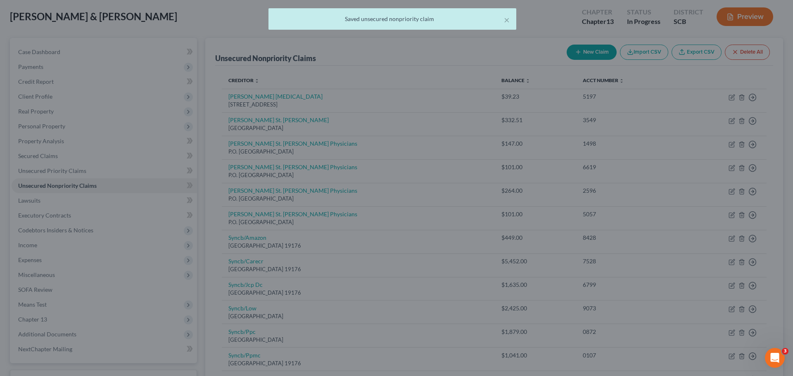
type input "0"
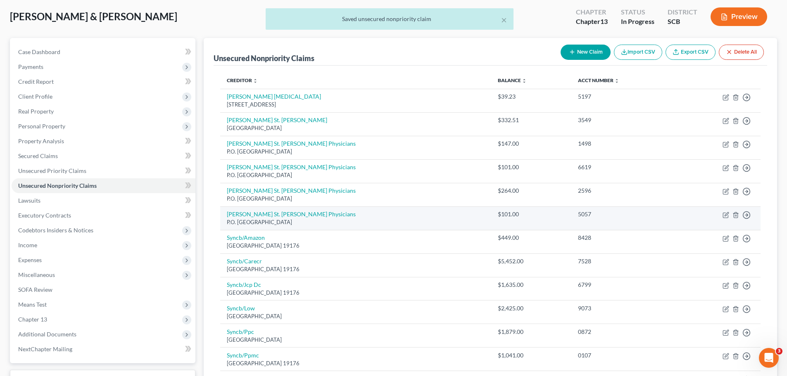
click at [242, 209] on td "[PERSON_NAME] St. [PERSON_NAME] Physicians P.O. [GEOGRAPHIC_DATA]" at bounding box center [355, 218] width 271 height 24
click at [247, 216] on link "[PERSON_NAME] St. [PERSON_NAME] Physicians" at bounding box center [291, 214] width 129 height 7
select select "28"
select select "0"
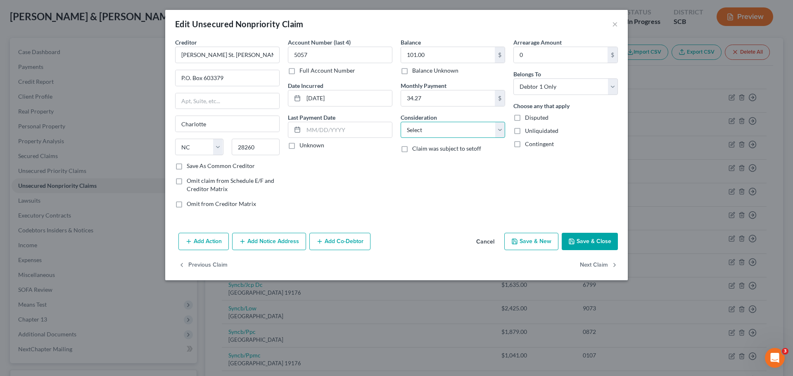
drag, startPoint x: 452, startPoint y: 132, endPoint x: 453, endPoint y: 137, distance: 5.4
click at [452, 132] on select "Select Cable / Satellite Services Collection Agency Credit Card Debt Debt Couns…" at bounding box center [453, 130] width 104 height 17
select select "9"
click at [401, 122] on select "Select Cable / Satellite Services Collection Agency Credit Card Debt Debt Couns…" at bounding box center [453, 130] width 104 height 17
click at [584, 244] on button "Save & Close" at bounding box center [590, 241] width 56 height 17
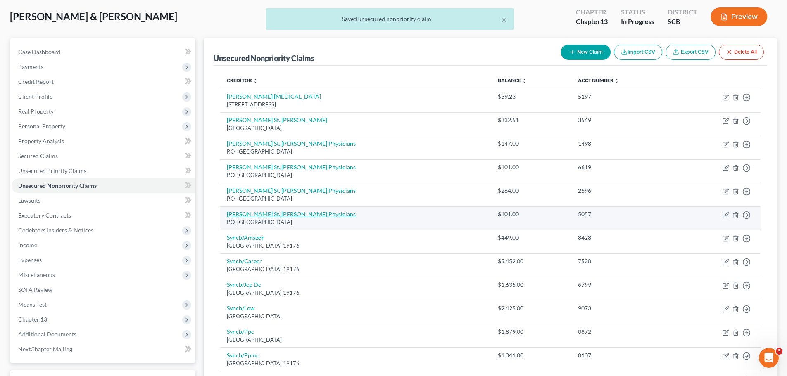
click at [248, 211] on link "[PERSON_NAME] St. [PERSON_NAME] Physicians" at bounding box center [291, 214] width 129 height 7
select select "28"
select select "9"
select select "0"
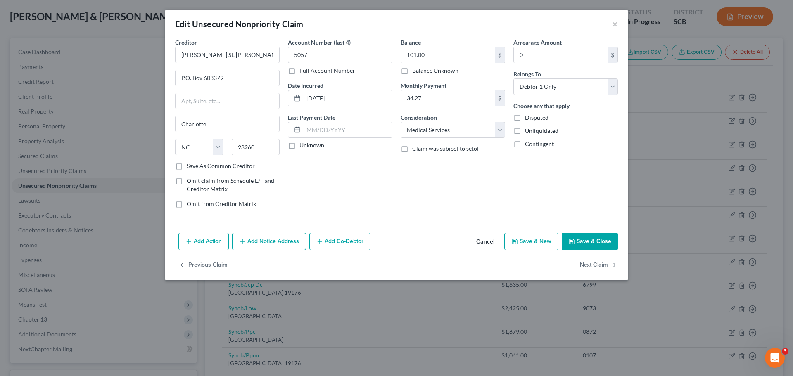
click at [594, 237] on button "Save & Close" at bounding box center [590, 241] width 56 height 17
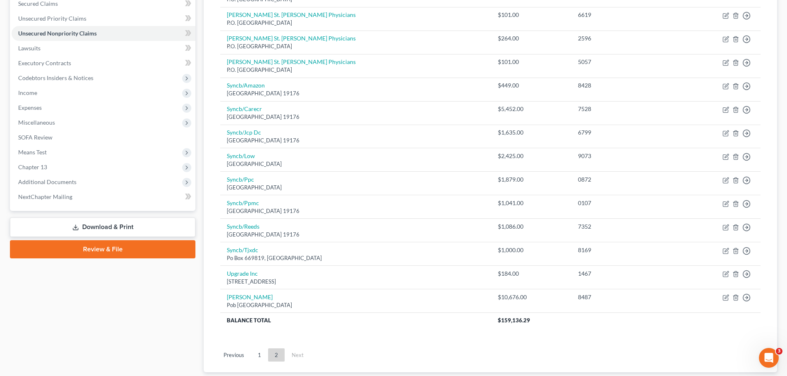
scroll to position [248, 0]
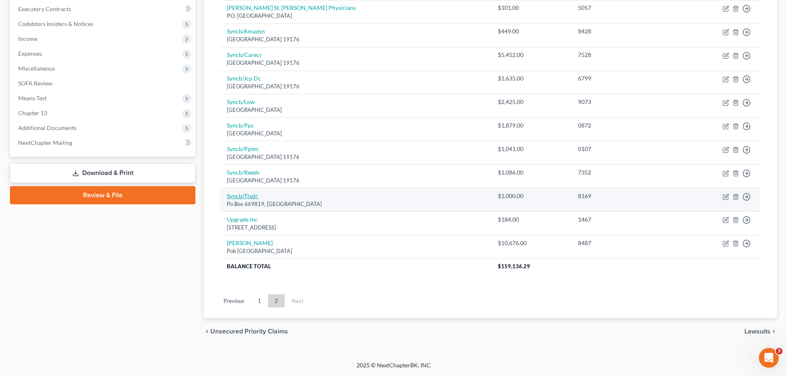
click at [245, 198] on link "Syncb/Tjxdc" at bounding box center [242, 195] width 31 height 7
select select "45"
select select "2"
select select "1"
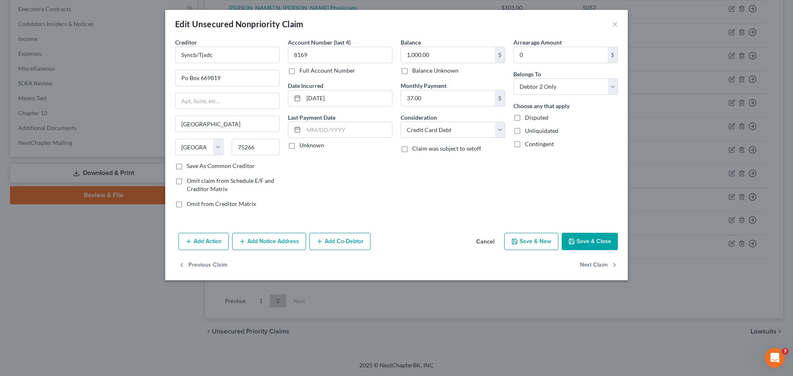
click at [593, 238] on button "Save & Close" at bounding box center [590, 241] width 56 height 17
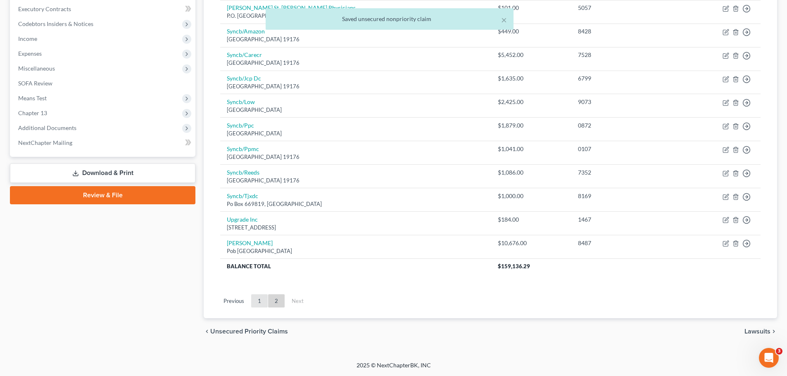
click at [256, 296] on link "1" at bounding box center [259, 300] width 17 height 13
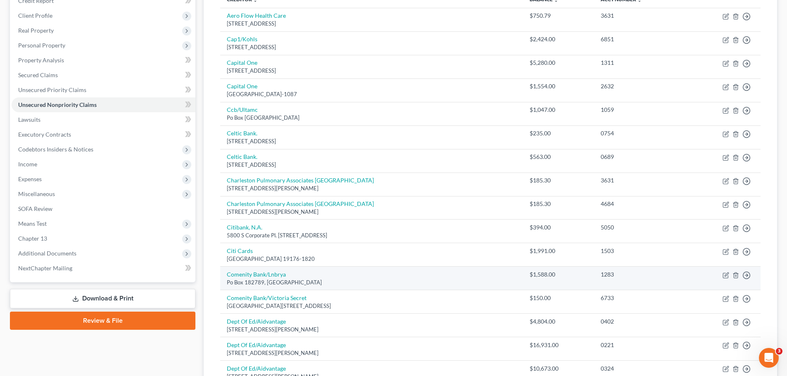
scroll to position [165, 0]
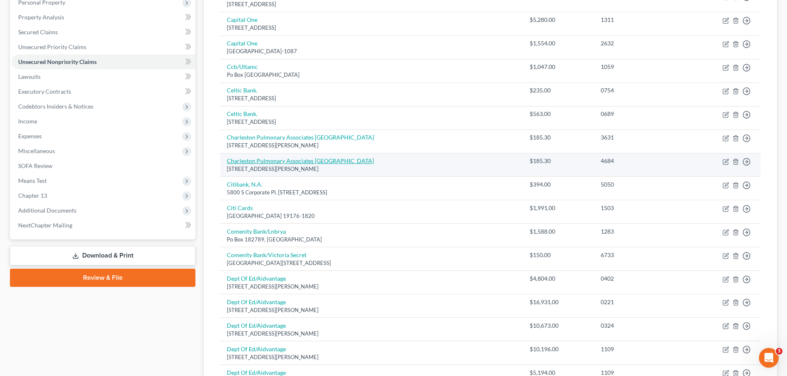
click at [309, 160] on link "Charleston Pulmonary Associates [GEOGRAPHIC_DATA]" at bounding box center [300, 160] width 147 height 7
select select "42"
select select "9"
select select "0"
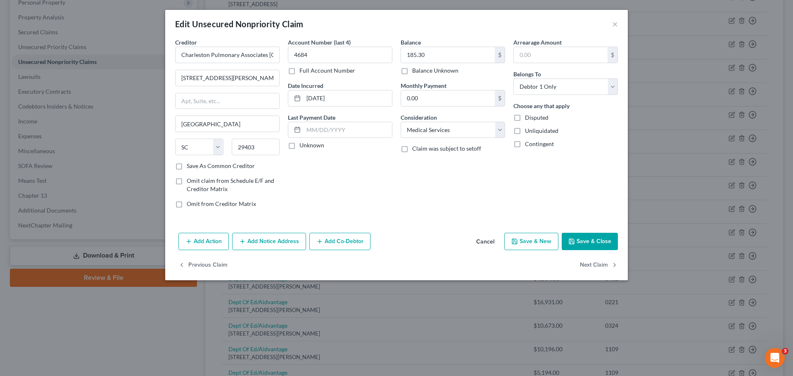
click at [588, 240] on button "Save & Close" at bounding box center [590, 241] width 56 height 17
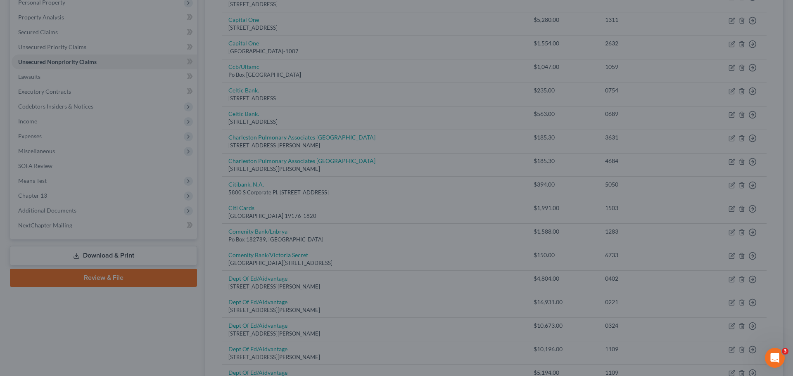
type input "0"
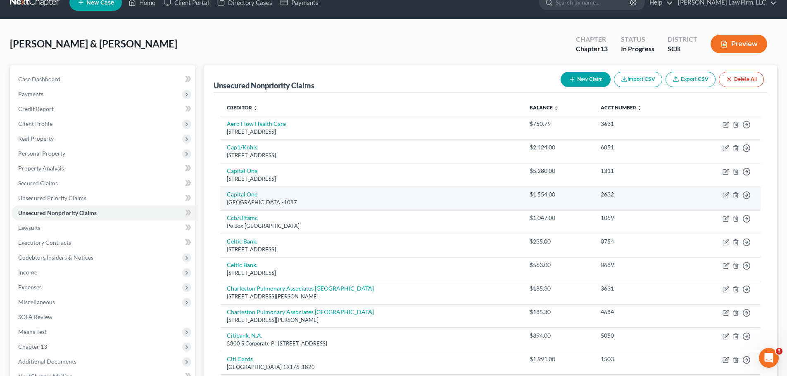
scroll to position [0, 0]
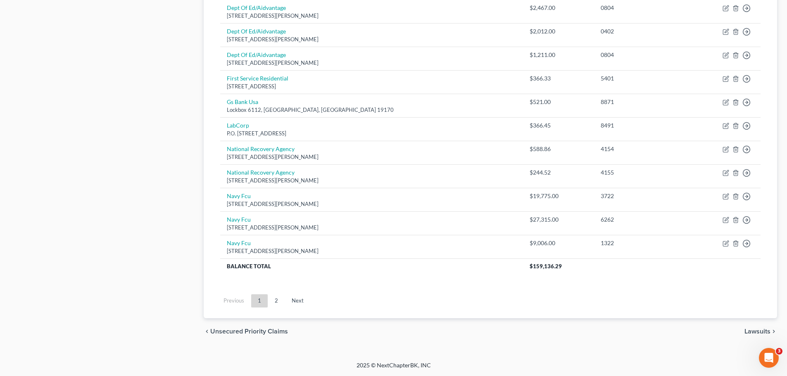
click at [273, 306] on link "2" at bounding box center [276, 300] width 17 height 13
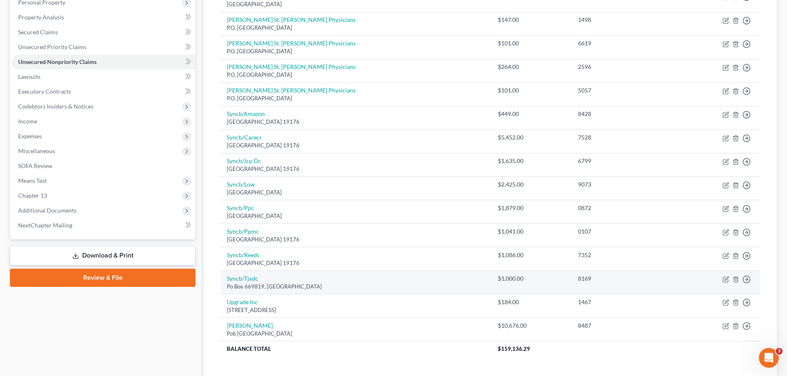
scroll to position [248, 0]
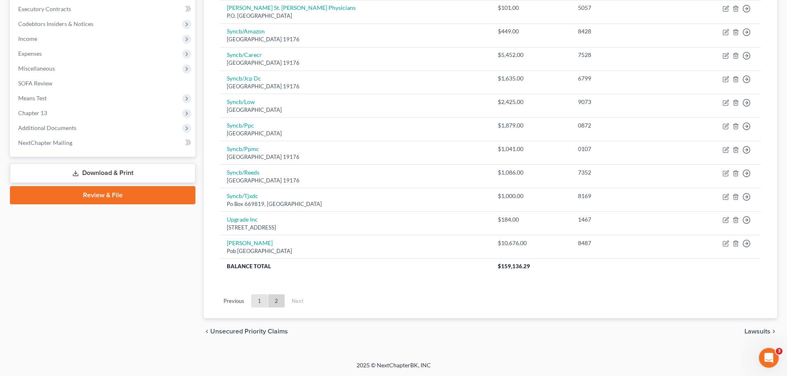
click at [261, 296] on link "1" at bounding box center [259, 300] width 17 height 13
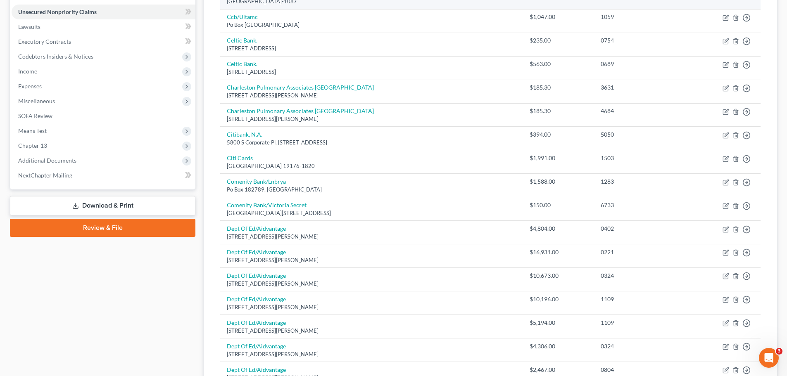
scroll to position [0, 0]
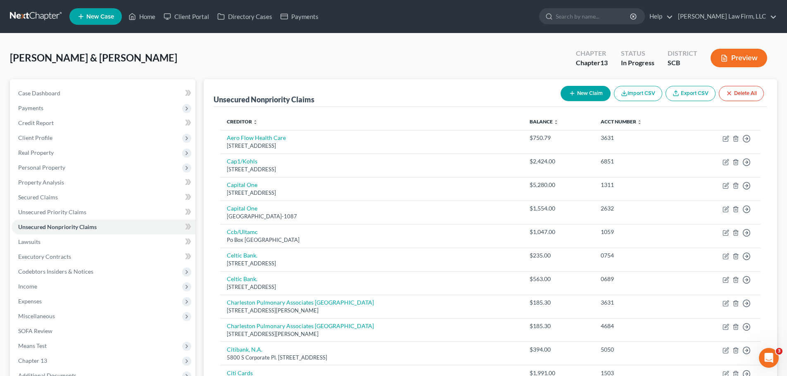
click at [602, 94] on button "New Claim" at bounding box center [585, 93] width 50 height 15
select select "2"
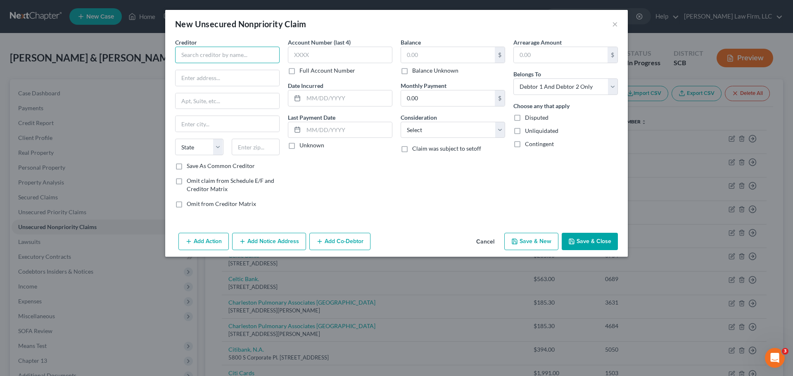
click at [252, 52] on input "text" at bounding box center [227, 55] width 104 height 17
click at [244, 75] on div "P.O. [STREET_ADDRESS]" at bounding box center [225, 77] width 86 height 7
type input "LabCorp"
type input "P.O. Box 2240"
type input "[GEOGRAPHIC_DATA]"
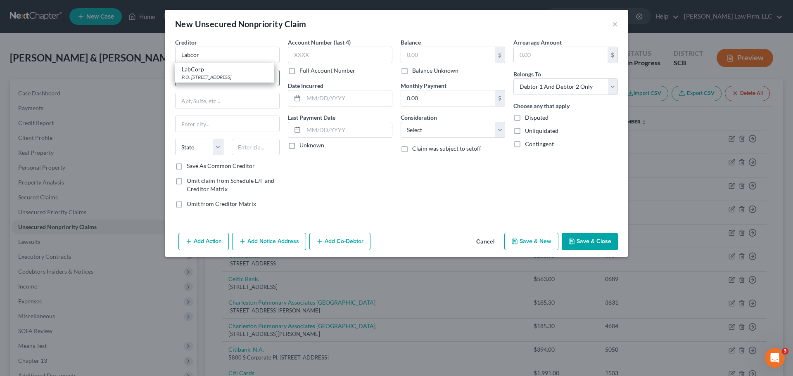
select select "28"
type input "272162240"
click at [339, 64] on div "Account Number (last 4) Full Account Number" at bounding box center [340, 56] width 104 height 37
click at [338, 62] on input "text" at bounding box center [340, 55] width 104 height 17
type input "8495"
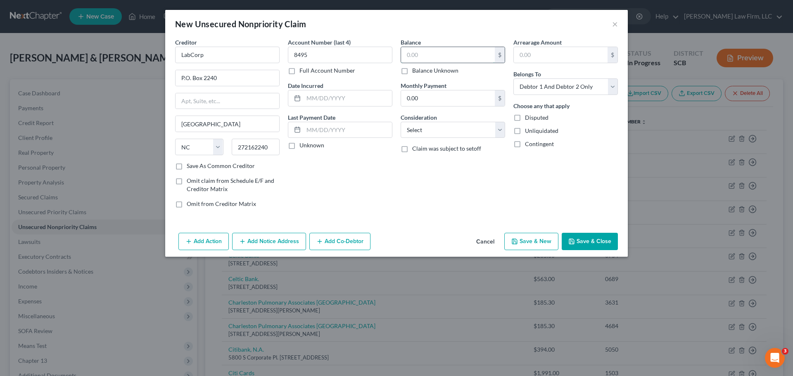
click at [445, 53] on input "text" at bounding box center [448, 55] width 94 height 16
type input "366.45"
click at [360, 99] on input "text" at bounding box center [348, 98] width 88 height 16
type input "[DATE]"
drag, startPoint x: 548, startPoint y: 93, endPoint x: 543, endPoint y: 95, distance: 5.4
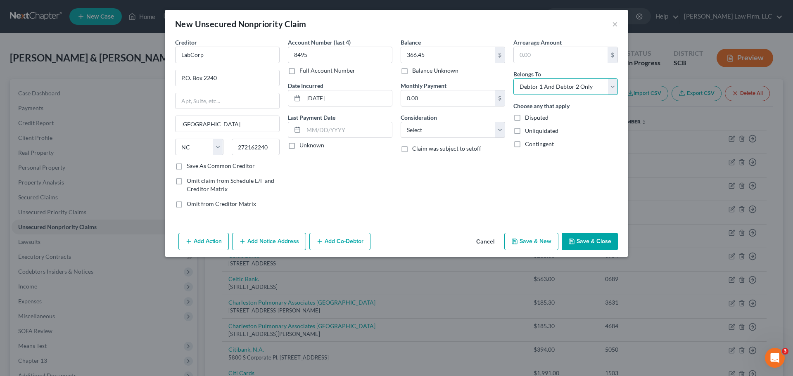
click at [548, 93] on select "Select Debtor 1 Only Debtor 2 Only Debtor 1 And Debtor 2 Only At Least One Of T…" at bounding box center [565, 86] width 104 height 17
select select "0"
click at [513, 78] on select "Select Debtor 1 Only Debtor 2 Only Debtor 1 And Debtor 2 Only At Least One Of T…" at bounding box center [565, 86] width 104 height 17
click at [598, 243] on button "Save & Close" at bounding box center [590, 241] width 56 height 17
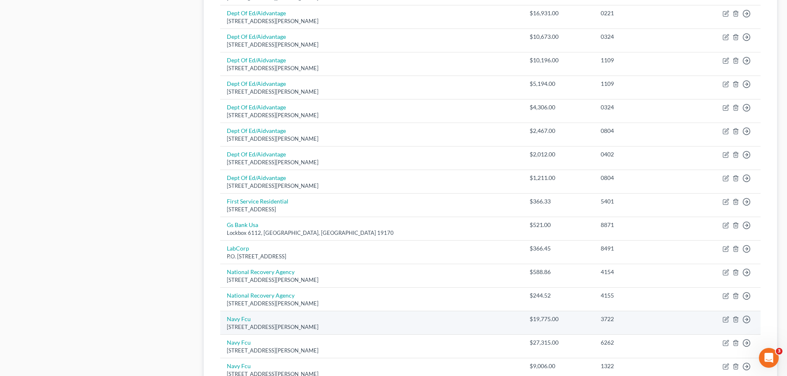
scroll to position [578, 0]
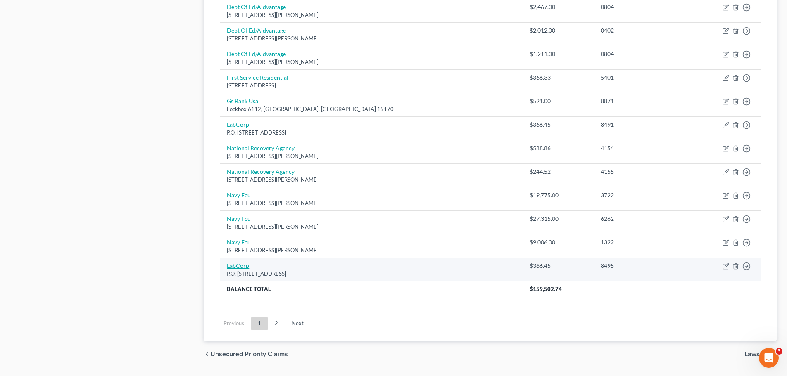
click at [242, 266] on link "LabCorp" at bounding box center [238, 265] width 22 height 7
select select "28"
select select "0"
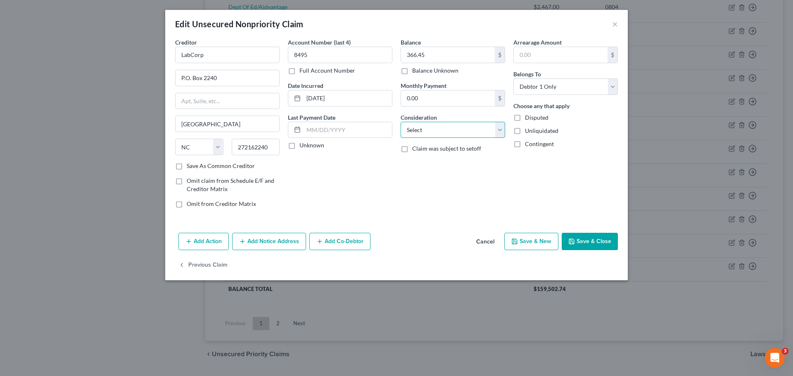
drag, startPoint x: 460, startPoint y: 132, endPoint x: 459, endPoint y: 137, distance: 5.0
click at [460, 132] on select "Select Cable / Satellite Services Collection Agency Credit Card Debt Debt Couns…" at bounding box center [453, 130] width 104 height 17
select select "9"
click at [401, 122] on select "Select Cable / Satellite Services Collection Agency Credit Card Debt Debt Couns…" at bounding box center [453, 130] width 104 height 17
click at [586, 244] on button "Save & Close" at bounding box center [590, 241] width 56 height 17
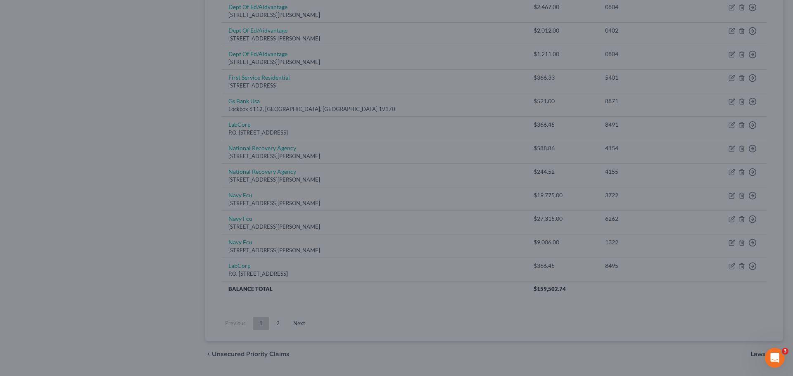
type input "0"
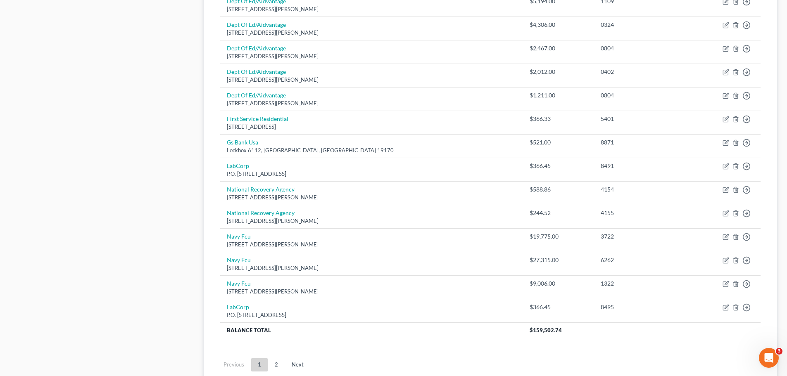
scroll to position [601, 0]
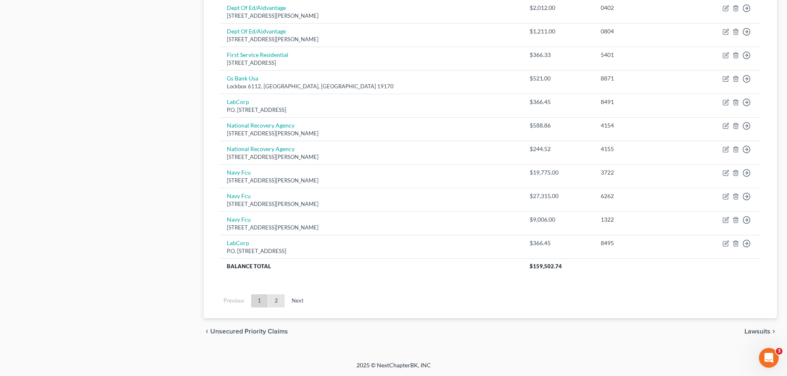
click at [278, 296] on link "2" at bounding box center [276, 300] width 17 height 13
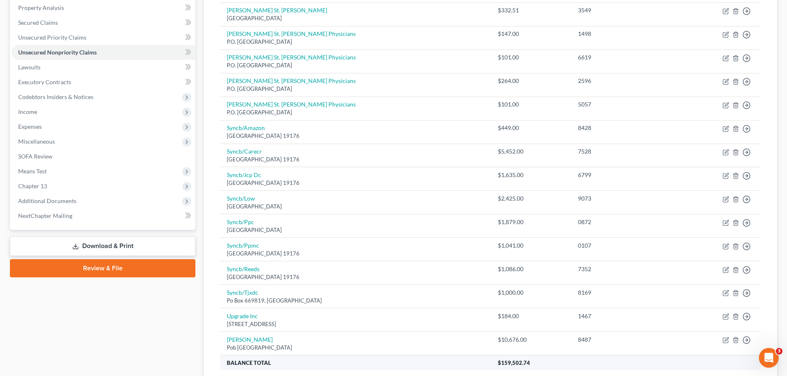
scroll to position [271, 0]
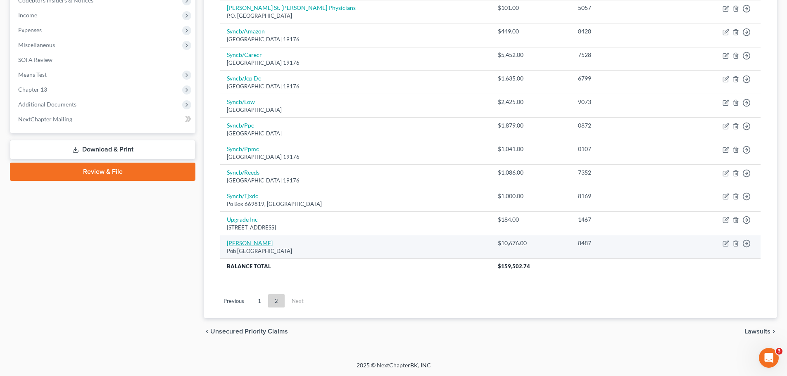
click at [244, 242] on link "[PERSON_NAME]" at bounding box center [250, 243] width 46 height 7
select select "45"
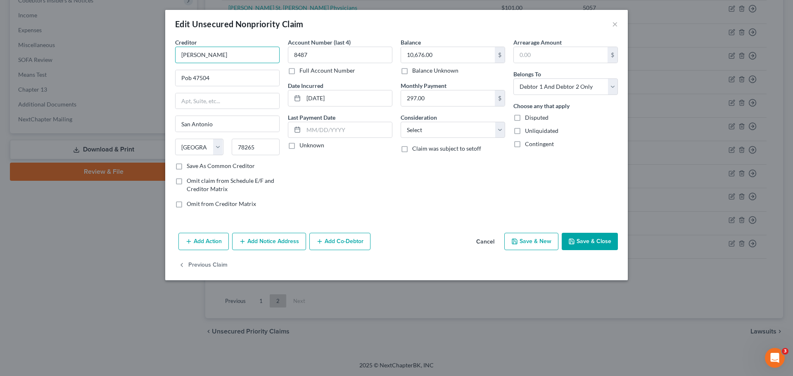
click at [221, 60] on input "[PERSON_NAME]" at bounding box center [227, 55] width 104 height 17
click at [526, 84] on select "Select Debtor 1 Only Debtor 2 Only Debtor 1 And Debtor 2 Only At Least One Of T…" at bounding box center [565, 86] width 104 height 17
select select "1"
click at [513, 78] on select "Select Debtor 1 Only Debtor 2 Only Debtor 1 And Debtor 2 Only At Least One Of T…" at bounding box center [565, 86] width 104 height 17
drag, startPoint x: 234, startPoint y: 49, endPoint x: 186, endPoint y: 78, distance: 55.7
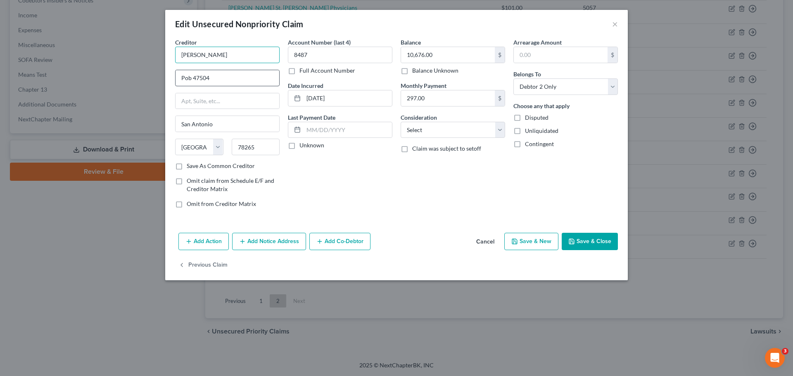
click at [151, 73] on div "Edit Unsecured Nonpriority Claim × Creditor * Usaa Fsb Pob 47504 [GEOGRAPHIC_DA…" at bounding box center [396, 188] width 793 height 376
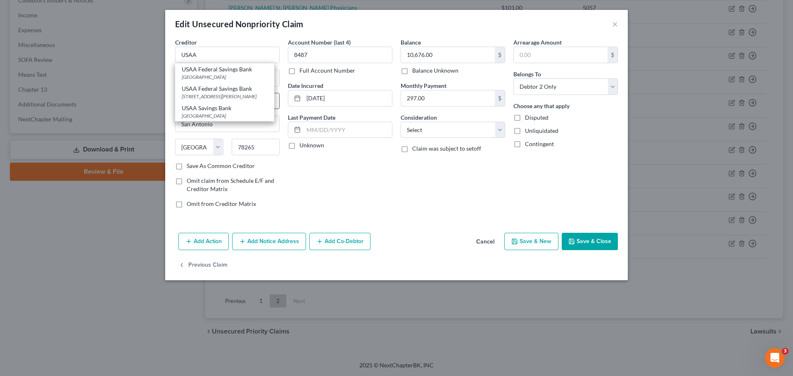
click at [238, 98] on div "[STREET_ADDRESS][PERSON_NAME]" at bounding box center [225, 96] width 86 height 7
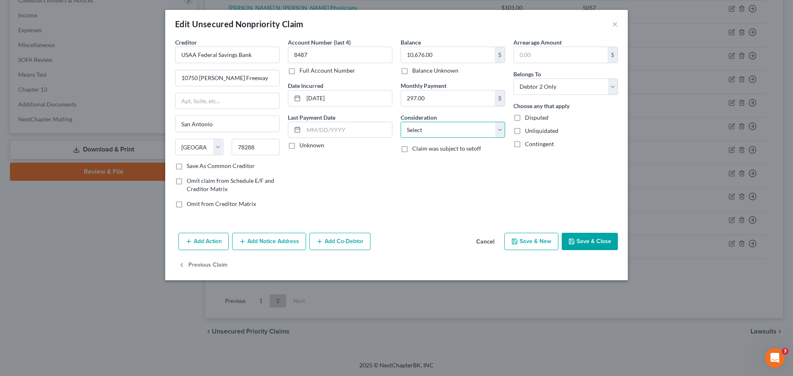
click at [429, 132] on select "Select Cable / Satellite Services Collection Agency Credit Card Debt Debt Couns…" at bounding box center [453, 130] width 104 height 17
click at [401, 122] on select "Select Cable / Satellite Services Collection Agency Credit Card Debt Debt Couns…" at bounding box center [453, 130] width 104 height 17
click at [601, 242] on button "Save & Close" at bounding box center [590, 241] width 56 height 17
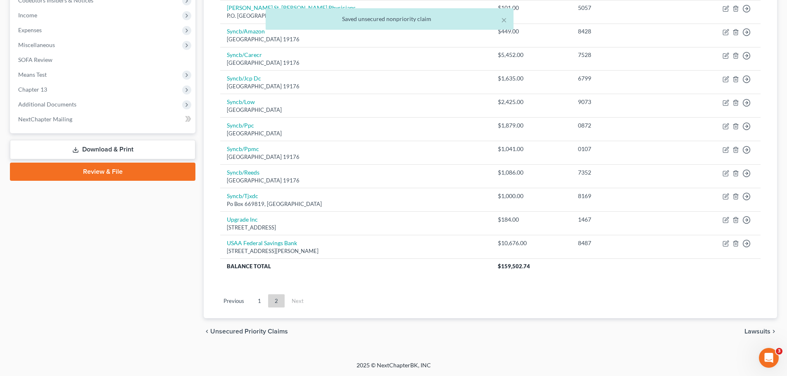
click at [261, 305] on link "1" at bounding box center [259, 300] width 17 height 13
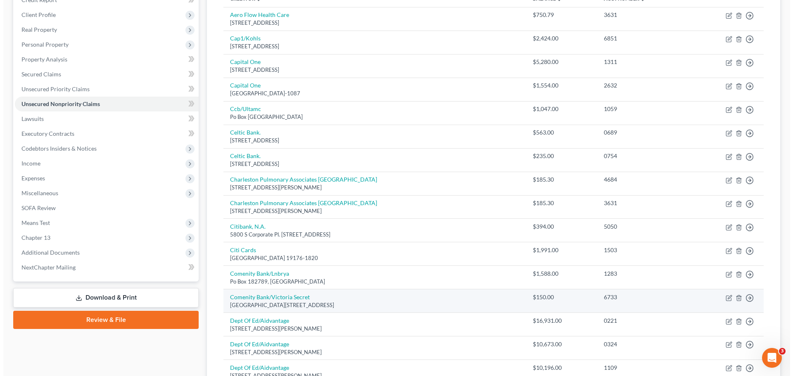
scroll to position [82, 0]
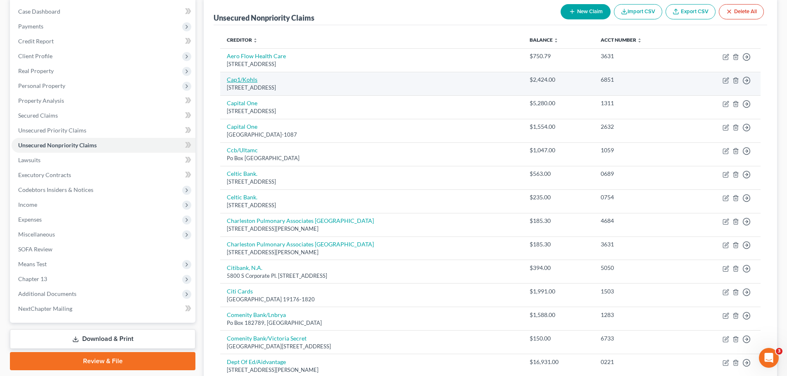
click at [237, 77] on link "Cap1/Kohls" at bounding box center [242, 79] width 31 height 7
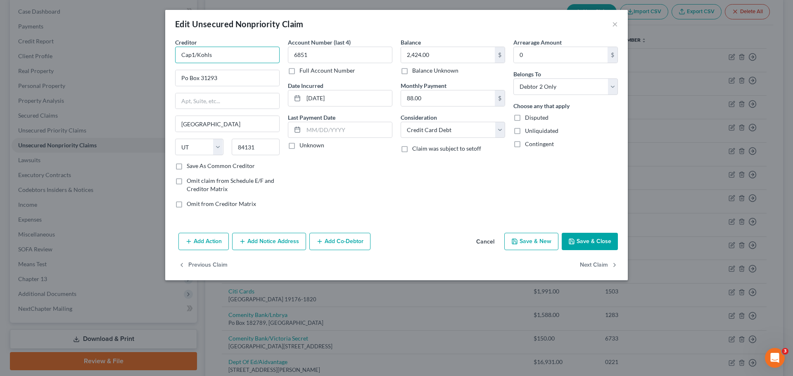
click at [225, 52] on input "Cap1/Kohls" at bounding box center [227, 55] width 104 height 17
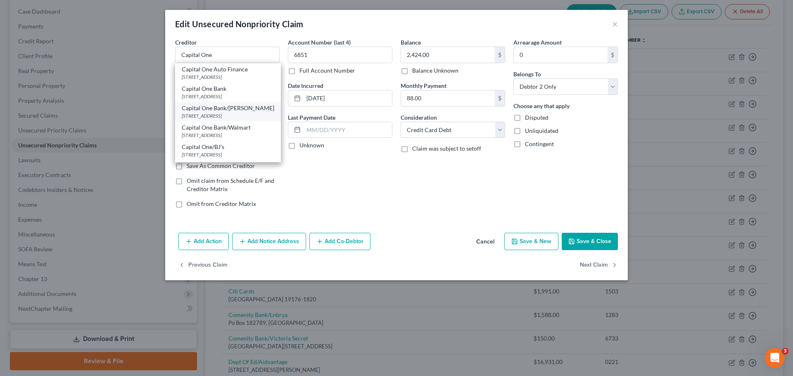
click at [239, 113] on div "[STREET_ADDRESS]" at bounding box center [228, 115] width 93 height 7
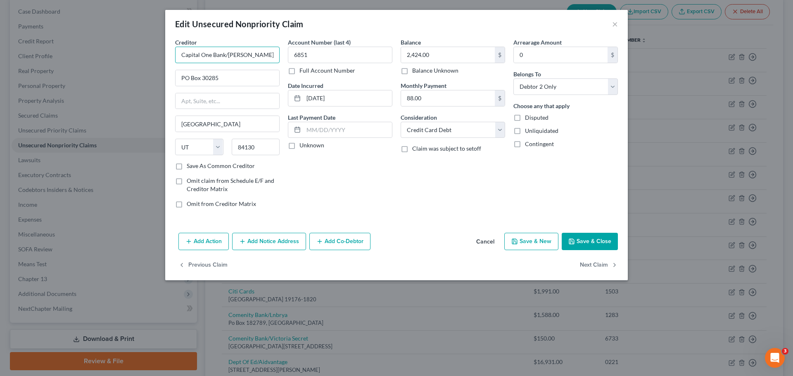
click at [254, 55] on input "Capital One Bank/[PERSON_NAME]" at bounding box center [227, 55] width 104 height 17
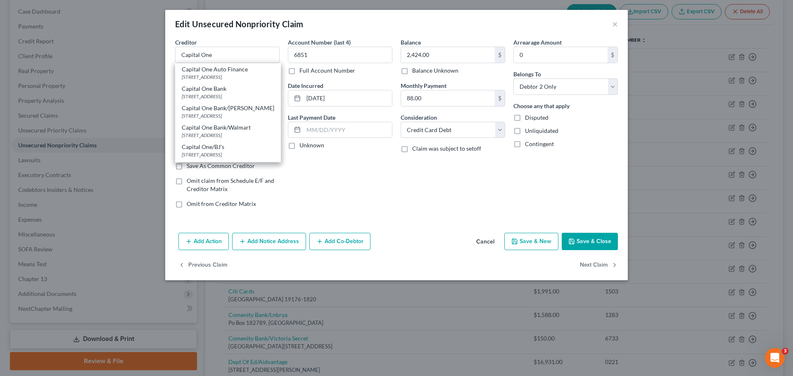
scroll to position [0, 0]
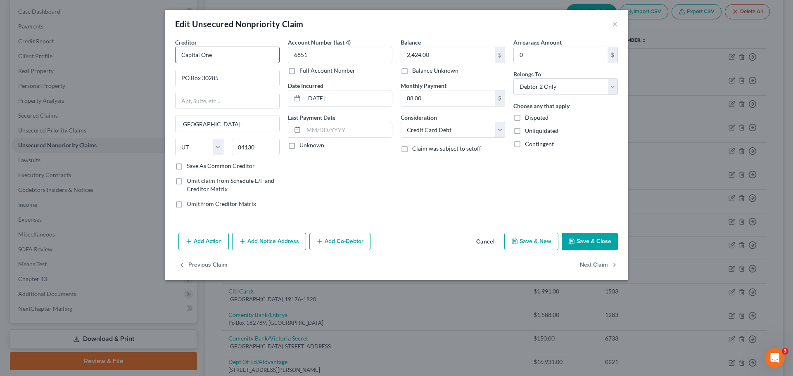
drag, startPoint x: 281, startPoint y: 91, endPoint x: 266, endPoint y: 58, distance: 36.0
click at [282, 112] on div "Creditor * Capital One PO Box 30285 [GEOGRAPHIC_DATA] [US_STATE][GEOGRAPHIC_DAT…" at bounding box center [227, 126] width 113 height 177
click at [255, 51] on input "Capital One" at bounding box center [227, 55] width 104 height 17
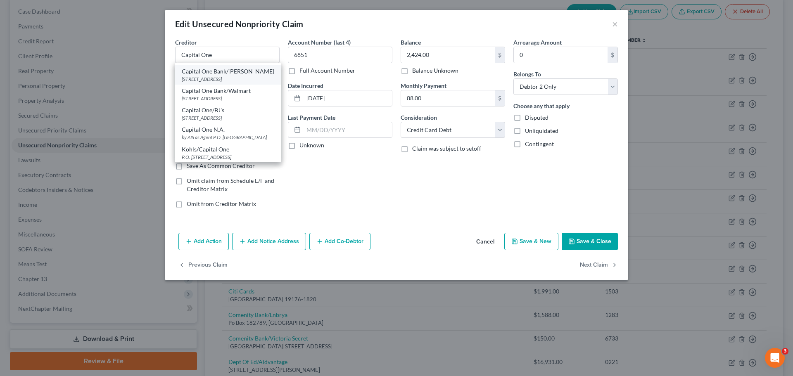
scroll to position [35, 0]
click at [262, 82] on div "[STREET_ADDRESS]" at bounding box center [228, 80] width 93 height 7
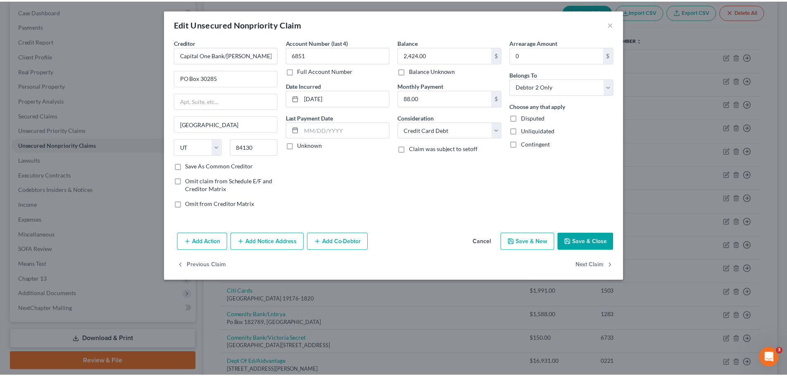
scroll to position [0, 0]
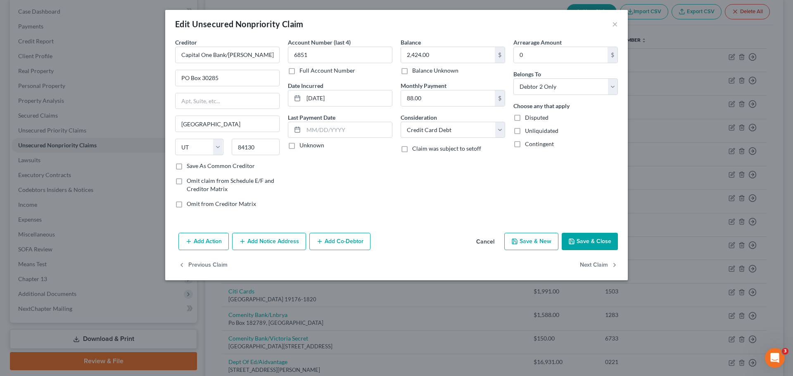
click at [577, 238] on button "Save & Close" at bounding box center [590, 241] width 56 height 17
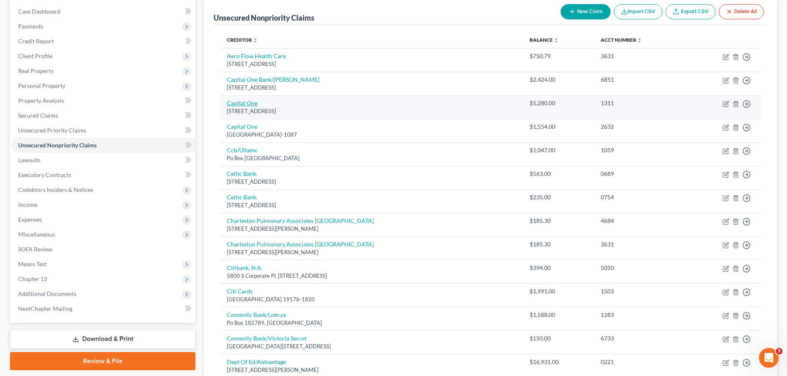
click at [238, 103] on link "Capital One" at bounding box center [242, 103] width 31 height 7
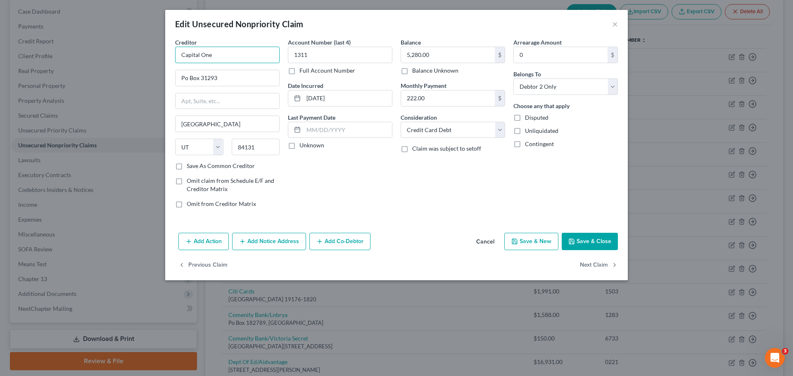
click at [255, 56] on input "Capital One" at bounding box center [227, 55] width 104 height 17
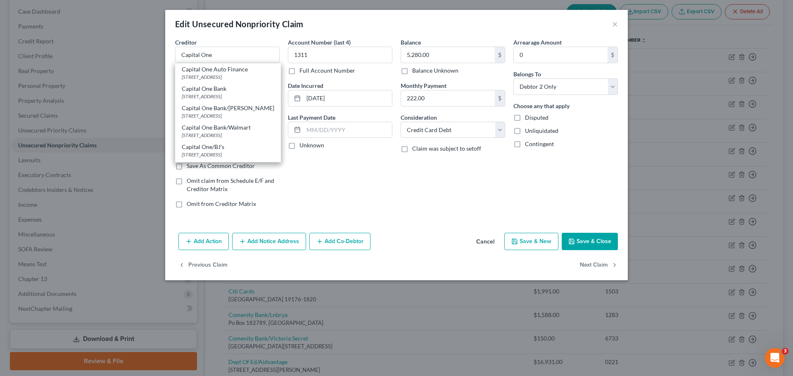
click at [249, 151] on div "Capital One/BJ's Po Box 30285, [GEOGRAPHIC_DATA]" at bounding box center [228, 150] width 106 height 19
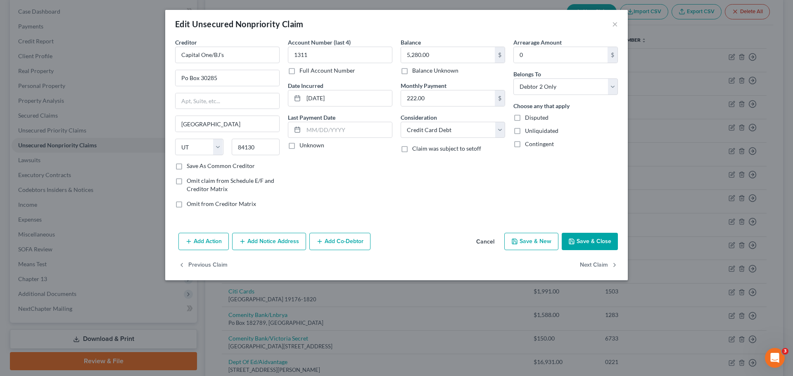
click at [595, 236] on button "Save & Close" at bounding box center [590, 241] width 56 height 17
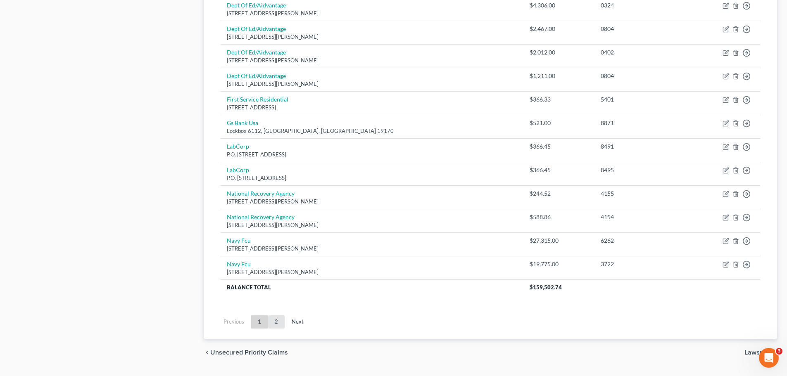
scroll to position [536, 0]
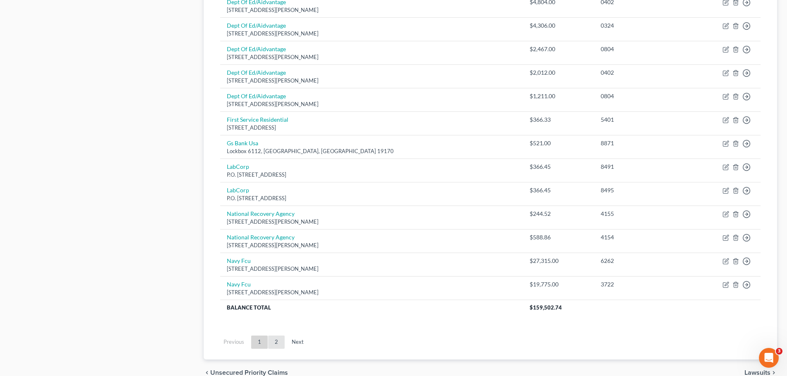
click at [269, 344] on link "2" at bounding box center [276, 342] width 17 height 13
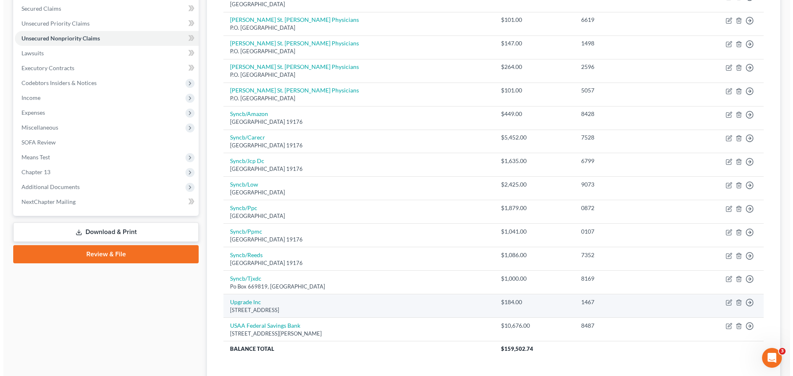
scroll to position [147, 0]
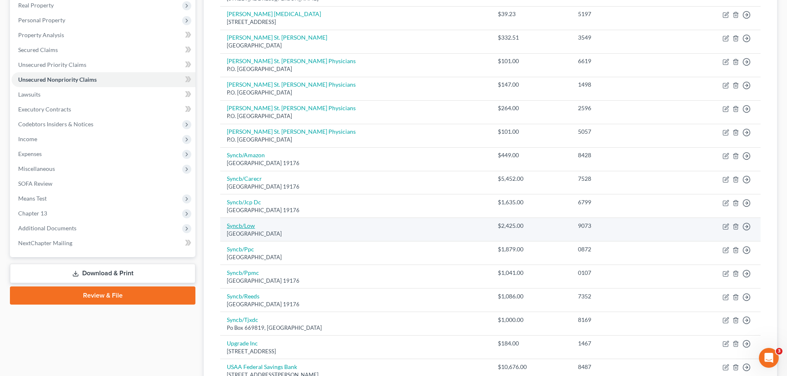
click at [242, 227] on link "Syncb/Low" at bounding box center [241, 225] width 28 height 7
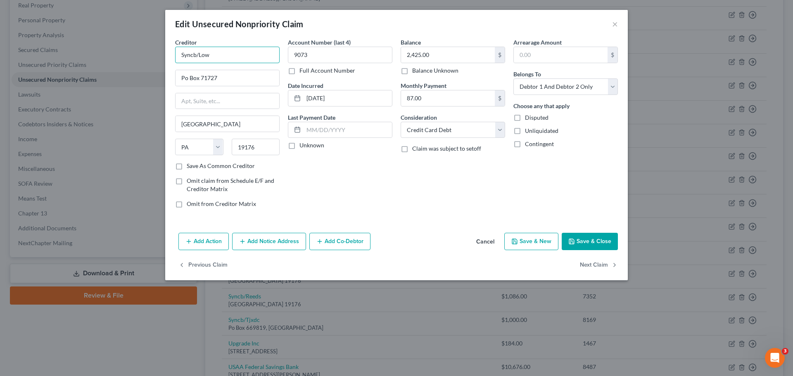
click at [265, 50] on input "Syncb/Low" at bounding box center [227, 55] width 104 height 17
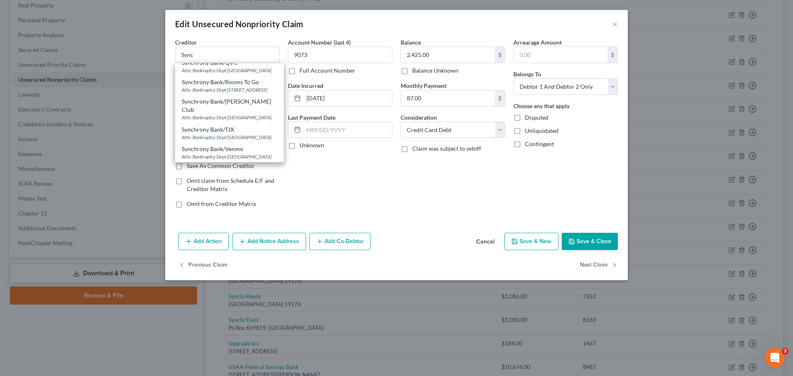
scroll to position [205, 0]
click at [247, 39] on div "Attn: Bankruptcy [GEOGRAPHIC_DATA]" at bounding box center [229, 35] width 95 height 7
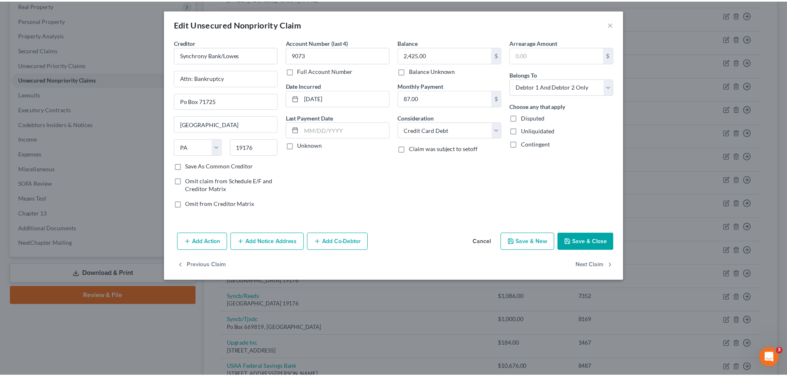
scroll to position [0, 0]
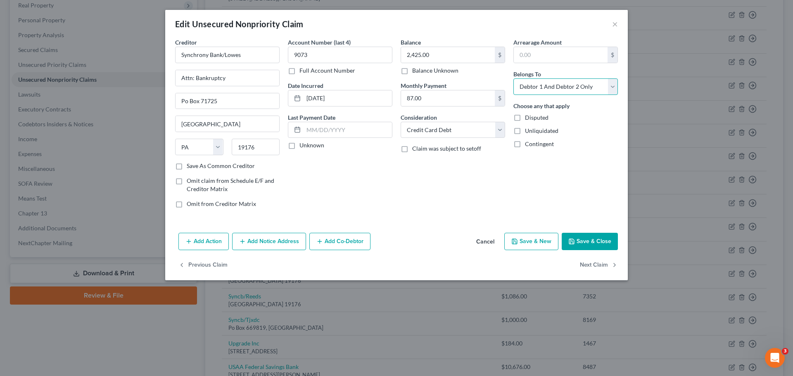
drag, startPoint x: 569, startPoint y: 90, endPoint x: 565, endPoint y: 91, distance: 4.2
click at [569, 90] on select "Select Debtor 1 Only Debtor 2 Only Debtor 1 And Debtor 2 Only At Least One Of T…" at bounding box center [565, 86] width 104 height 17
click at [513, 78] on select "Select Debtor 1 Only Debtor 2 Only Debtor 1 And Debtor 2 Only At Least One Of T…" at bounding box center [565, 86] width 104 height 17
click at [604, 241] on button "Save & Close" at bounding box center [590, 241] width 56 height 17
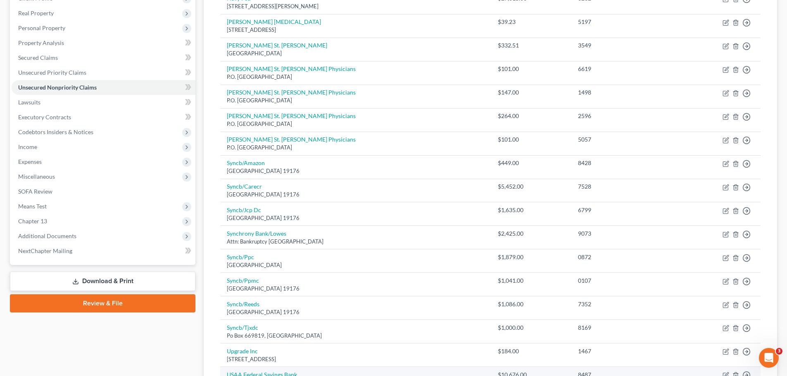
scroll to position [271, 0]
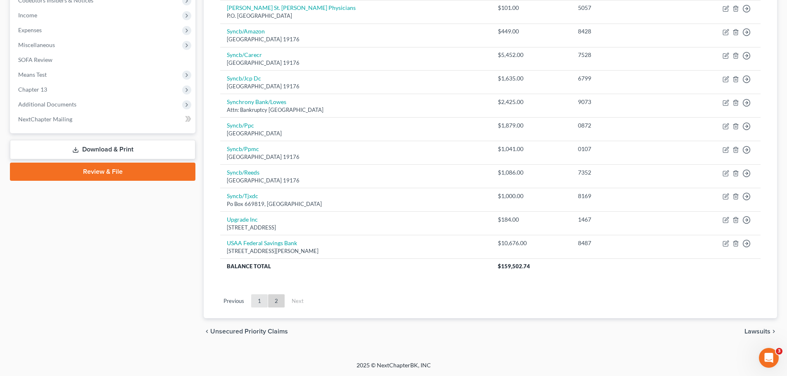
click at [261, 297] on link "1" at bounding box center [259, 300] width 17 height 13
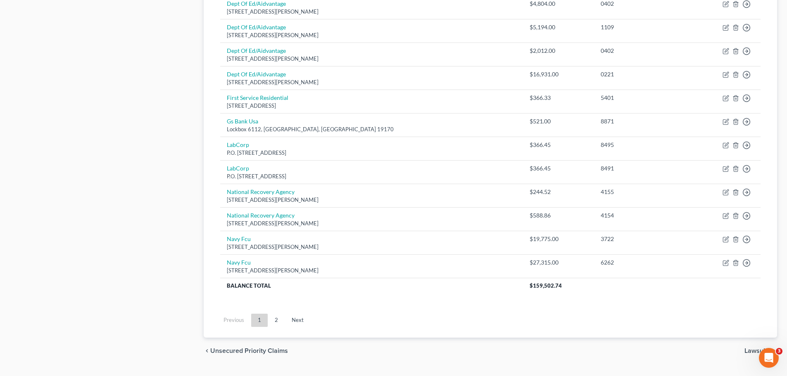
scroll to position [577, 0]
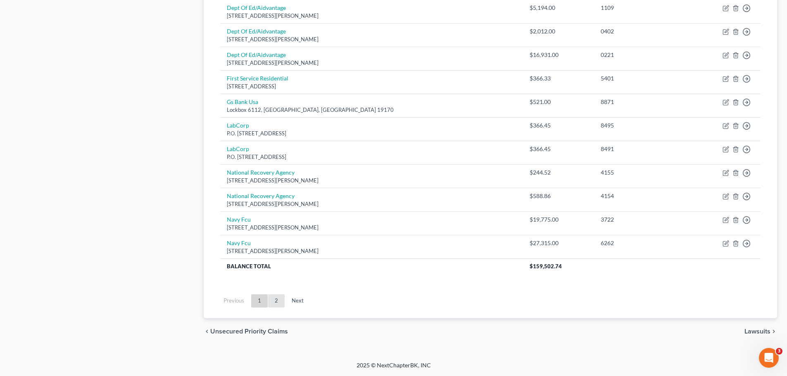
click at [276, 303] on link "2" at bounding box center [276, 300] width 17 height 13
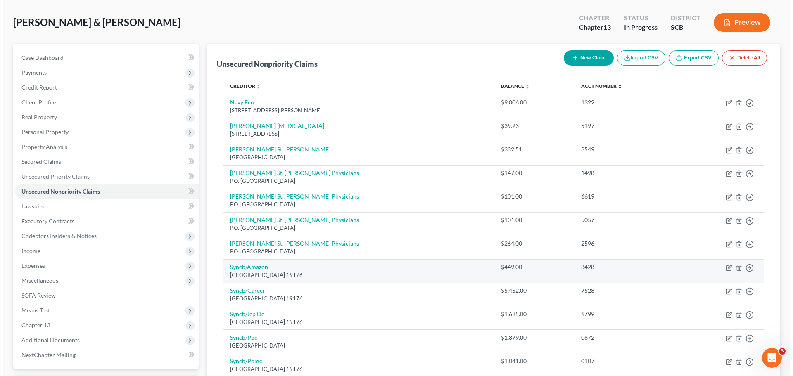
scroll to position [0, 0]
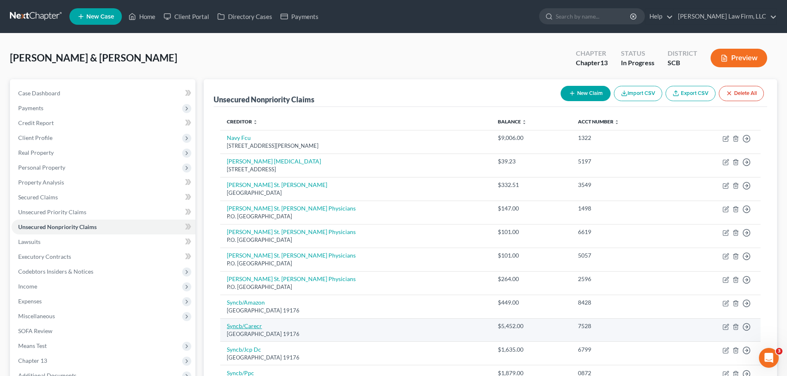
click at [246, 327] on link "Syncb/Carecr" at bounding box center [244, 326] width 35 height 7
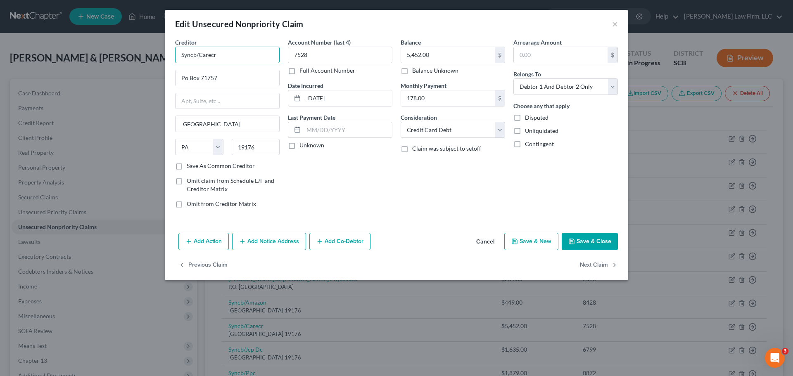
click at [264, 57] on input "Syncb/Carecr" at bounding box center [227, 55] width 104 height 17
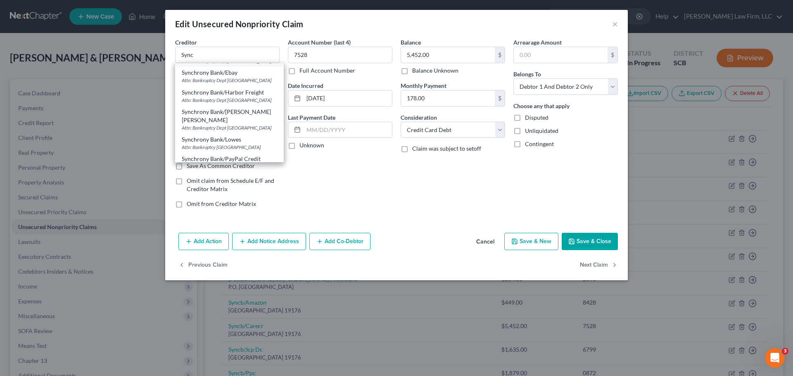
scroll to position [96, 0]
click at [256, 55] on div "Synchrony Bank/Care Credit" at bounding box center [229, 51] width 95 height 8
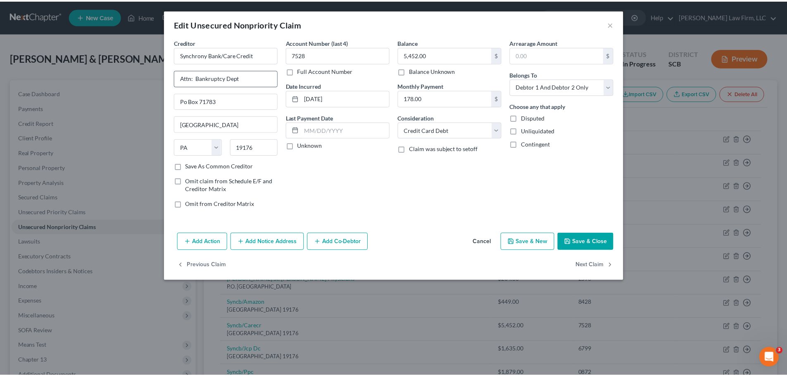
scroll to position [0, 0]
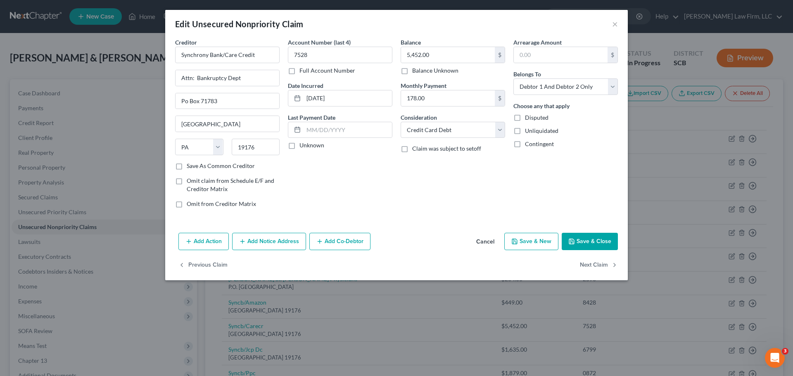
click at [598, 244] on button "Save & Close" at bounding box center [590, 241] width 56 height 17
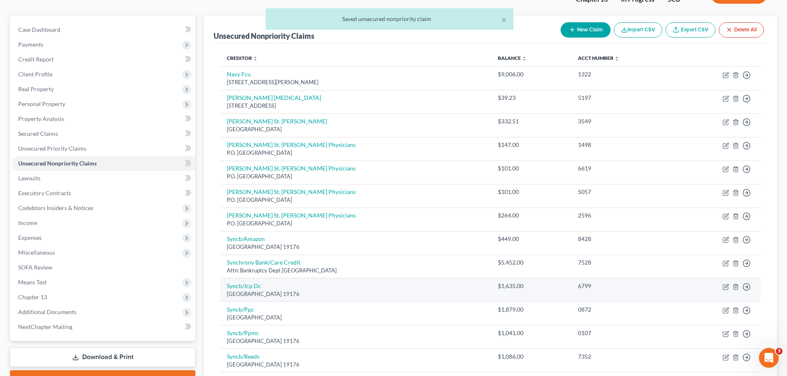
scroll to position [83, 0]
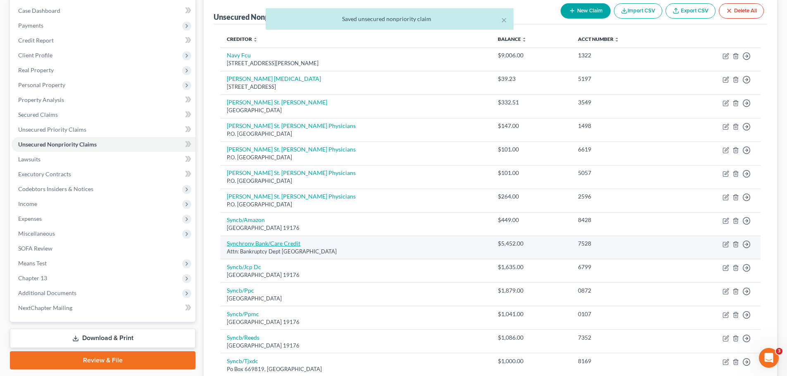
click at [273, 244] on link "Synchrony Bank/Care Credit" at bounding box center [264, 243] width 74 height 7
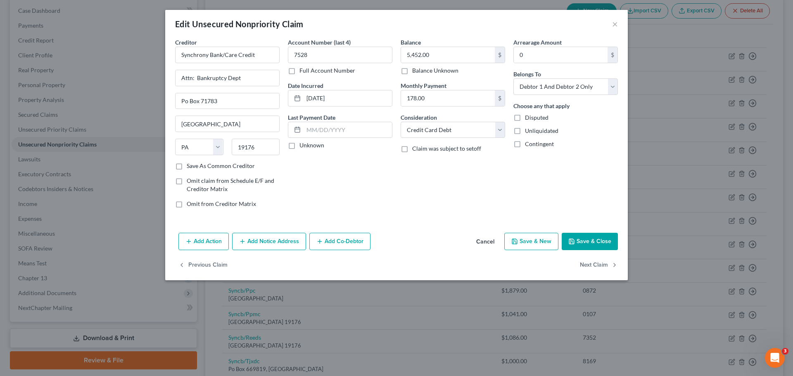
click at [601, 242] on button "Save & Close" at bounding box center [590, 241] width 56 height 17
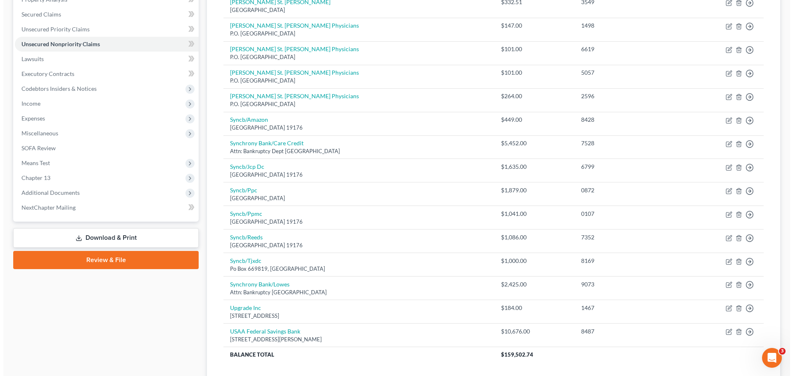
scroll to position [271, 0]
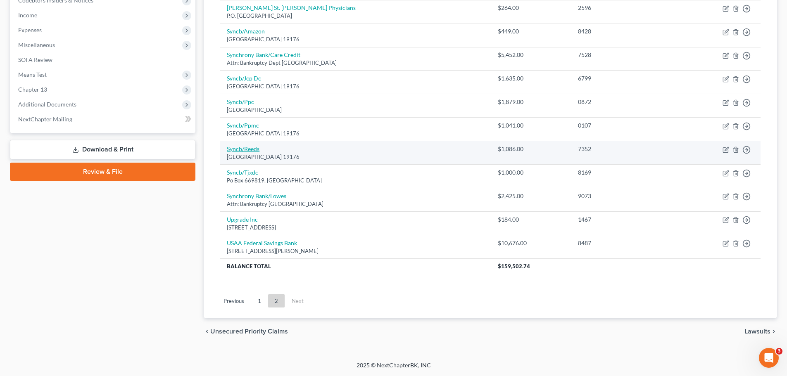
click at [246, 148] on link "Syncb/Reeds" at bounding box center [243, 148] width 33 height 7
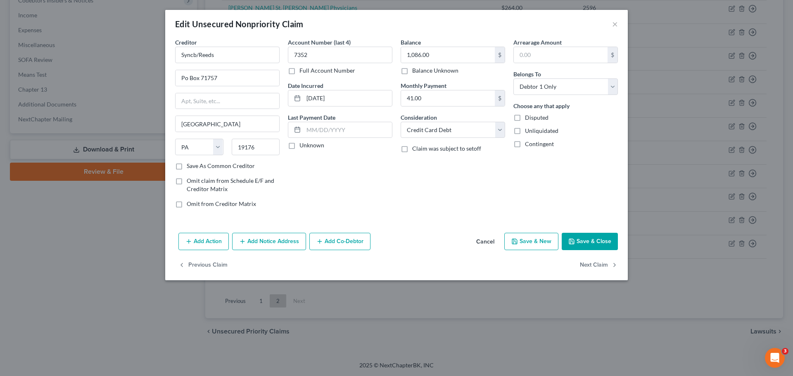
click at [600, 246] on button "Save & Close" at bounding box center [590, 241] width 56 height 17
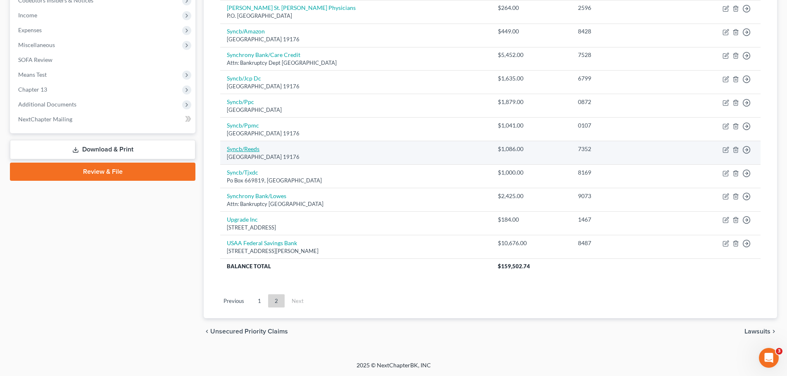
click at [257, 150] on link "Syncb/Reeds" at bounding box center [243, 148] width 33 height 7
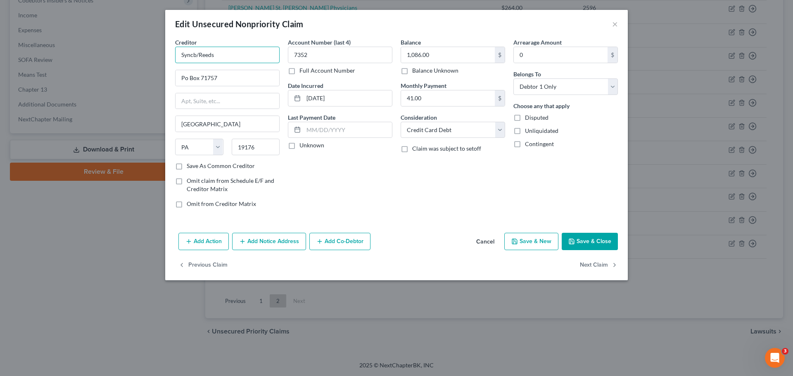
click at [229, 57] on input "Syncb/Reeds" at bounding box center [227, 55] width 104 height 17
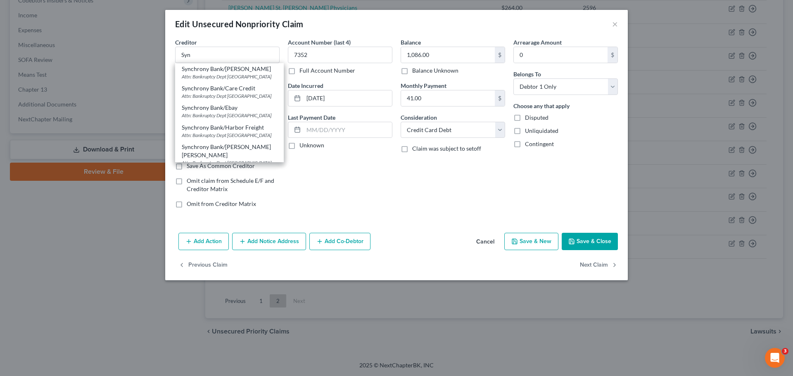
scroll to position [57, 0]
click at [206, 50] on input "Syn" at bounding box center [227, 55] width 104 height 17
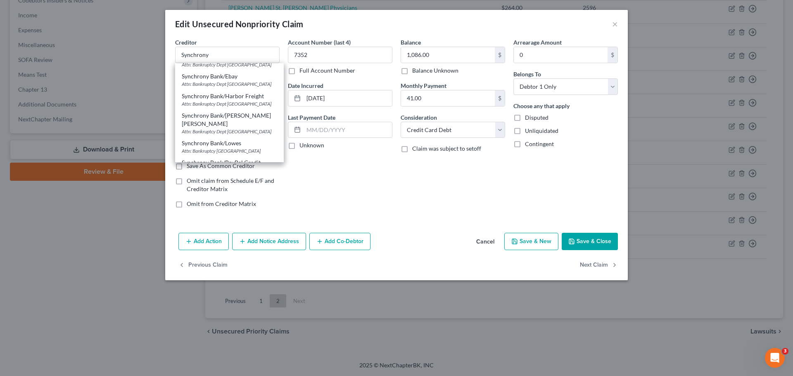
scroll to position [0, 0]
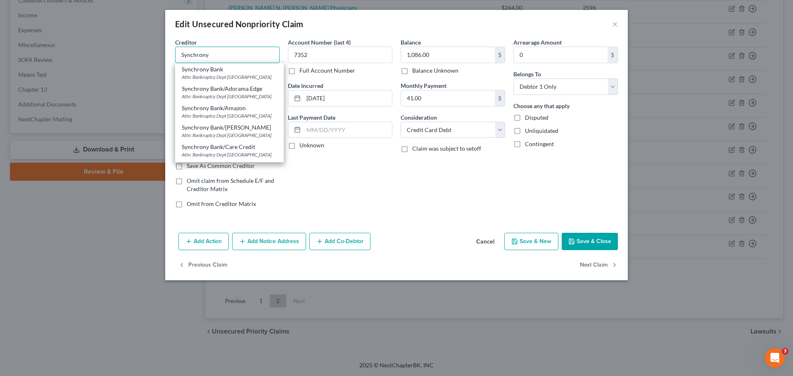
click at [259, 55] on input "Synchrony" at bounding box center [227, 55] width 104 height 17
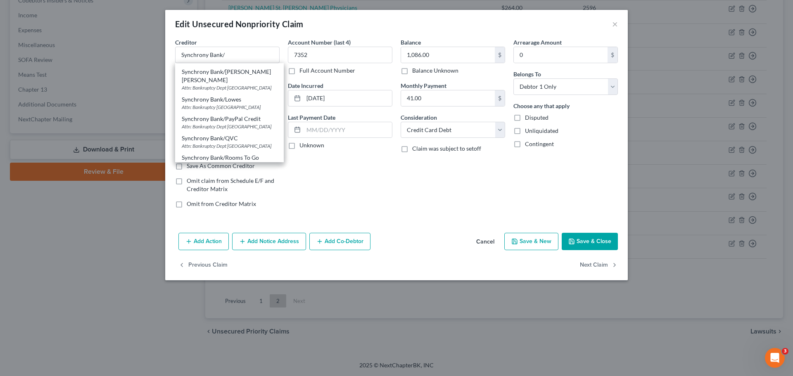
scroll to position [116, 0]
click at [247, 89] on div "Attn: Bankruptcy Dept [GEOGRAPHIC_DATA]" at bounding box center [229, 85] width 95 height 7
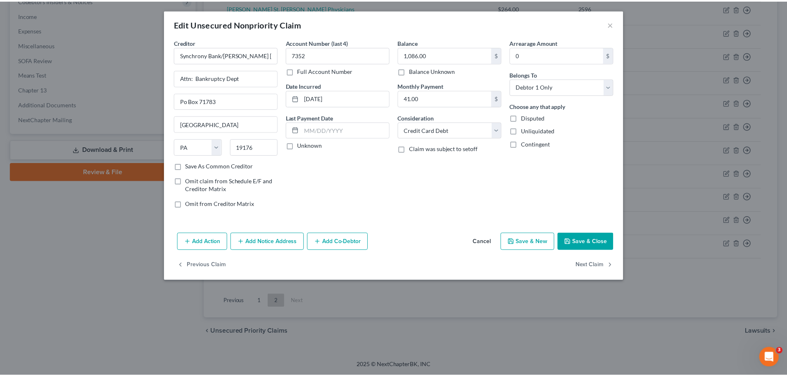
scroll to position [0, 0]
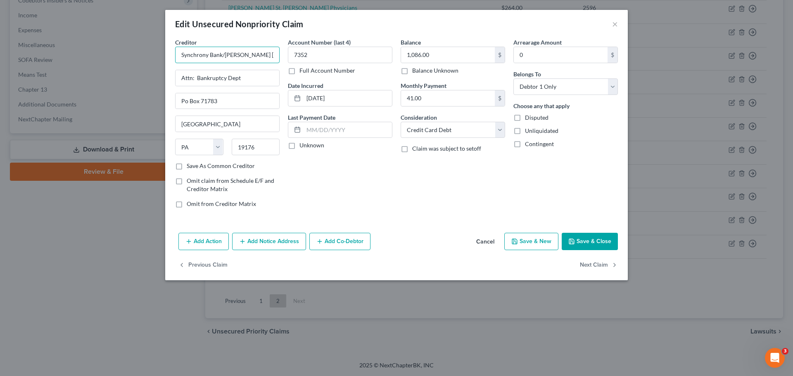
click at [263, 54] on input "Synchrony Bank/[PERSON_NAME] [PERSON_NAME]" at bounding box center [227, 55] width 104 height 17
drag, startPoint x: 256, startPoint y: 71, endPoint x: 234, endPoint y: 57, distance: 25.9
click at [177, 74] on input "Attn: Bankruptcy Dept" at bounding box center [228, 78] width 104 height 16
click at [260, 57] on input "Synchrony Bank/[PERSON_NAME] [PERSON_NAME]" at bounding box center [227, 55] width 104 height 17
click at [232, 109] on div "Creditor * Synchrony Bank/Reeds Attn: Bankruptcy Dept Po Box 71783 [GEOGRAPHIC_…" at bounding box center [227, 100] width 104 height 124
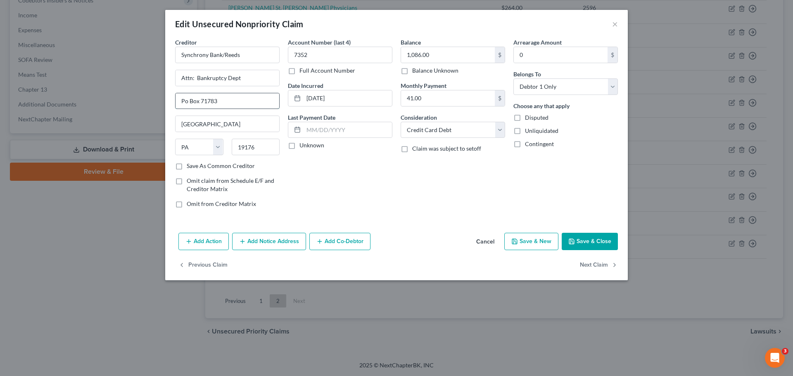
click at [238, 106] on input "Po Box 71783" at bounding box center [228, 101] width 104 height 16
click at [263, 148] on input "19176" at bounding box center [256, 147] width 48 height 17
click at [443, 173] on div "Balance 1,086.00 $ Balance Unknown Balance Undetermined 1,086.00 $ Balance Unkn…" at bounding box center [452, 126] width 113 height 177
click at [600, 242] on button "Save & Close" at bounding box center [590, 241] width 56 height 17
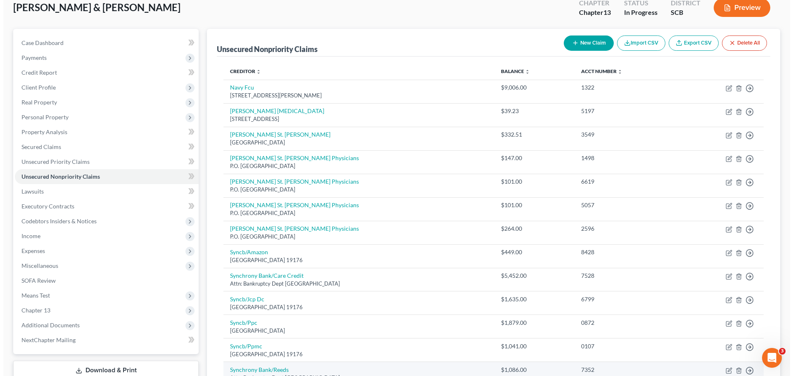
scroll to position [65, 0]
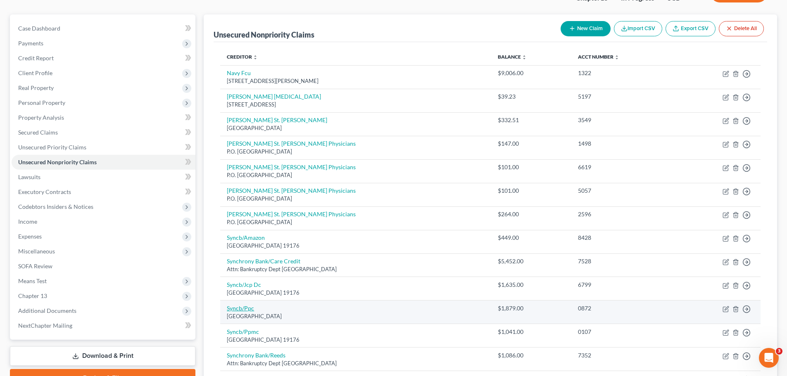
click at [242, 306] on link "Syncb/Ppc" at bounding box center [240, 308] width 27 height 7
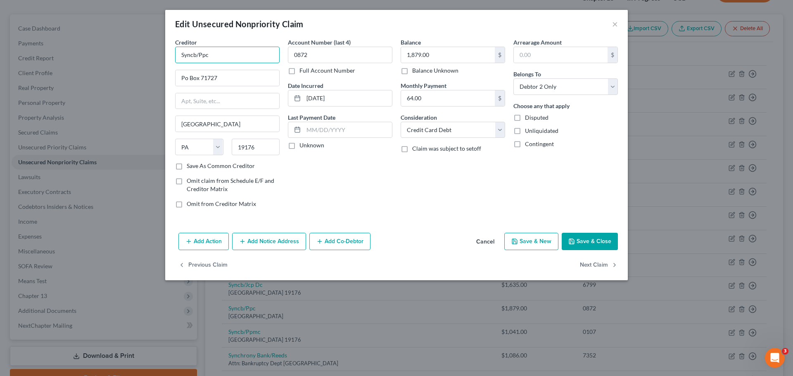
click at [240, 59] on input "Syncb/Ppc" at bounding box center [227, 55] width 104 height 17
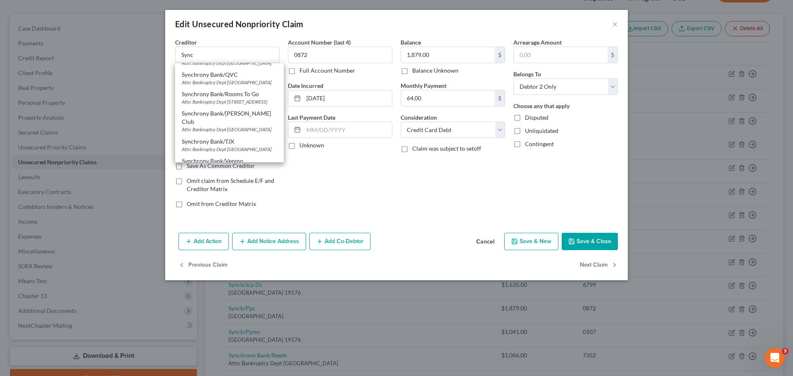
scroll to position [225, 0]
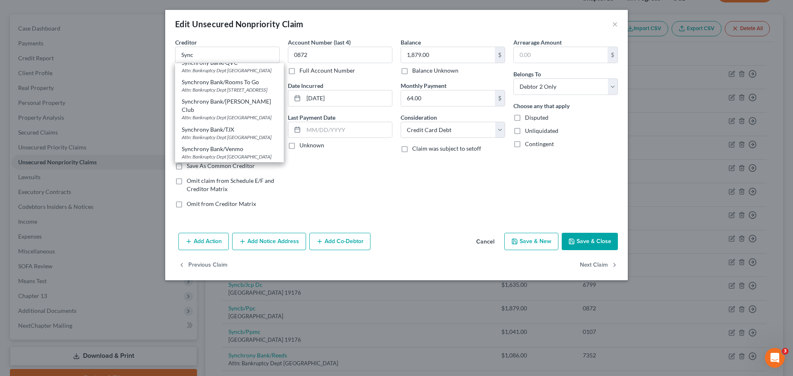
click at [243, 55] on div "Attn: Bankruptcy Dept [GEOGRAPHIC_DATA]" at bounding box center [229, 50] width 95 height 7
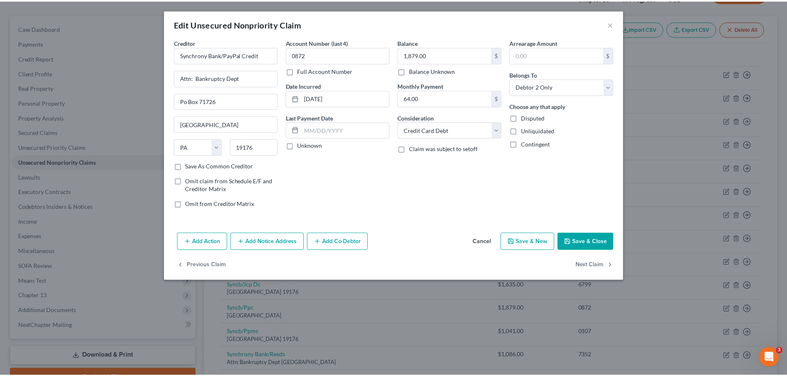
scroll to position [0, 0]
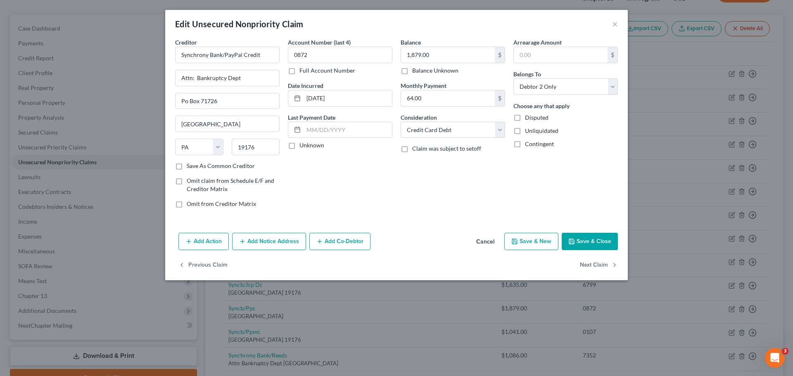
click at [600, 237] on button "Save & Close" at bounding box center [590, 241] width 56 height 17
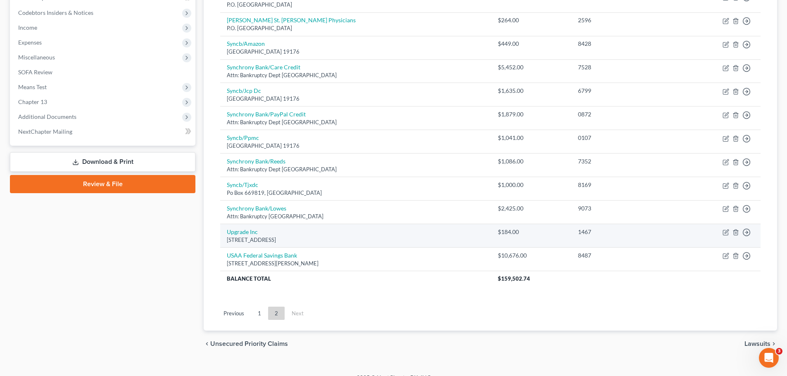
scroll to position [271, 0]
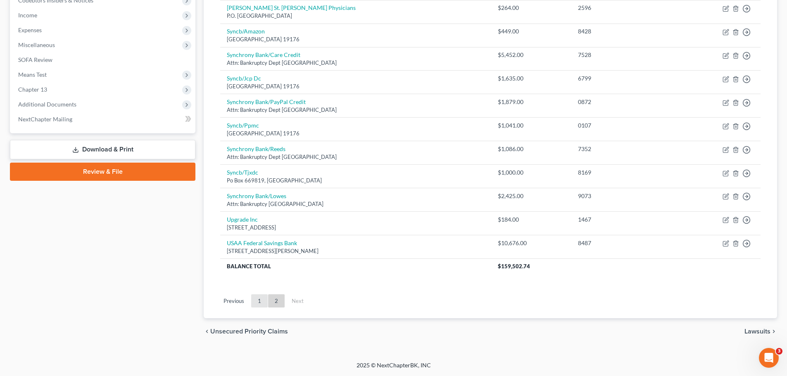
click at [259, 301] on link "1" at bounding box center [259, 300] width 17 height 13
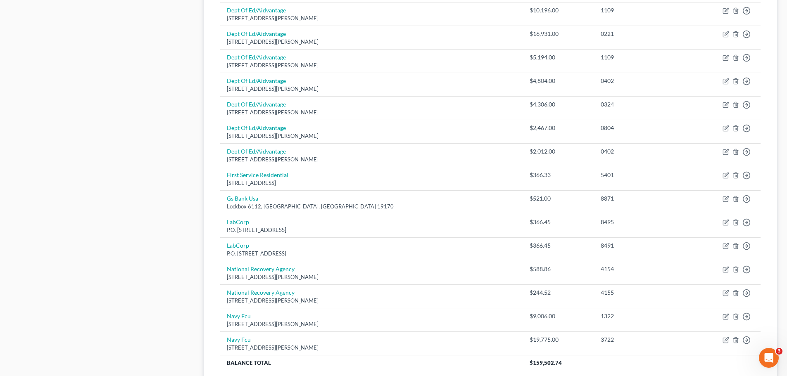
scroll to position [496, 0]
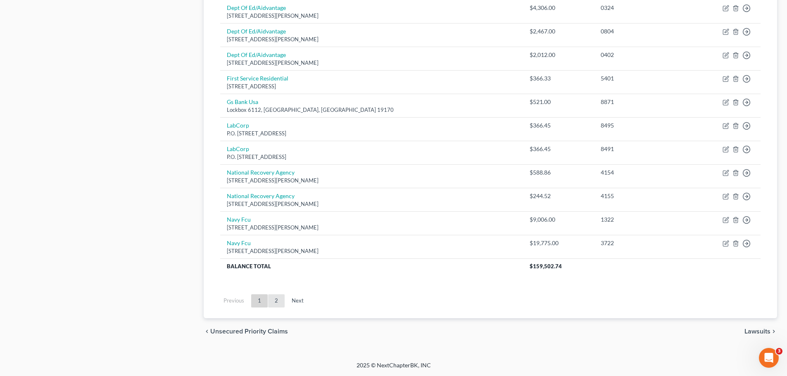
click at [276, 301] on link "2" at bounding box center [276, 300] width 17 height 13
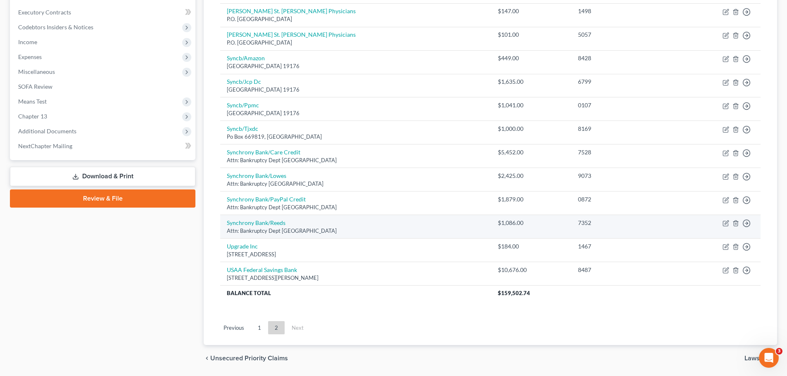
scroll to position [230, 0]
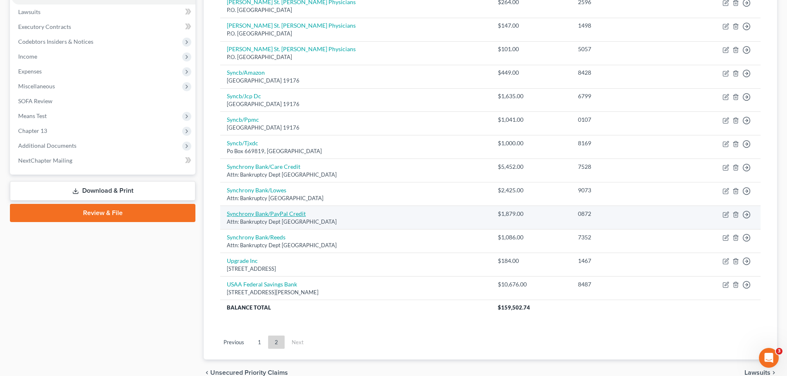
click at [275, 214] on link "Synchrony Bank/PayPal Credit" at bounding box center [266, 213] width 79 height 7
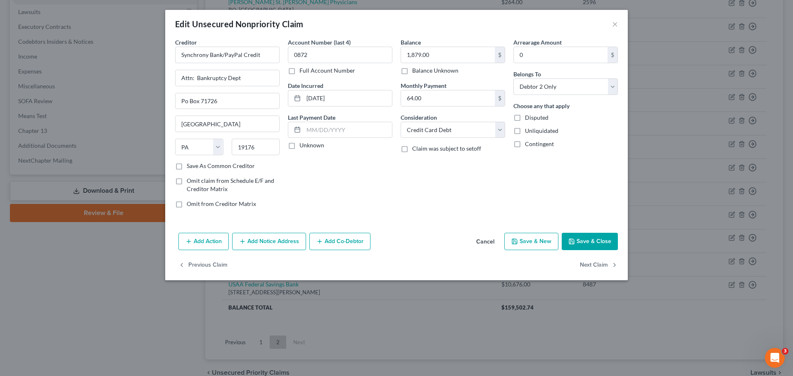
click at [585, 242] on button "Save & Close" at bounding box center [590, 241] width 56 height 17
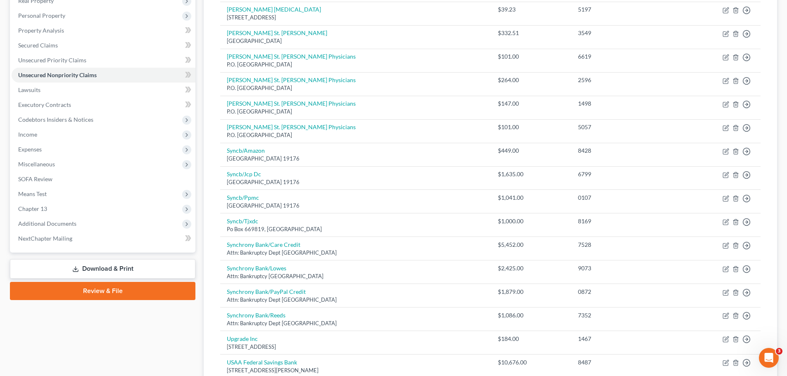
scroll to position [271, 0]
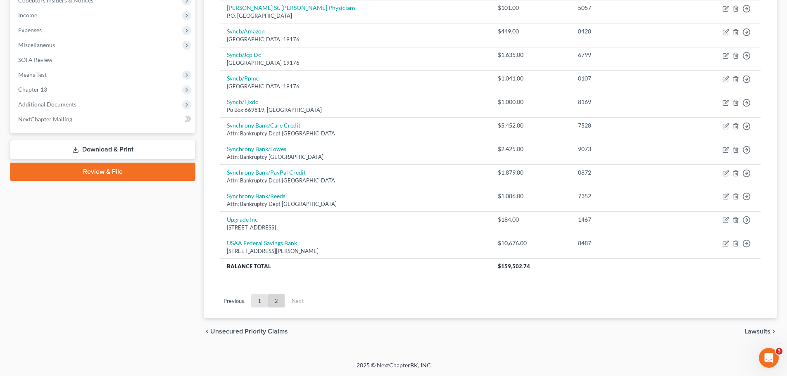
click at [256, 301] on link "1" at bounding box center [259, 300] width 17 height 13
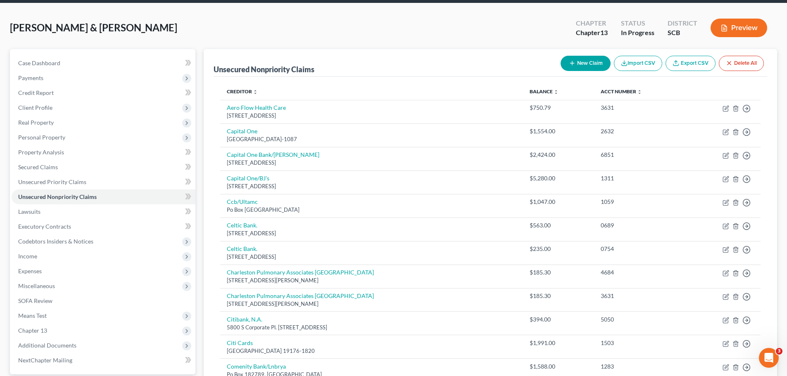
scroll to position [0, 0]
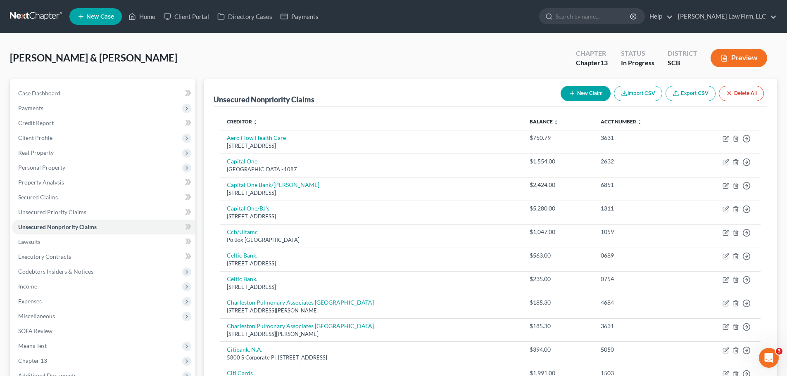
click at [589, 96] on button "New Claim" at bounding box center [585, 93] width 50 height 15
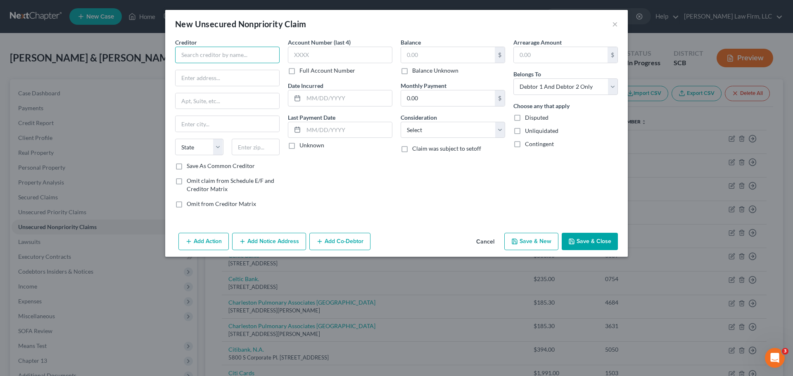
click at [207, 60] on input "text" at bounding box center [227, 55] width 104 height 17
click at [204, 81] on div "[STREET_ADDRESS]" at bounding box center [225, 77] width 86 height 7
click at [340, 57] on input "text" at bounding box center [340, 55] width 104 height 17
click at [448, 57] on input "text" at bounding box center [448, 55] width 94 height 16
click at [336, 103] on input "text" at bounding box center [348, 98] width 88 height 16
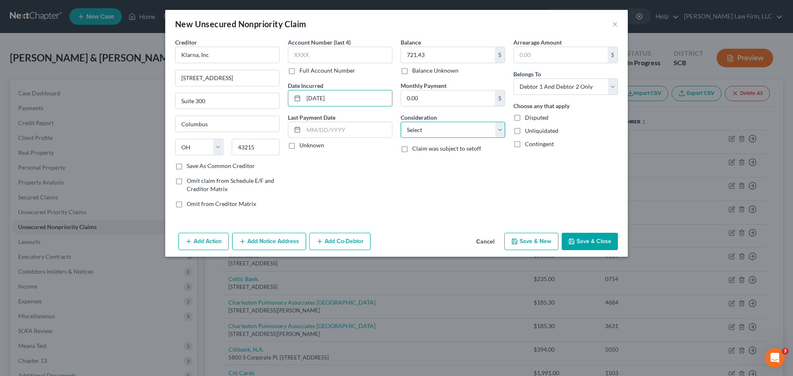
click at [503, 133] on select "Select Cable / Satellite Services Collection Agency Credit Card Debt Debt Couns…" at bounding box center [453, 130] width 104 height 17
click at [401, 122] on select "Select Cable / Satellite Services Collection Agency Credit Card Debt Debt Couns…" at bounding box center [453, 130] width 104 height 17
click at [428, 164] on input "text" at bounding box center [453, 162] width 104 height 16
drag, startPoint x: 496, startPoint y: 131, endPoint x: 494, endPoint y: 137, distance: 5.6
click at [495, 132] on select "Select Cable / Satellite Services Collection Agency Credit Card Debt Debt Couns…" at bounding box center [453, 130] width 104 height 17
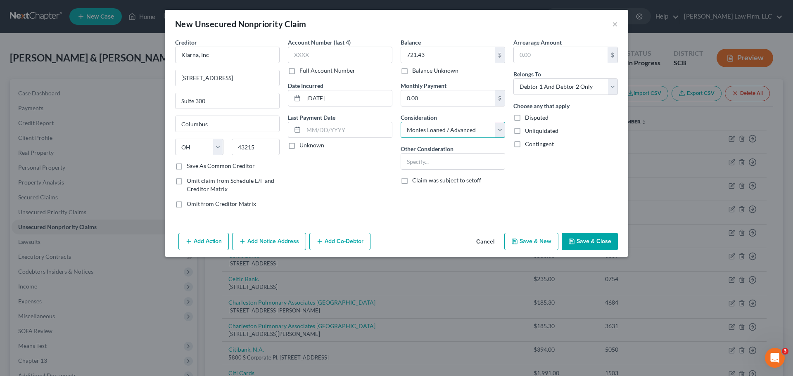
click at [401, 122] on select "Select Cable / Satellite Services Collection Agency Credit Card Debt Debt Couns…" at bounding box center [453, 130] width 104 height 17
click at [588, 240] on button "Save & Close" at bounding box center [590, 241] width 56 height 17
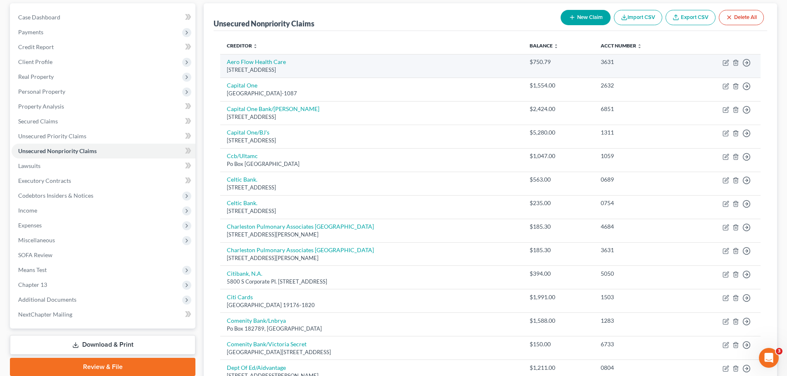
scroll to position [83, 0]
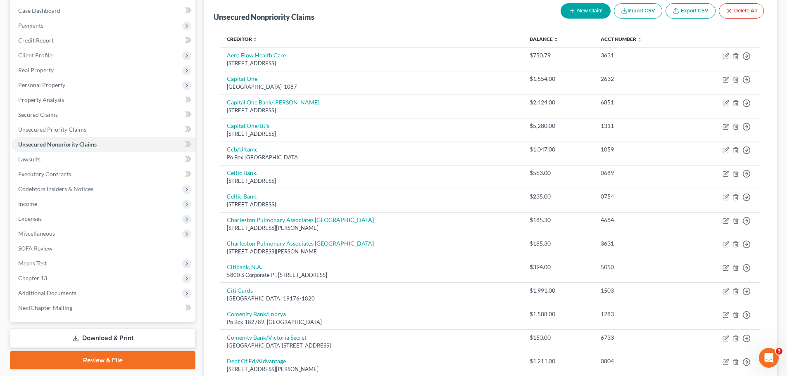
click at [581, 9] on button "New Claim" at bounding box center [585, 10] width 50 height 15
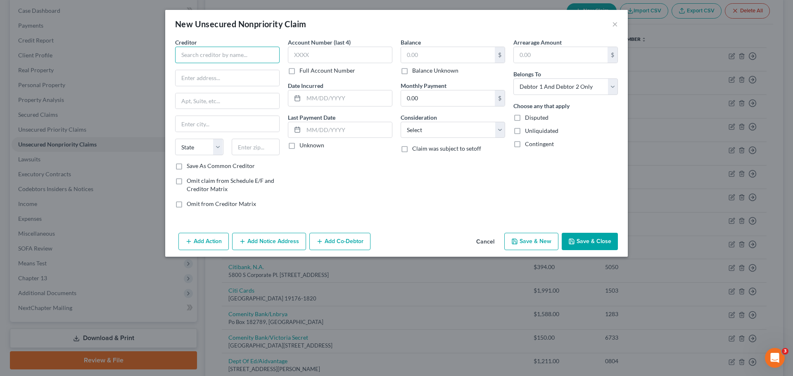
click at [224, 55] on input "text" at bounding box center [227, 55] width 104 height 17
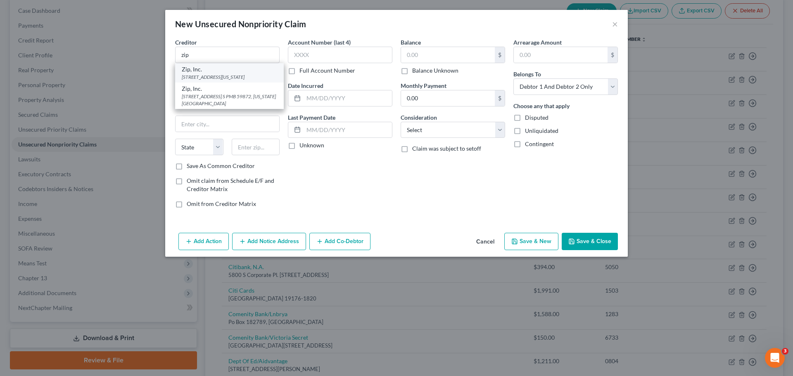
click at [237, 76] on div "[STREET_ADDRESS][US_STATE]" at bounding box center [229, 77] width 95 height 7
click at [320, 97] on input "text" at bounding box center [348, 98] width 88 height 16
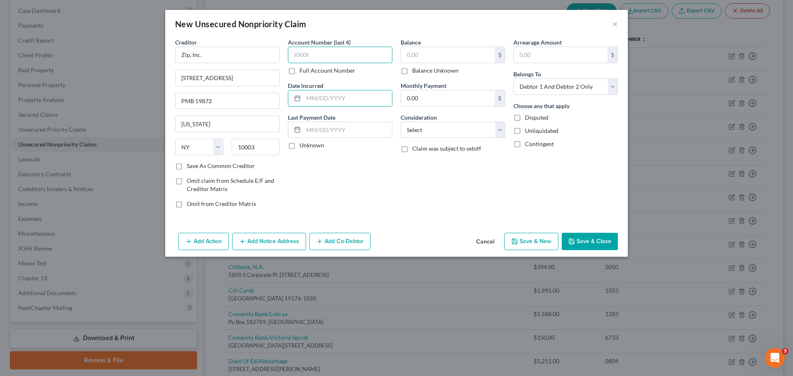
click at [332, 58] on input "text" at bounding box center [340, 55] width 104 height 17
click at [428, 62] on input "text" at bounding box center [448, 55] width 94 height 16
click at [412, 71] on label "Balance Unknown" at bounding box center [435, 70] width 46 height 8
click at [415, 71] on input "Balance Unknown" at bounding box center [417, 68] width 5 height 5
click at [358, 56] on input "text" at bounding box center [340, 55] width 104 height 17
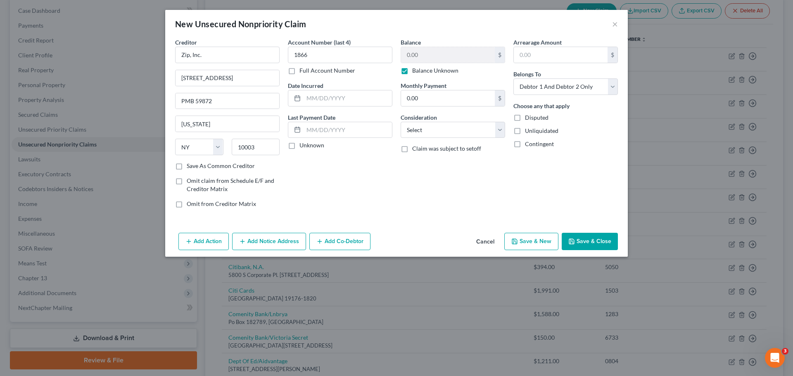
click at [412, 71] on label "Balance Unknown" at bounding box center [435, 70] width 46 height 8
click at [415, 71] on input "Balance Unknown" at bounding box center [417, 68] width 5 height 5
click at [418, 61] on input "0.00" at bounding box center [448, 55] width 94 height 16
click at [348, 90] on div "Date Incurred" at bounding box center [340, 93] width 104 height 25
click at [345, 90] on div at bounding box center [340, 98] width 104 height 17
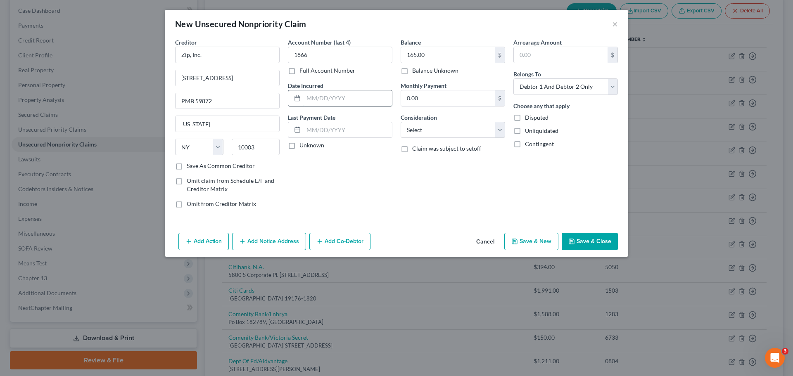
click at [342, 96] on input "text" at bounding box center [348, 98] width 88 height 16
click at [498, 127] on select "Select Cable / Satellite Services Collection Agency Credit Card Debt Debt Couns…" at bounding box center [453, 130] width 104 height 17
click at [401, 122] on select "Select Cable / Satellite Services Collection Agency Credit Card Debt Debt Couns…" at bounding box center [453, 130] width 104 height 17
click at [495, 135] on select "Select Cable / Satellite Services Collection Agency Credit Card Debt Debt Couns…" at bounding box center [453, 130] width 104 height 17
click at [401, 122] on select "Select Cable / Satellite Services Collection Agency Credit Card Debt Debt Couns…" at bounding box center [453, 130] width 104 height 17
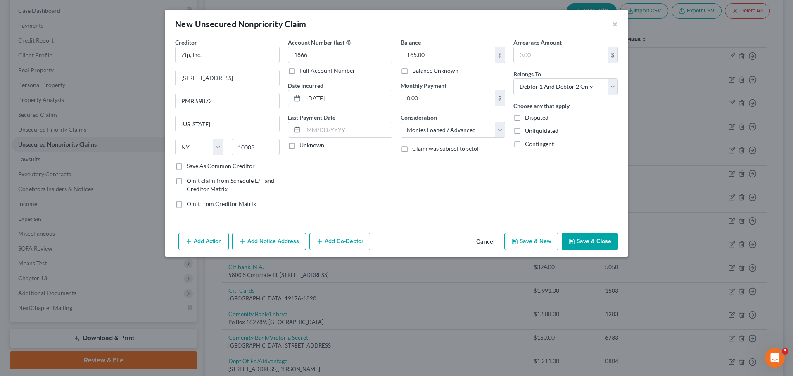
click at [592, 244] on button "Save & Close" at bounding box center [590, 241] width 56 height 17
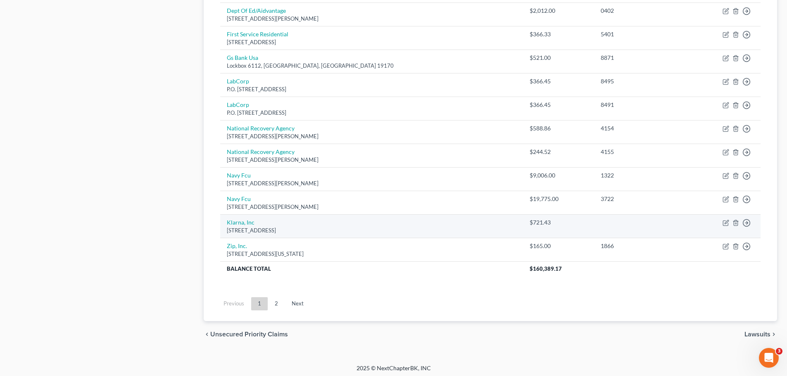
scroll to position [624, 0]
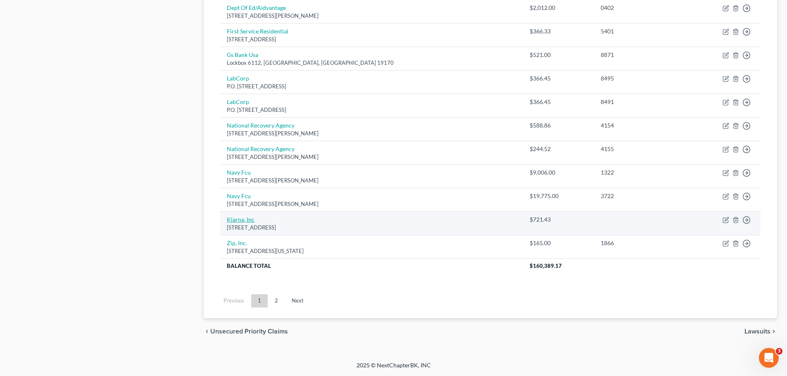
click at [248, 219] on link "Klarna, Inc" at bounding box center [241, 219] width 28 height 7
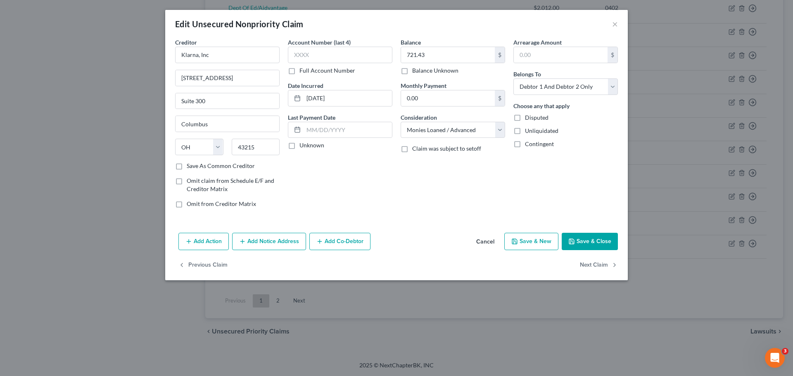
click at [598, 242] on button "Save & Close" at bounding box center [590, 241] width 56 height 17
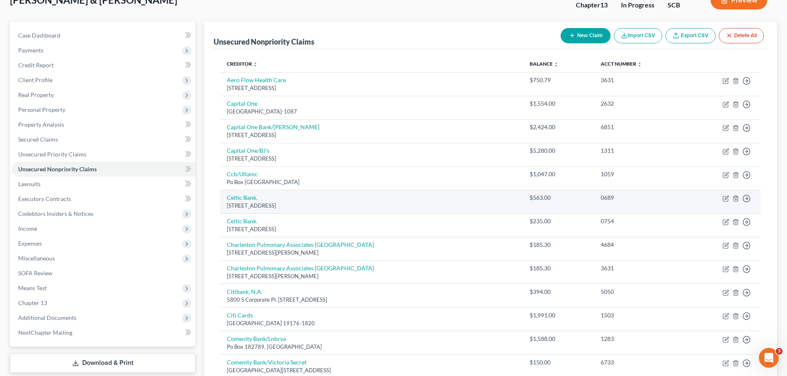
scroll to position [5, 0]
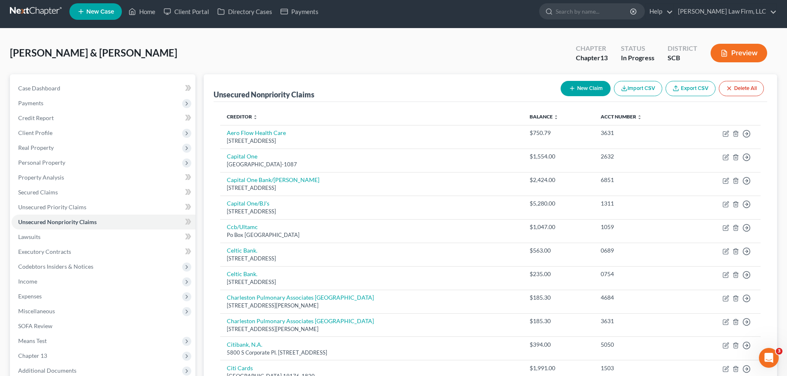
click at [576, 92] on button "New Claim" at bounding box center [585, 88] width 50 height 15
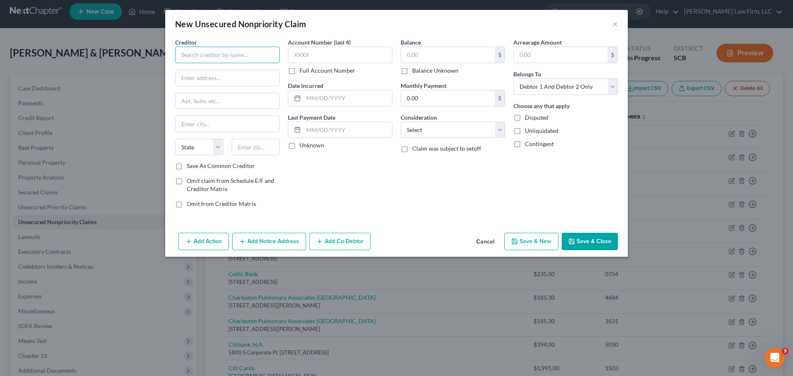
click at [266, 51] on input "text" at bounding box center [227, 55] width 104 height 17
click at [227, 73] on div "Afterpay US, Inc" at bounding box center [225, 69] width 86 height 8
click at [295, 60] on input "text" at bounding box center [340, 55] width 104 height 17
click at [420, 57] on input "text" at bounding box center [448, 55] width 94 height 16
click at [344, 93] on input "text" at bounding box center [348, 98] width 88 height 16
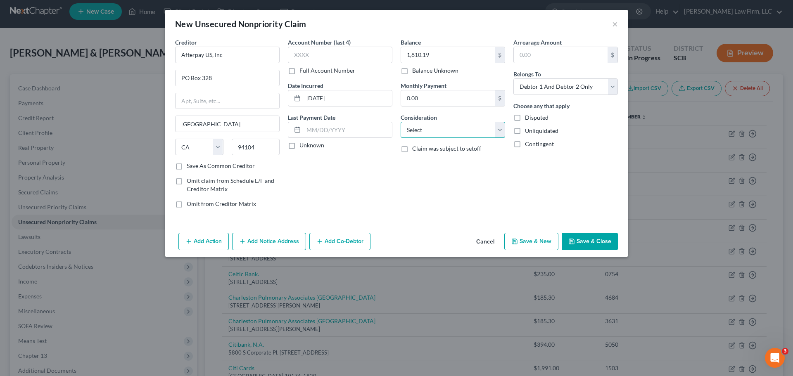
click at [463, 133] on select "Select Cable / Satellite Services Collection Agency Credit Card Debt Debt Couns…" at bounding box center [453, 130] width 104 height 17
click at [401, 122] on select "Select Cable / Satellite Services Collection Agency Credit Card Debt Debt Couns…" at bounding box center [453, 130] width 104 height 17
click at [593, 244] on button "Save & Close" at bounding box center [590, 241] width 56 height 17
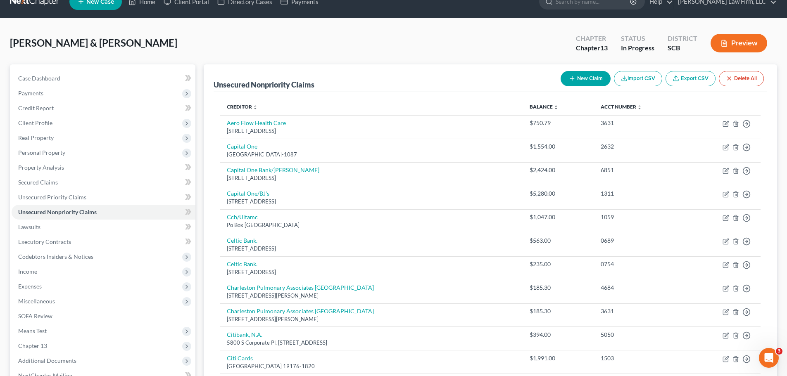
scroll to position [0, 0]
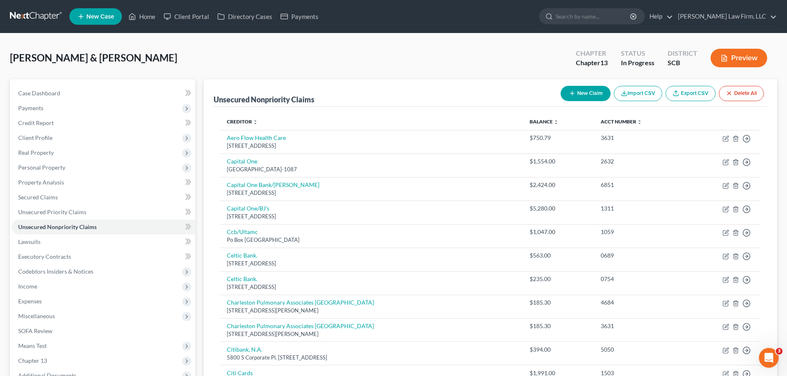
click at [582, 103] on div "New Claim Import CSV Export CSV Delete All" at bounding box center [662, 94] width 210 height 22
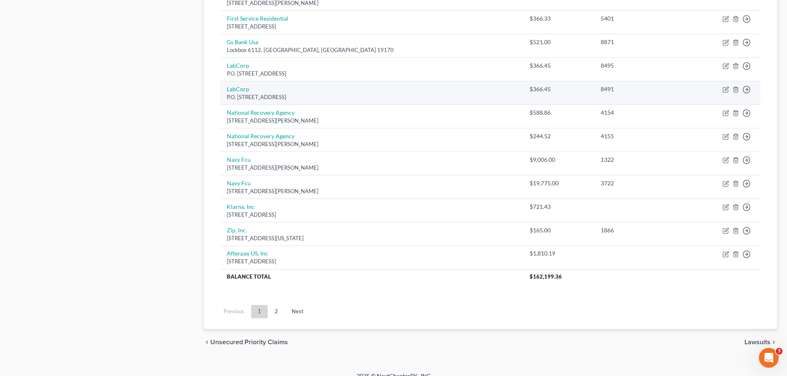
scroll to position [648, 0]
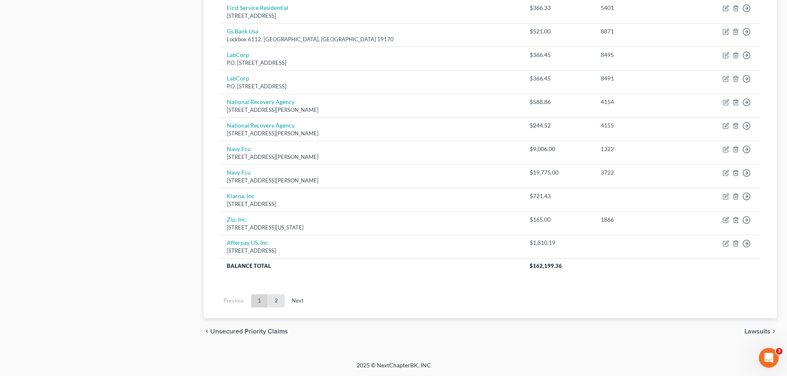
click at [276, 304] on link "2" at bounding box center [276, 300] width 17 height 13
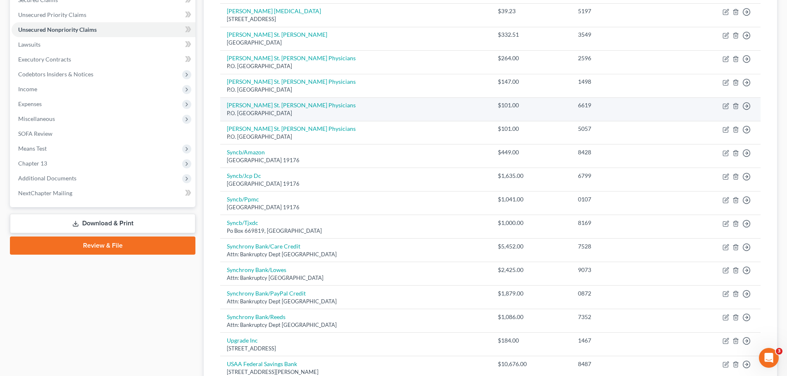
scroll to position [342, 0]
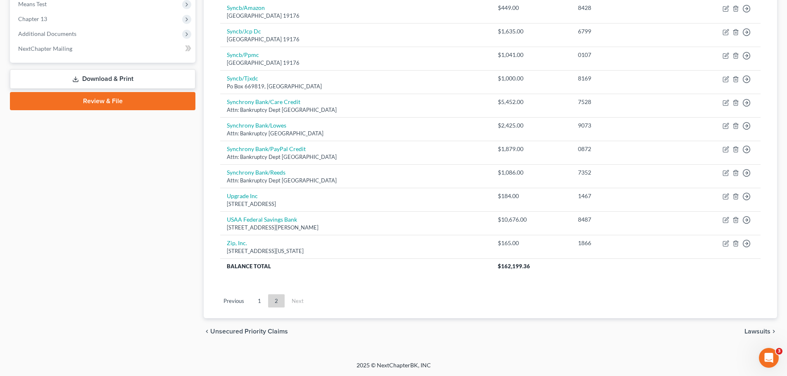
click at [260, 299] on link "1" at bounding box center [259, 300] width 17 height 13
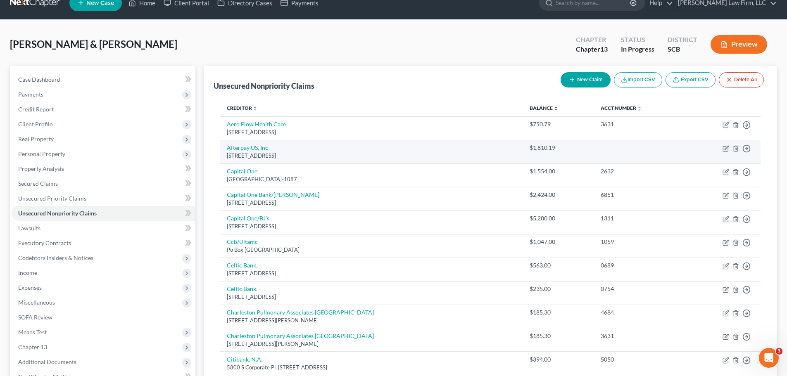
scroll to position [0, 0]
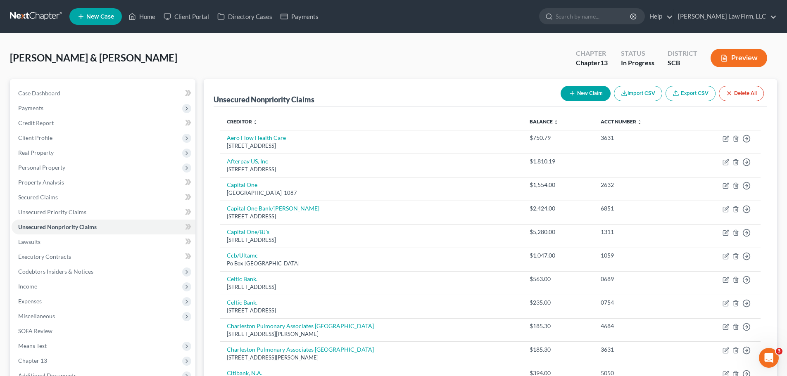
click at [577, 95] on button "New Claim" at bounding box center [585, 93] width 50 height 15
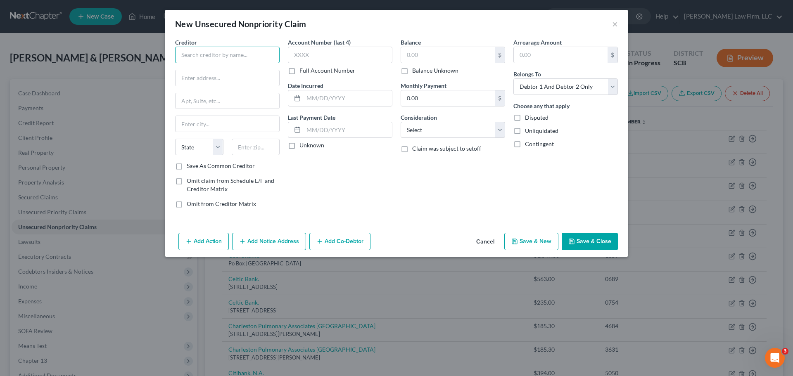
click at [222, 54] on input "text" at bounding box center [227, 55] width 104 height 17
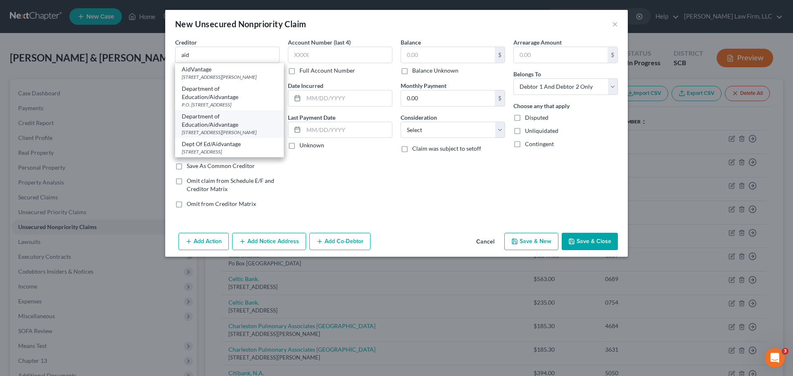
click at [243, 130] on div "[STREET_ADDRESS][PERSON_NAME]" at bounding box center [229, 132] width 95 height 7
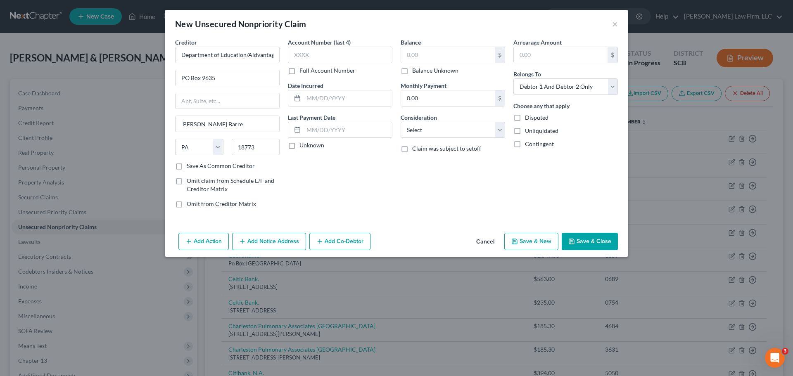
click at [487, 244] on button "Cancel" at bounding box center [485, 242] width 31 height 17
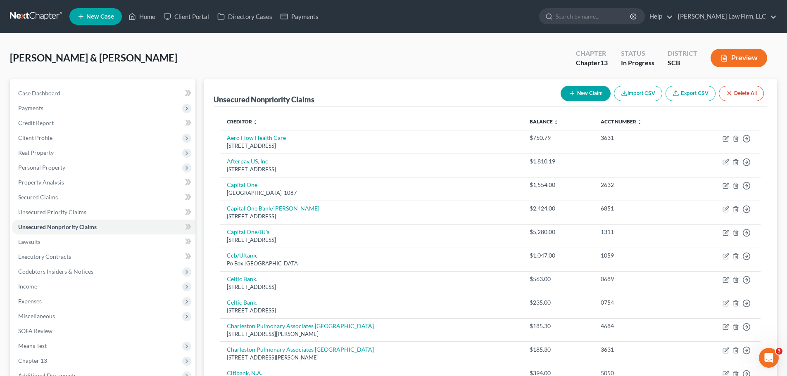
click at [597, 92] on button "New Claim" at bounding box center [585, 93] width 50 height 15
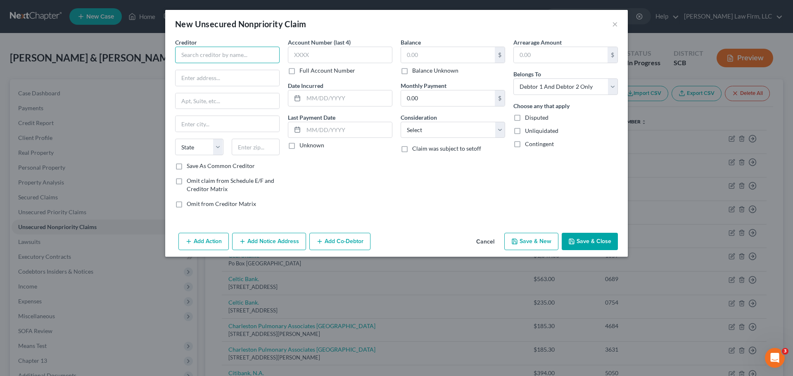
click at [202, 50] on input "text" at bounding box center [227, 55] width 104 height 17
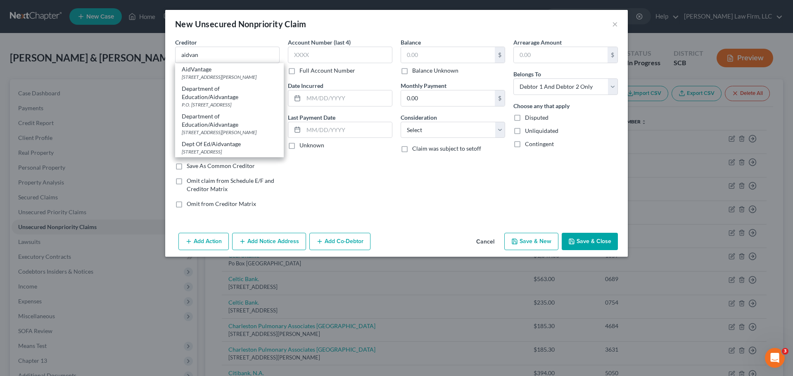
click at [225, 145] on div "Dept Of Ed/Aidvantage" at bounding box center [229, 144] width 95 height 8
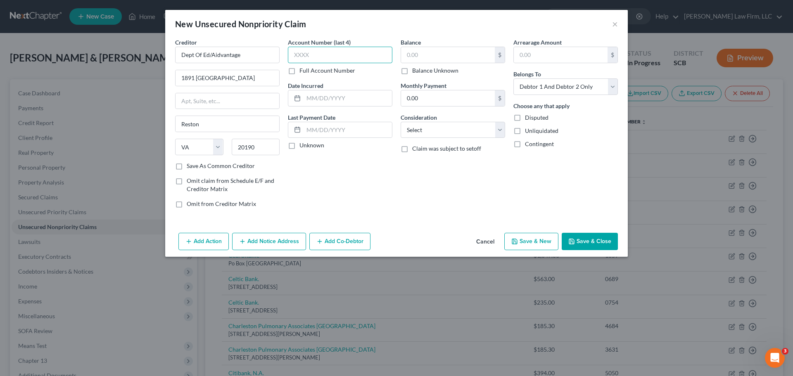
click at [326, 53] on input "text" at bounding box center [340, 55] width 104 height 17
click at [486, 242] on button "Cancel" at bounding box center [485, 242] width 31 height 17
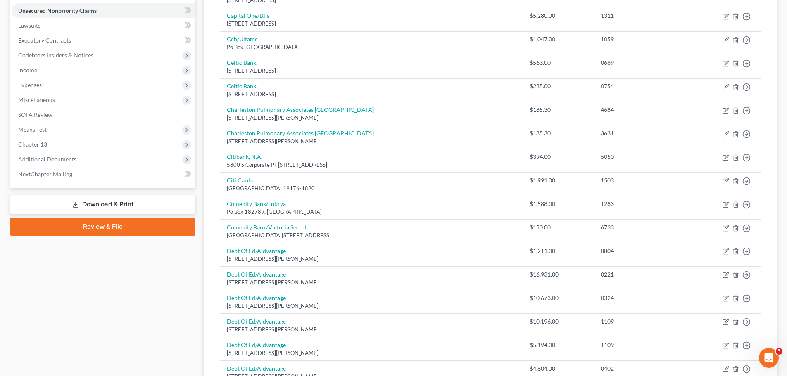
scroll to position [413, 0]
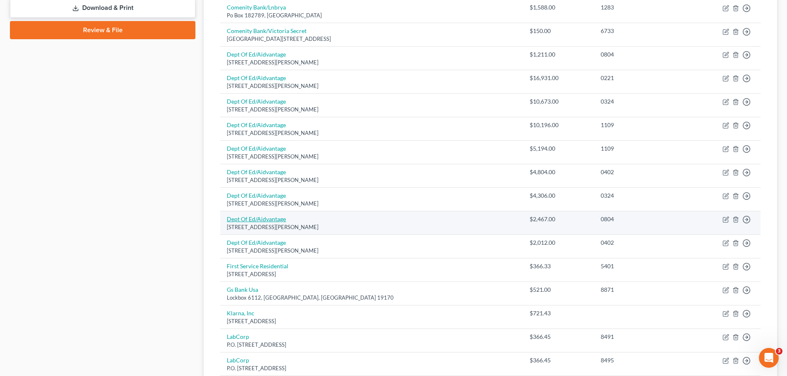
click at [261, 221] on link "Dept Of Ed/Aidvantage" at bounding box center [256, 219] width 59 height 7
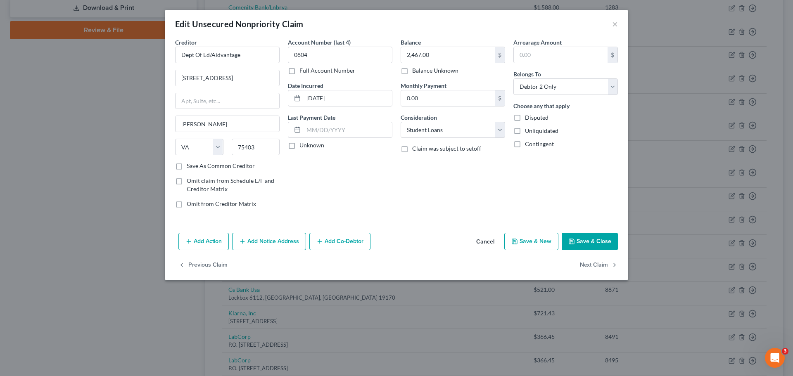
click at [492, 245] on button "Cancel" at bounding box center [485, 242] width 31 height 17
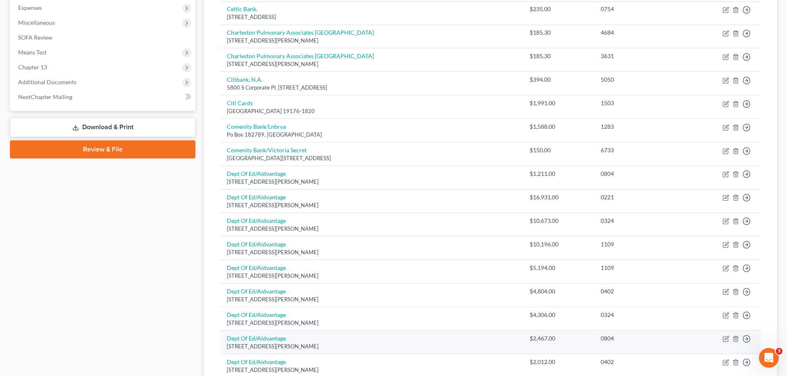
scroll to position [0, 0]
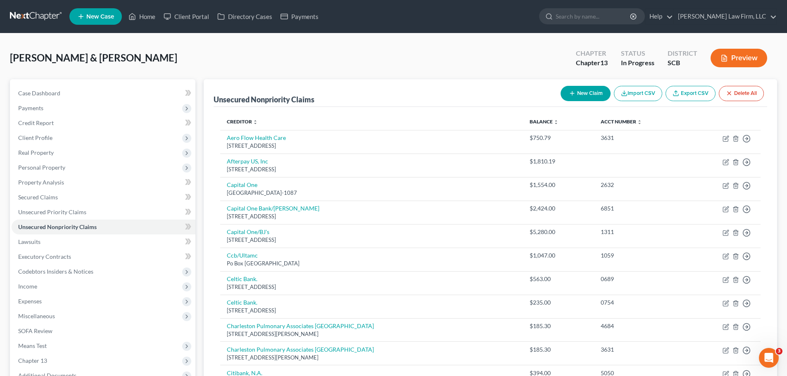
click at [576, 100] on button "New Claim" at bounding box center [585, 93] width 50 height 15
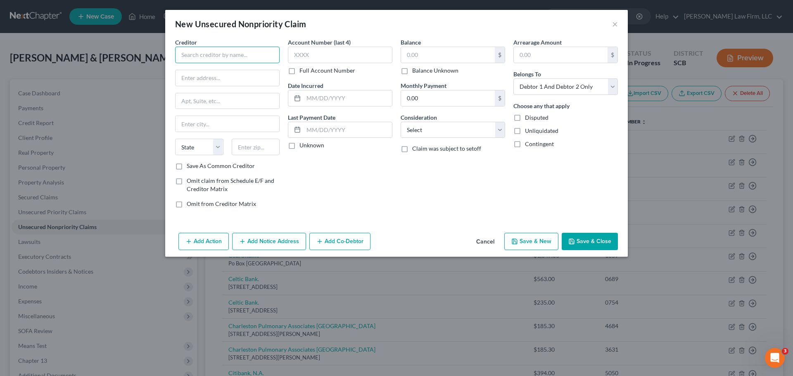
click at [237, 54] on input "text" at bounding box center [227, 55] width 104 height 17
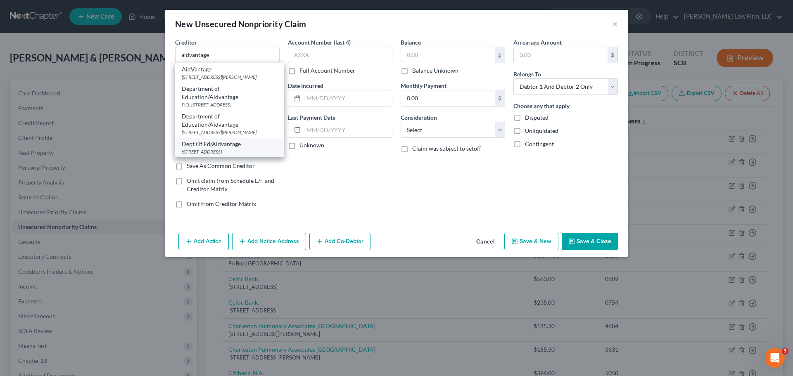
click at [251, 149] on div "[STREET_ADDRESS]" at bounding box center [229, 151] width 95 height 7
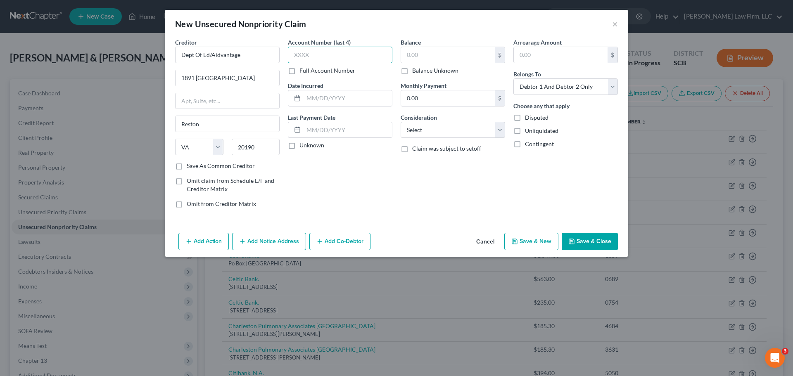
click at [330, 55] on input "text" at bounding box center [340, 55] width 104 height 17
click at [325, 101] on input "text" at bounding box center [348, 98] width 88 height 16
click at [457, 139] on div "Balance $ Balance Unknown Balance Undetermined $ Balance Unknown Monthly Paymen…" at bounding box center [452, 126] width 113 height 177
click at [454, 132] on select "Select Cable / Satellite Services Collection Agency Credit Card Debt Debt Couns…" at bounding box center [453, 130] width 104 height 17
click at [401, 122] on select "Select Cable / Satellite Services Collection Agency Credit Card Debt Debt Couns…" at bounding box center [453, 130] width 104 height 17
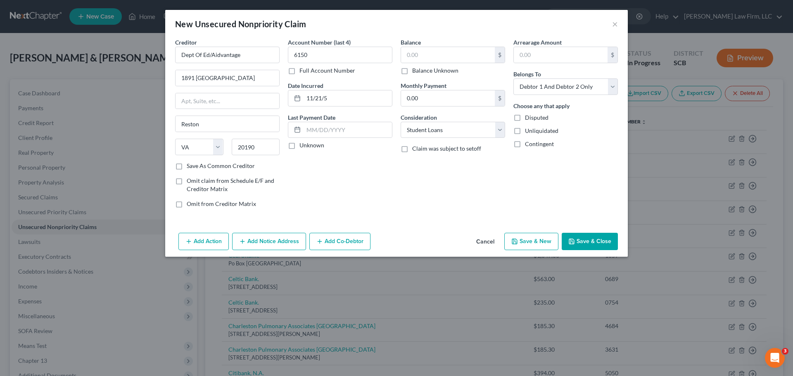
click at [486, 241] on button "Cancel" at bounding box center [485, 242] width 31 height 17
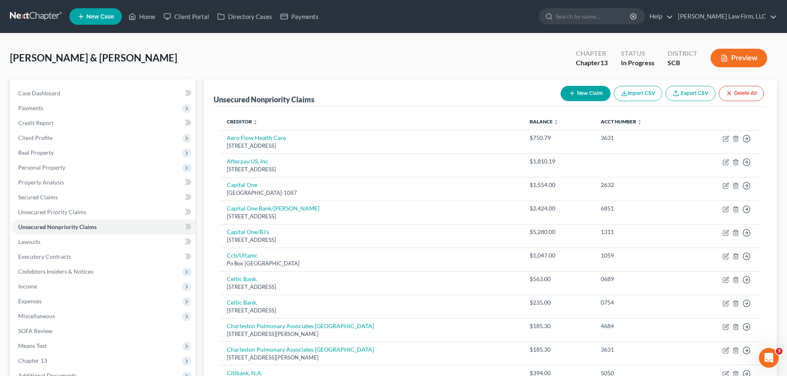
click at [579, 98] on button "New Claim" at bounding box center [585, 93] width 50 height 15
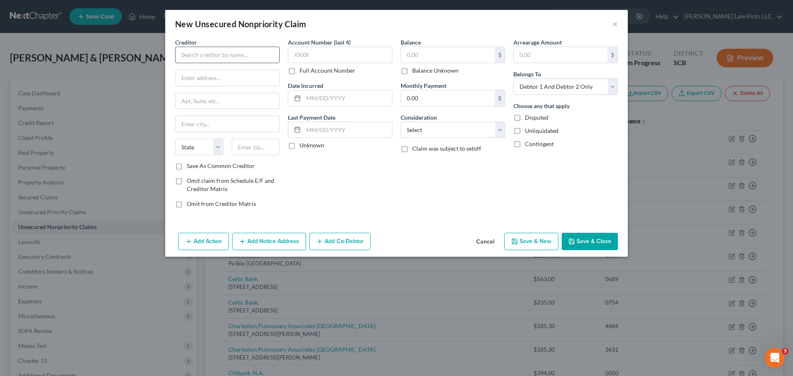
click at [235, 63] on div "Creditor * State [US_STATE] AK AR AZ CA CO [GEOGRAPHIC_DATA] DE DC [GEOGRAPHIC_…" at bounding box center [227, 100] width 104 height 124
click at [231, 60] on input "text" at bounding box center [227, 55] width 104 height 17
drag, startPoint x: 211, startPoint y: 78, endPoint x: 206, endPoint y: 81, distance: 6.0
click at [211, 79] on input "text" at bounding box center [228, 78] width 104 height 16
click at [225, 102] on input "text" at bounding box center [228, 101] width 104 height 16
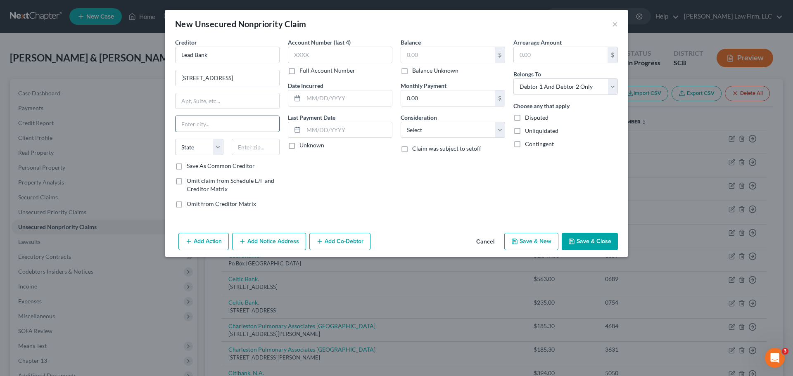
click at [206, 122] on input "text" at bounding box center [228, 124] width 104 height 16
drag, startPoint x: 361, startPoint y: 178, endPoint x: 273, endPoint y: 158, distance: 90.0
click at [361, 179] on div "Account Number (last 4) Full Account Number Date Incurred Last Payment Date Unk…" at bounding box center [340, 126] width 113 height 177
click at [263, 153] on input "text" at bounding box center [256, 147] width 48 height 17
click at [333, 211] on div "Account Number (last 4) Full Account Number Date Incurred Last Payment Date Unk…" at bounding box center [340, 126] width 113 height 177
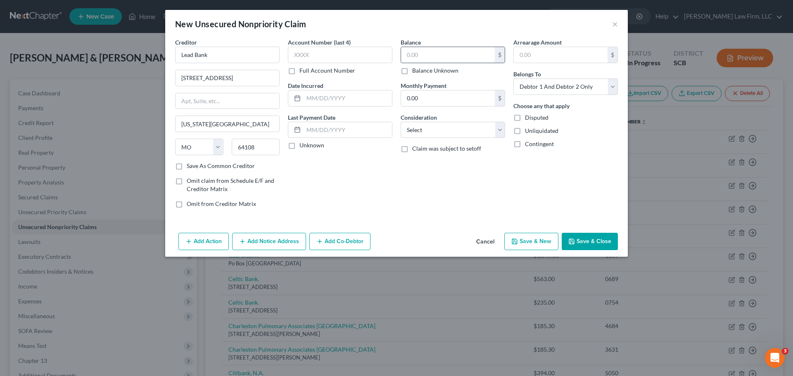
click at [441, 54] on input "text" at bounding box center [448, 55] width 94 height 16
click at [241, 103] on input "text" at bounding box center [228, 101] width 104 height 16
click at [241, 45] on div "Creditor * Lead Bank" at bounding box center [227, 50] width 104 height 25
click at [237, 51] on input "Lead Bank" at bounding box center [227, 55] width 104 height 17
click at [315, 52] on input "text" at bounding box center [340, 55] width 104 height 17
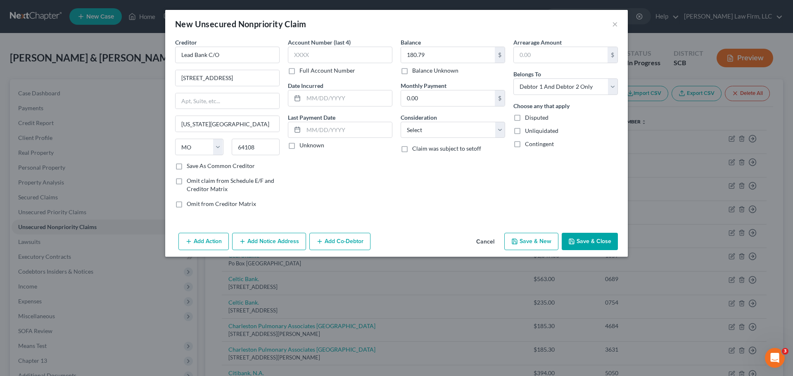
click at [233, 114] on div "Creditor * Lead Bank C/O [STREET_ADDRESS][GEOGRAPHIC_DATA][US_STATE] [US_STATE]…" at bounding box center [227, 100] width 104 height 124
click at [233, 109] on div at bounding box center [227, 101] width 104 height 17
click at [268, 145] on input "64108" at bounding box center [256, 147] width 48 height 17
drag, startPoint x: 220, startPoint y: 151, endPoint x: 214, endPoint y: 155, distance: 6.9
click at [220, 151] on select "State [US_STATE] AK AR AZ CA CO CT DE DC [GEOGRAPHIC_DATA] [GEOGRAPHIC_DATA] GU…" at bounding box center [199, 147] width 48 height 17
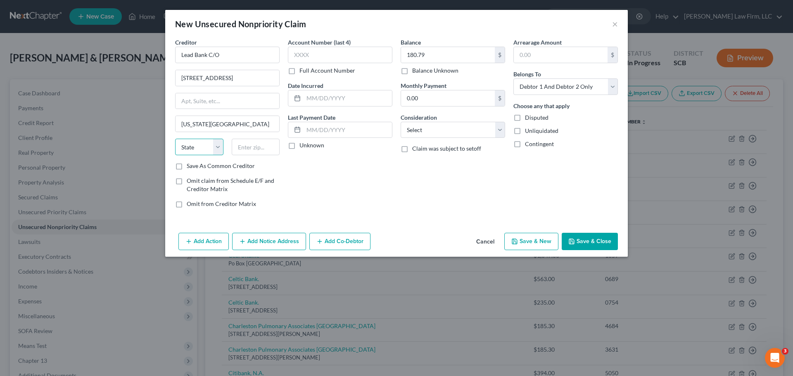
click at [175, 139] on select "State [US_STATE] AK AR AZ CA CO CT DE DC [GEOGRAPHIC_DATA] [GEOGRAPHIC_DATA] GU…" at bounding box center [199, 147] width 48 height 17
drag, startPoint x: 221, startPoint y: 123, endPoint x: 124, endPoint y: 136, distance: 97.4
click at [125, 136] on div "New Unsecured Nonpriority Claim × Creditor * Lead Bank C/O [STREET_ADDRESS][GEO…" at bounding box center [396, 188] width 793 height 376
click at [225, 92] on div "Creditor * Lead Bank C/O 1801 Main [GEOGRAPHIC_DATA] [US_STATE] AK AR AZ CA CO …" at bounding box center [227, 100] width 104 height 124
click at [255, 57] on input "Lead Bank C/O" at bounding box center [227, 55] width 104 height 17
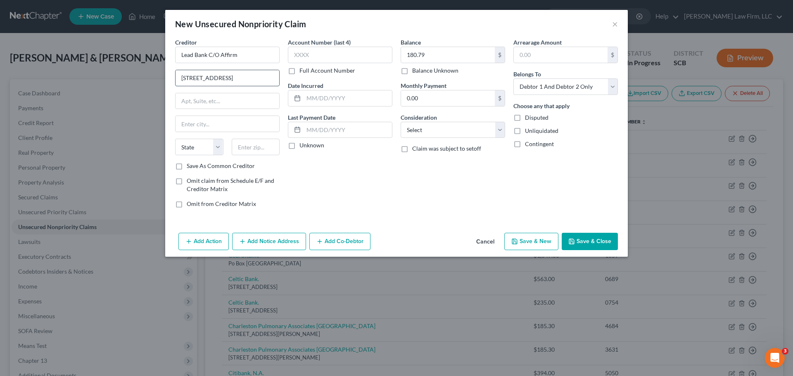
click at [182, 80] on input "[STREET_ADDRESS]" at bounding box center [228, 78] width 104 height 16
click at [191, 98] on input "text" at bounding box center [228, 101] width 104 height 16
click at [243, 79] on input "[STREET_ADDRESS]" at bounding box center [228, 78] width 104 height 16
click at [220, 103] on input "text" at bounding box center [228, 101] width 104 height 16
drag, startPoint x: 266, startPoint y: 51, endPoint x: 208, endPoint y: 59, distance: 58.0
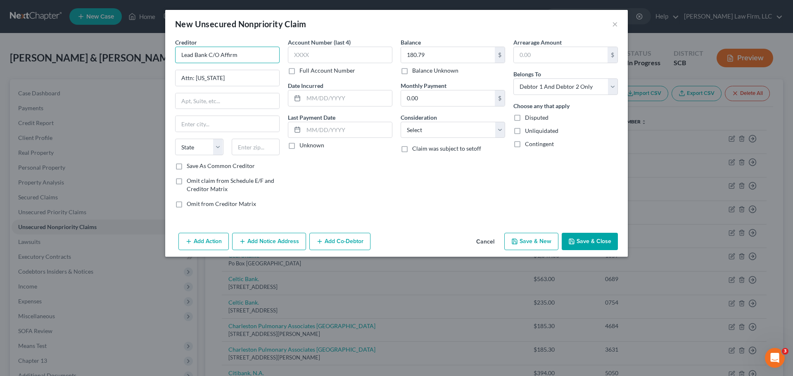
click at [208, 59] on input "Lead Bank C/O Affirm" at bounding box center [227, 55] width 104 height 17
drag, startPoint x: 206, startPoint y: 79, endPoint x: 157, endPoint y: 78, distance: 48.8
click at [157, 78] on div "New Unsecured Nonpriority Claim × Creditor * Lead Bank Attn: [US_STATE][GEOGRAP…" at bounding box center [396, 188] width 793 height 376
click at [261, 145] on input "text" at bounding box center [256, 147] width 48 height 17
click at [278, 170] on div "Creditor * Lead Bank [STREET_ADDRESS][GEOGRAPHIC_DATA] [US_STATE] AK AR AZ CA C…" at bounding box center [227, 126] width 113 height 177
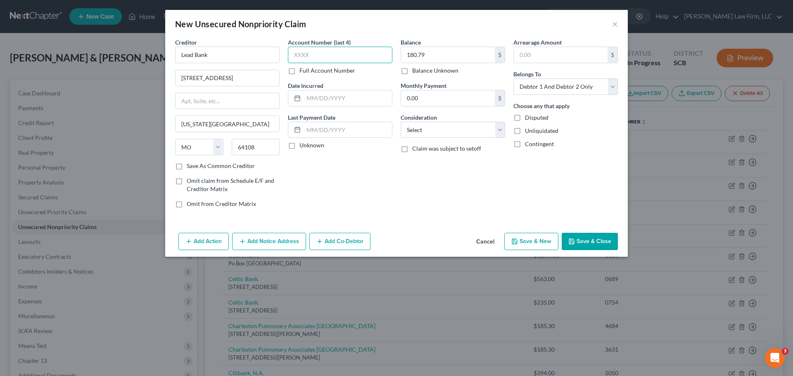
click at [346, 52] on input "text" at bounding box center [340, 55] width 104 height 17
click at [621, 25] on div "New Unsecured Nonpriority Claim ×" at bounding box center [396, 24] width 463 height 28
click at [617, 24] on div "New Unsecured Nonpriority Claim ×" at bounding box center [396, 24] width 463 height 28
click at [616, 24] on button "×" at bounding box center [615, 24] width 6 height 10
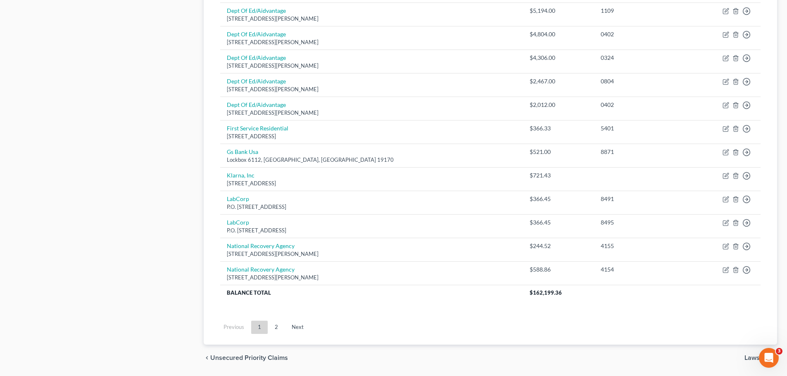
scroll to position [577, 0]
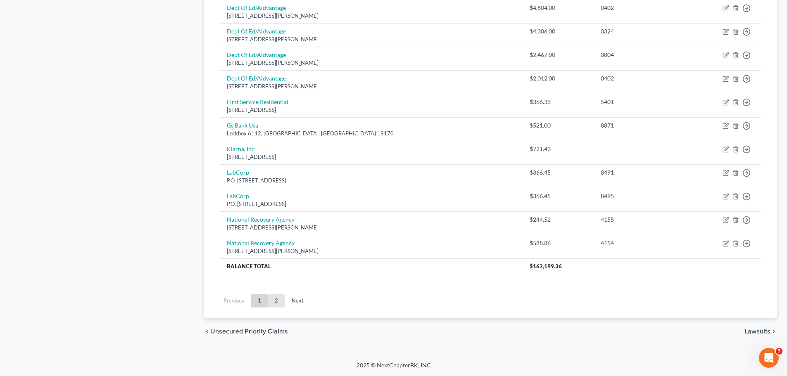
click at [278, 301] on link "2" at bounding box center [276, 300] width 17 height 13
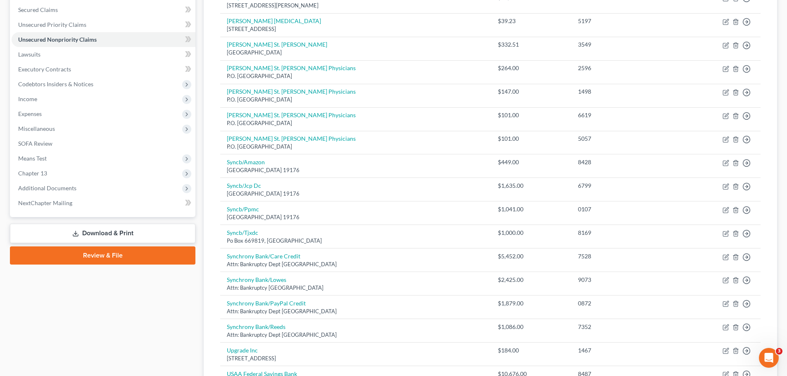
scroll to position [342, 0]
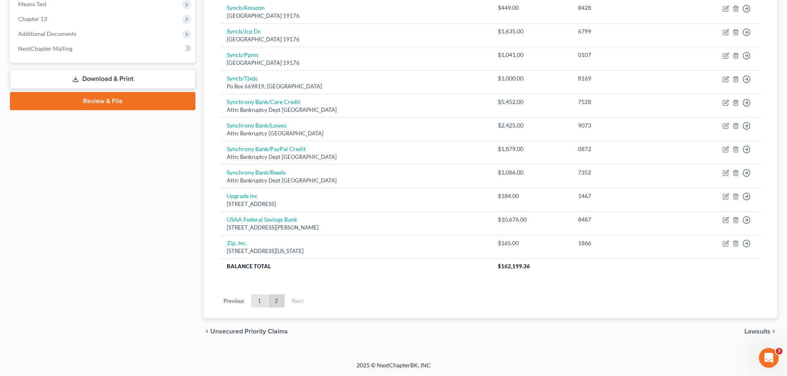
click at [266, 303] on link "1" at bounding box center [259, 300] width 17 height 13
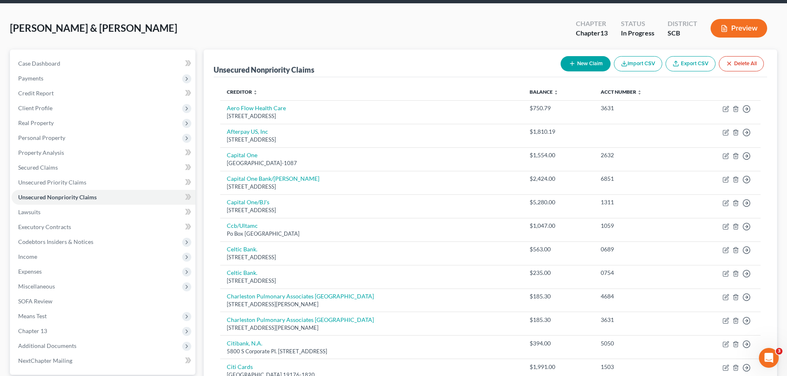
scroll to position [0, 0]
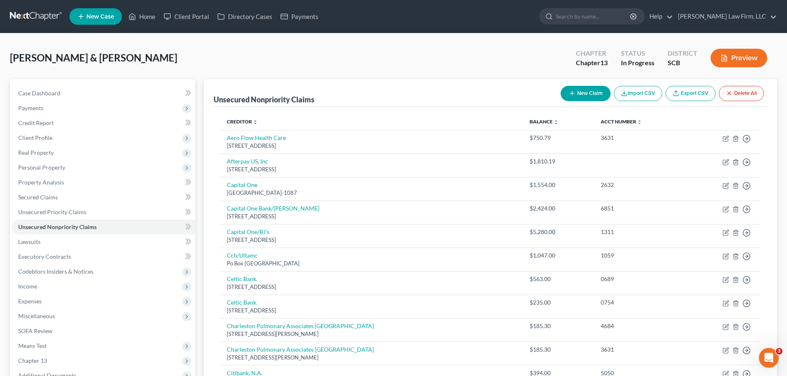
click at [450, 44] on div "[PERSON_NAME] & [PERSON_NAME] Upgraded Chapter Chapter 13 Status In Progress Di…" at bounding box center [393, 61] width 767 height 36
